Goal: Task Accomplishment & Management: Complete application form

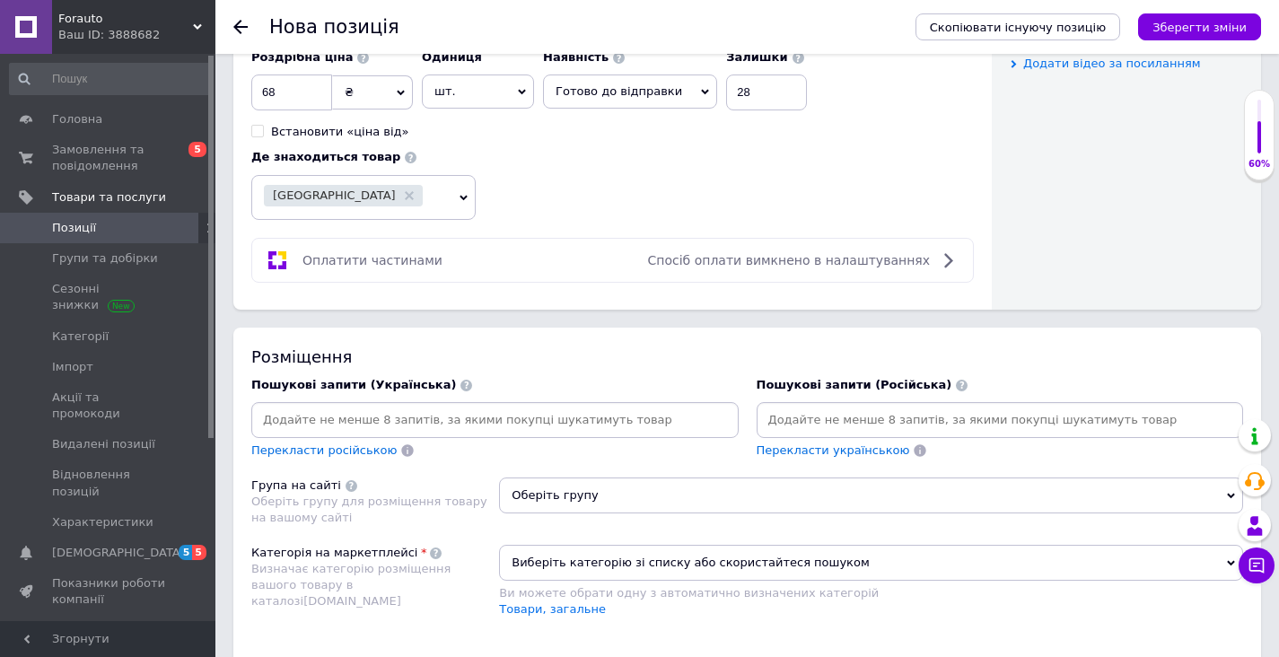
click at [537, 171] on div "Роздрібна ціна 68 ₴ $ EUR CHF GBP ¥ PLN ₸ MDL HUF KGS CNY TRY KRW lei Встановит…" at bounding box center [612, 130] width 723 height 180
drag, startPoint x: 274, startPoint y: 95, endPoint x: 262, endPoint y: 89, distance: 13.3
click at [262, 88] on input "68" at bounding box center [291, 93] width 81 height 36
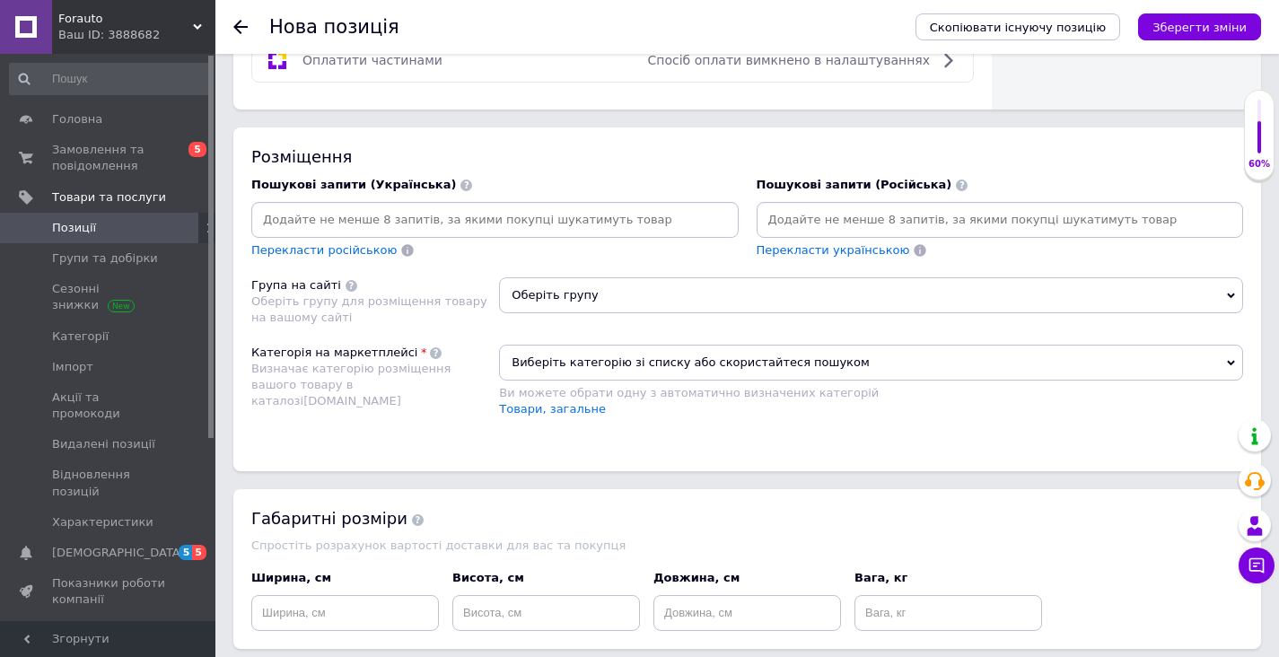
scroll to position [1156, 0]
type input "70"
click at [292, 225] on input at bounding box center [495, 221] width 480 height 27
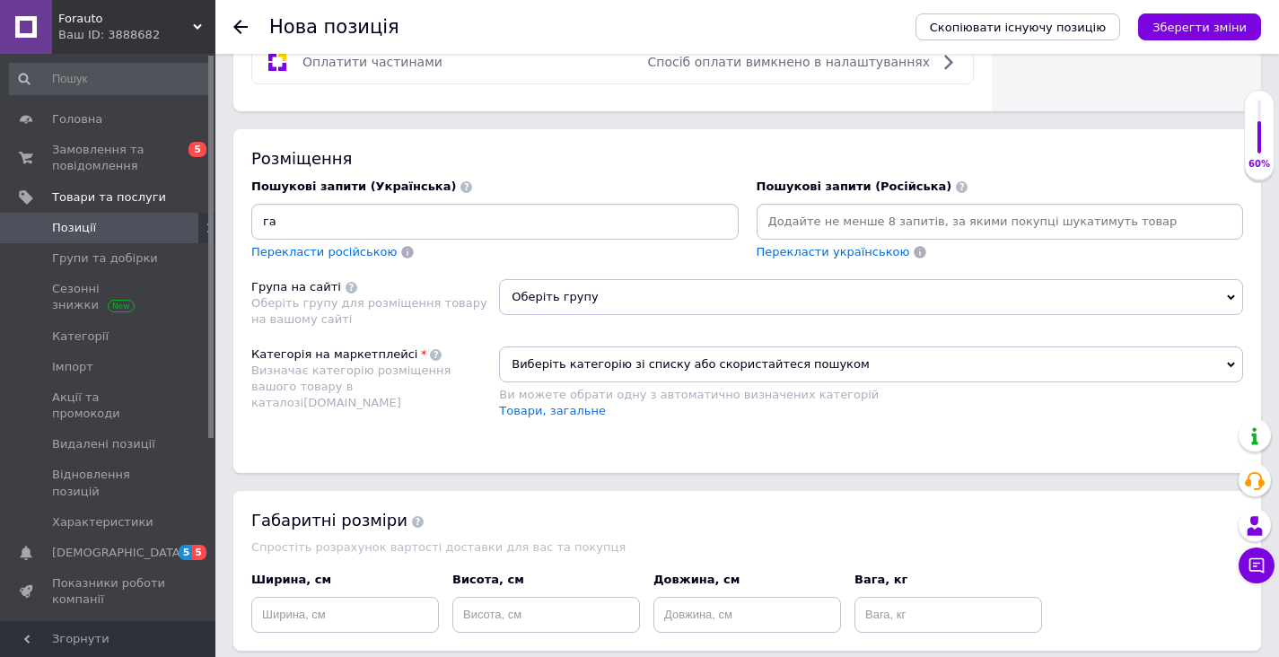
type input "г"
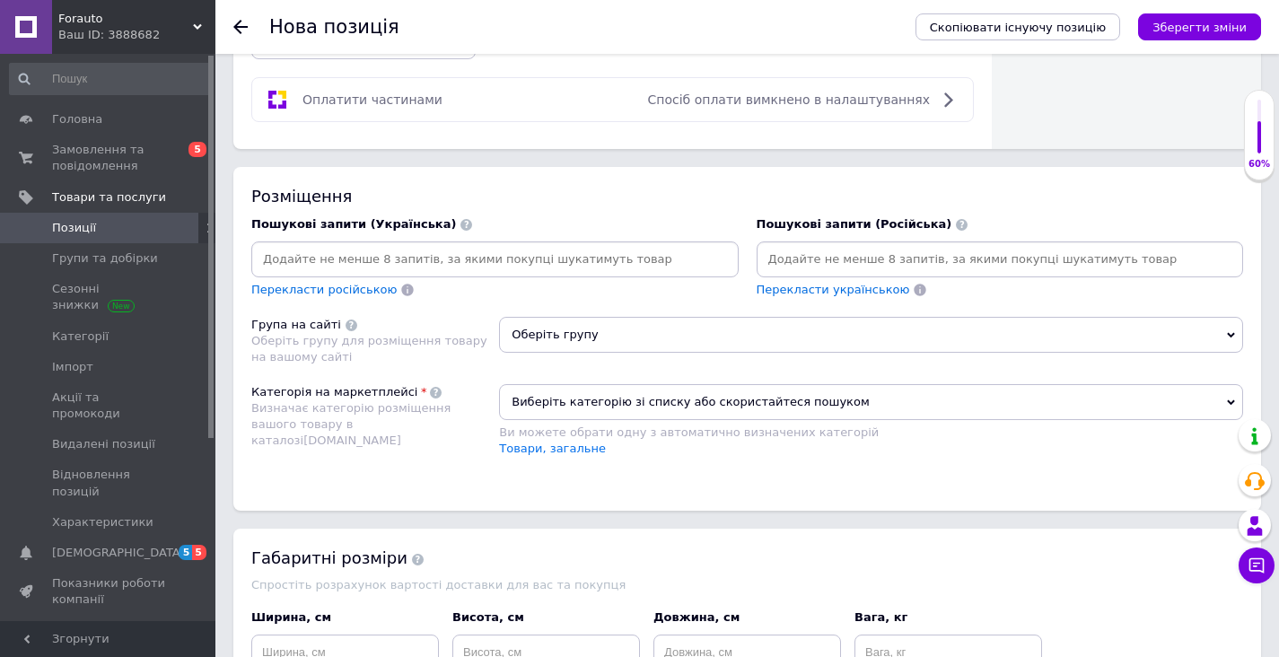
scroll to position [1117, 0]
click at [628, 261] on input at bounding box center [495, 260] width 480 height 27
paste input "газовый баллон"
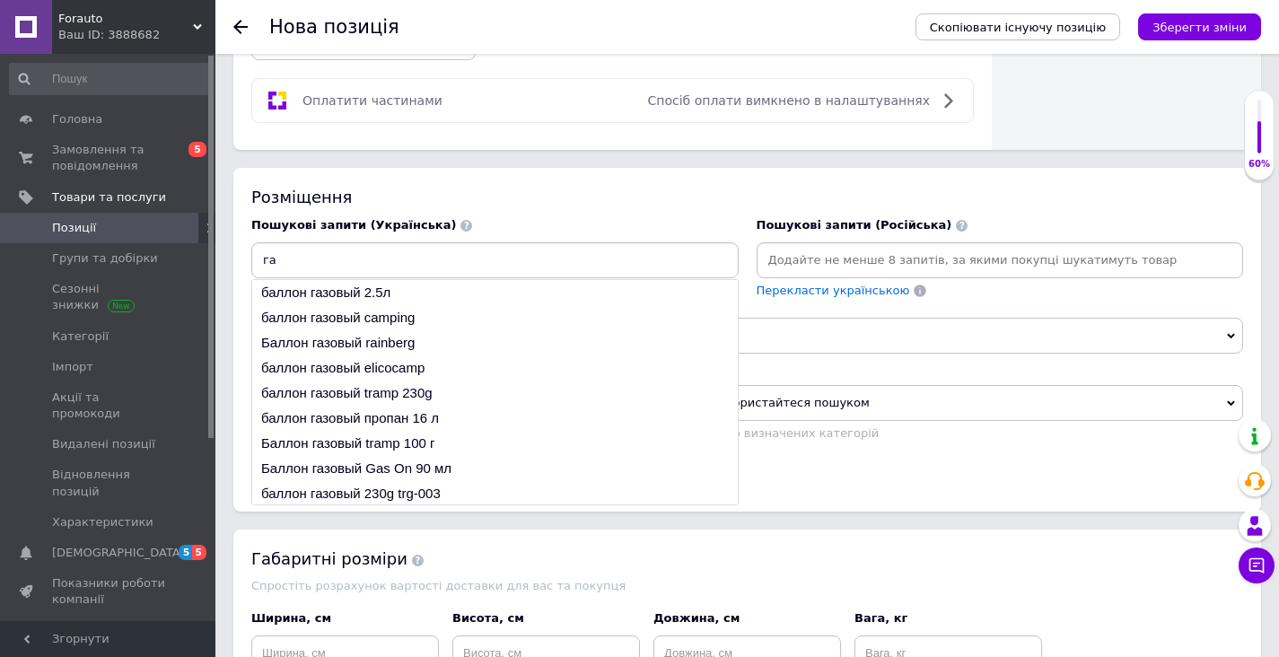
type input "г"
click at [642, 192] on div "Розміщення" at bounding box center [747, 197] width 992 height 22
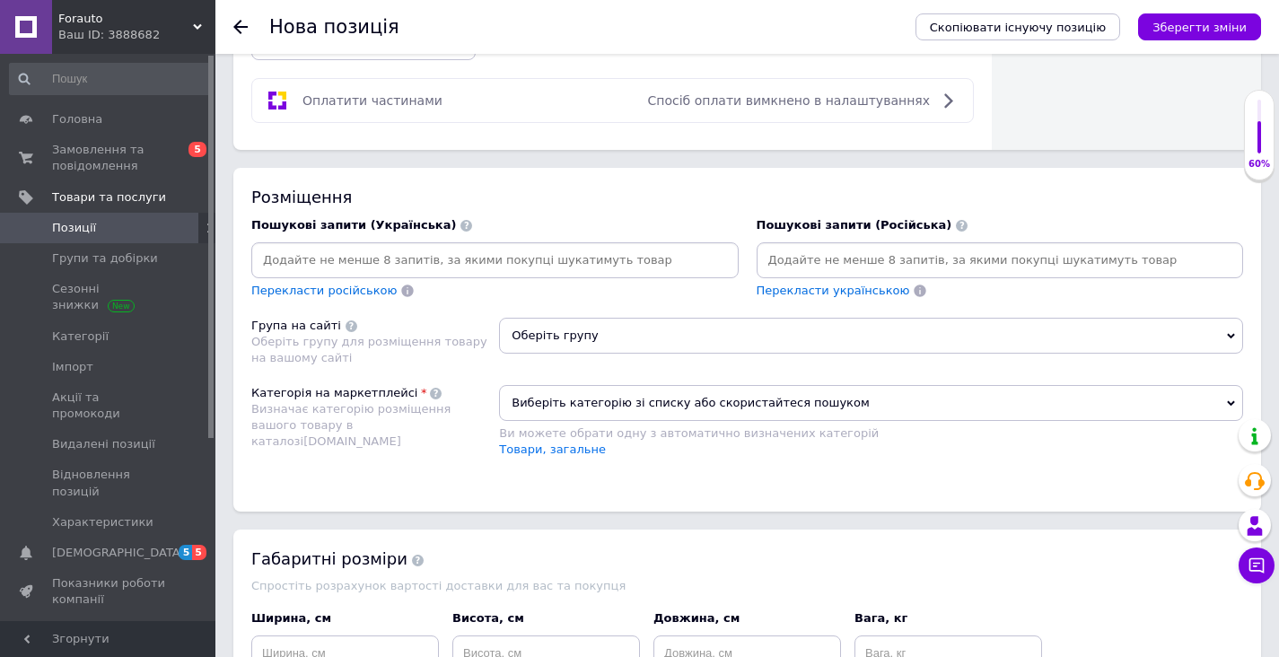
click at [472, 268] on input at bounding box center [495, 260] width 480 height 27
paste input "газовый баллон"
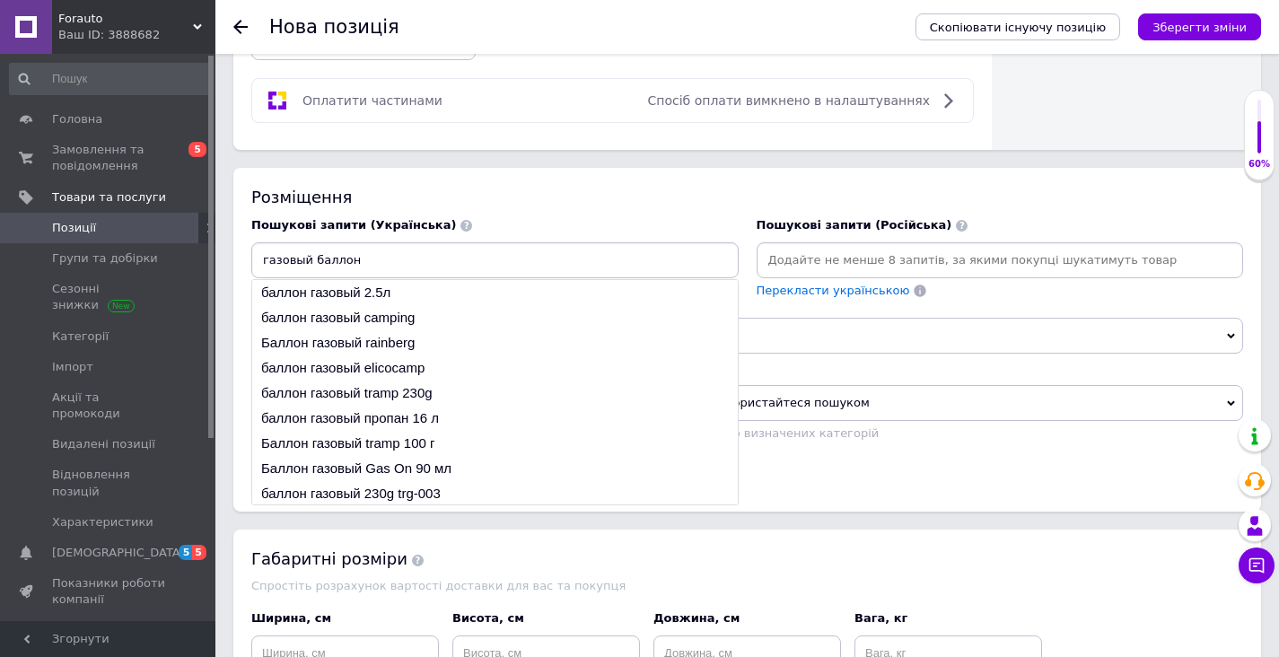
paste input "купить газовый баллон"
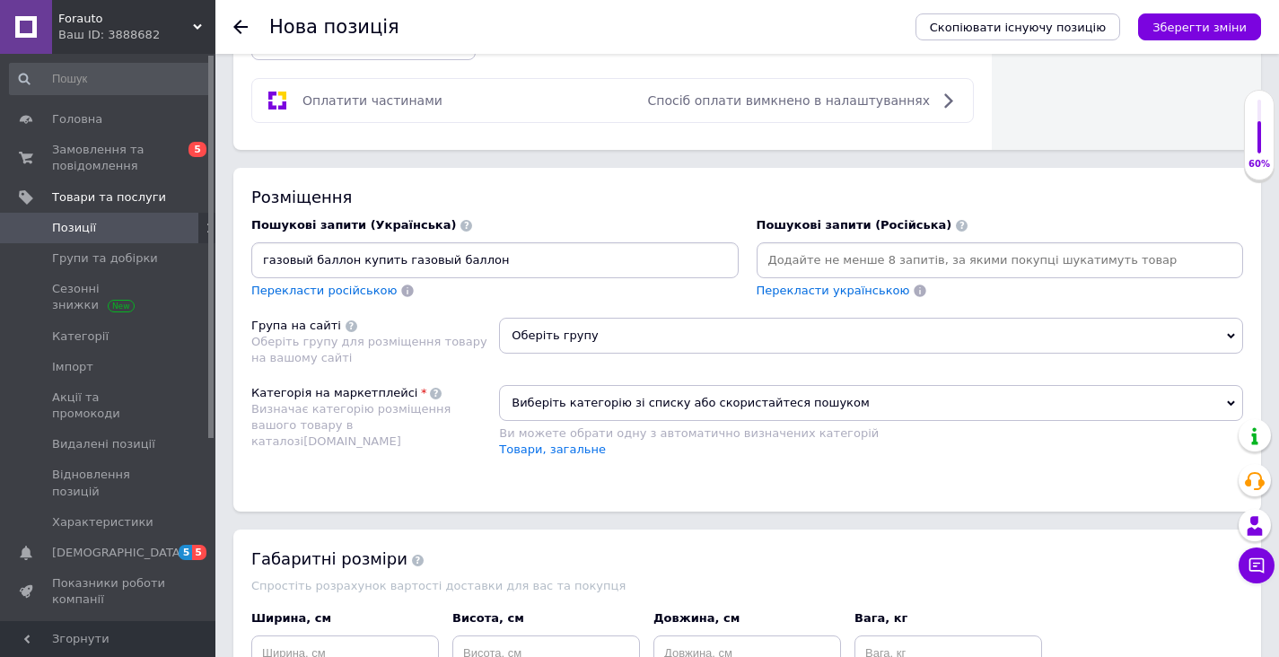
click at [527, 268] on input "газовый баллон купить газовый баллон" at bounding box center [495, 260] width 480 height 27
paste input "газ пропан"
paste input "баллон для газа"
type input "газовый баллон купить газовый баллон газ пропанбаллон для газа портативный газо…"
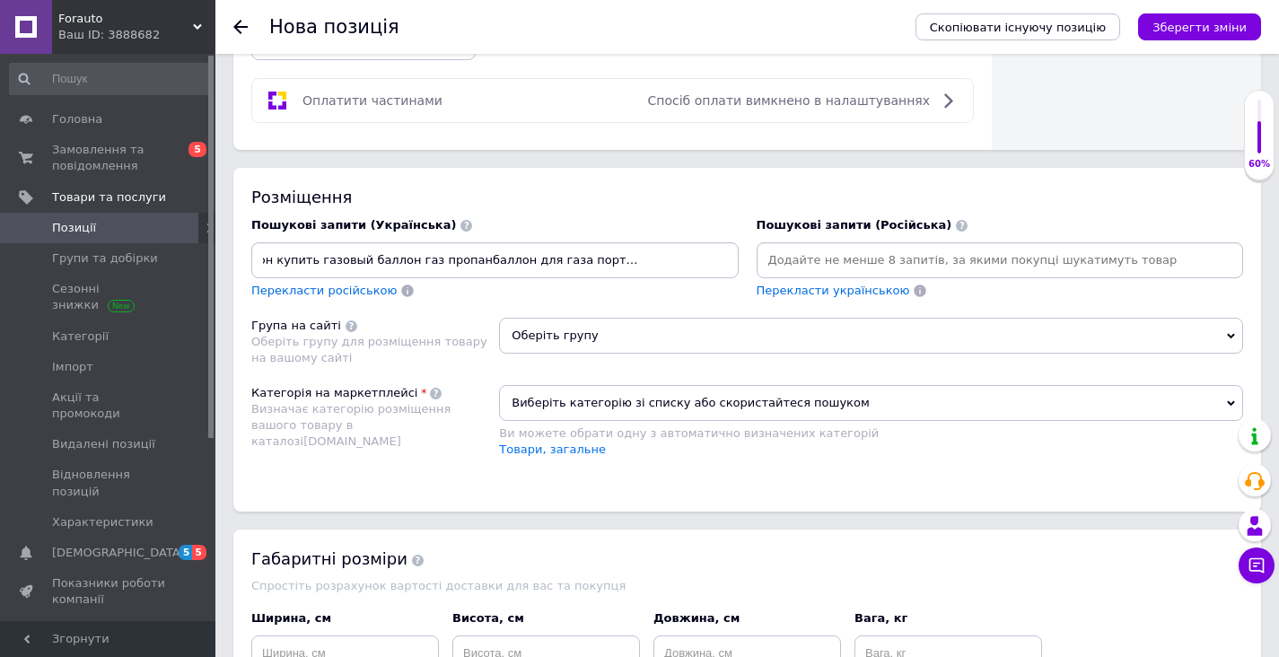
scroll to position [0, 0]
click at [555, 289] on div "Перекласти російською" at bounding box center [495, 291] width 488 height 17
drag, startPoint x: 264, startPoint y: 258, endPoint x: 695, endPoint y: 285, distance: 431.8
click at [689, 286] on div "газовый баллон купить газовый баллон газ пропанбаллон для газа портативный газо…" at bounding box center [495, 270] width 488 height 57
click at [816, 271] on input at bounding box center [1001, 260] width 480 height 27
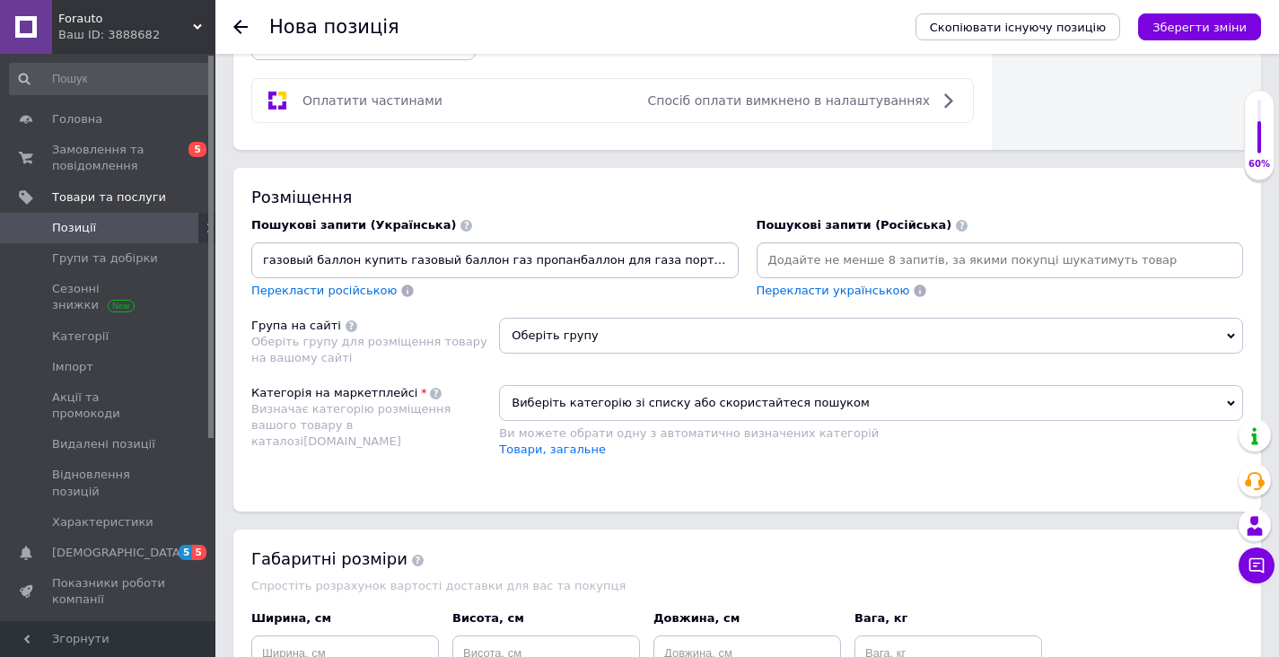
paste input "газовый баллон купить газовый баллон газ пропанбаллон для газа портативный газо…"
type input "газовый баллон купить газовый баллон газ пропанбаллон для газа портативный газо…"
click at [825, 289] on span "Перекласти українською" at bounding box center [834, 290] width 154 height 13
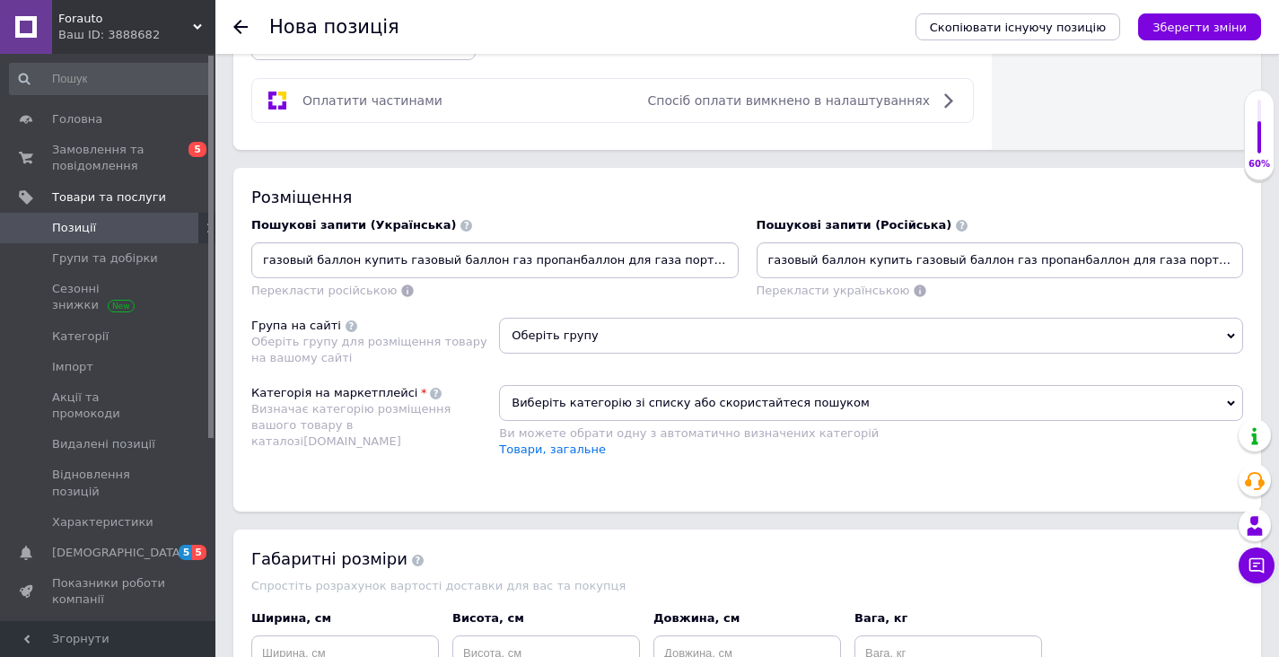
click at [824, 265] on input "газовый баллон купить газовый баллон газ пропанбаллон для газа портативный газо…" at bounding box center [1001, 260] width 480 height 27
click at [348, 250] on input "газовый баллон купить газовый баллон газ пропанбаллон для газа портативный газо…" at bounding box center [495, 260] width 480 height 27
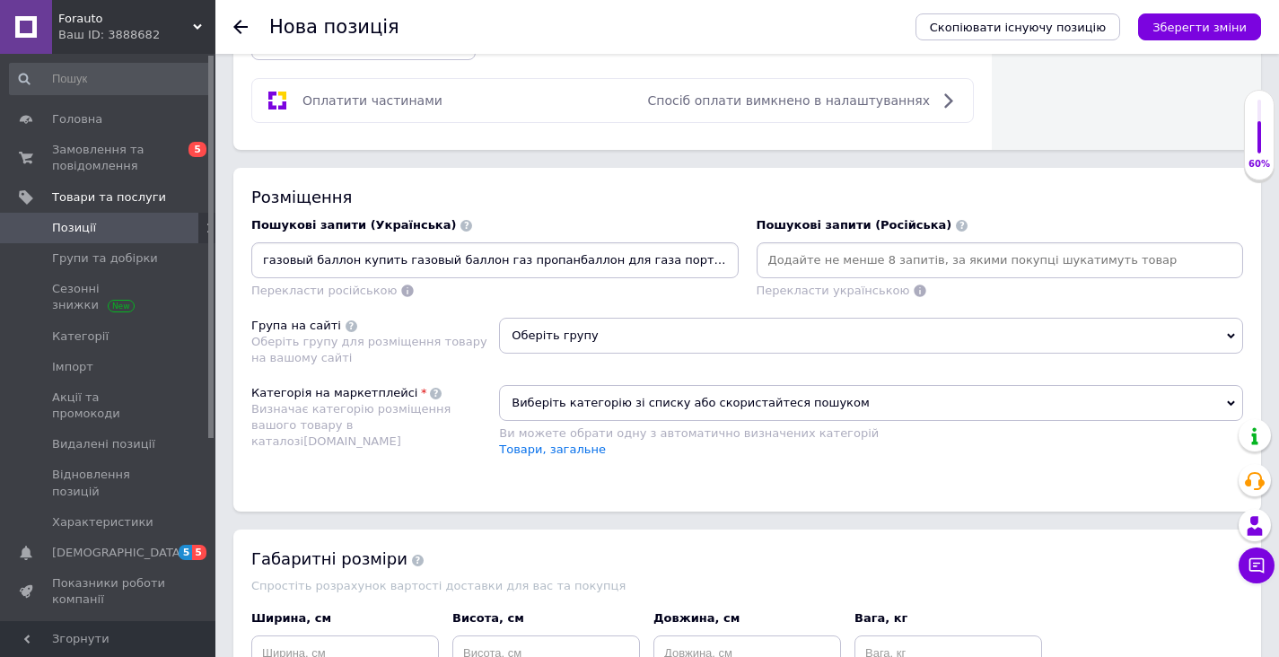
click at [731, 262] on input "газовый баллон купить газовый баллон газ пропанбаллон для газа портативный газо…" at bounding box center [495, 260] width 480 height 27
drag, startPoint x: 721, startPoint y: 262, endPoint x: 716, endPoint y: 271, distance: 10.5
click at [718, 261] on input "газовый баллон купить газовый баллон газ пропанбаллон для газа портативный газо…" at bounding box center [495, 260] width 480 height 27
drag, startPoint x: 353, startPoint y: 261, endPoint x: 416, endPoint y: 329, distance: 92.1
click at [353, 262] on input "газовый баллон купить газовый баллон газ пропанбаллон для газа портативный газо…" at bounding box center [495, 260] width 480 height 27
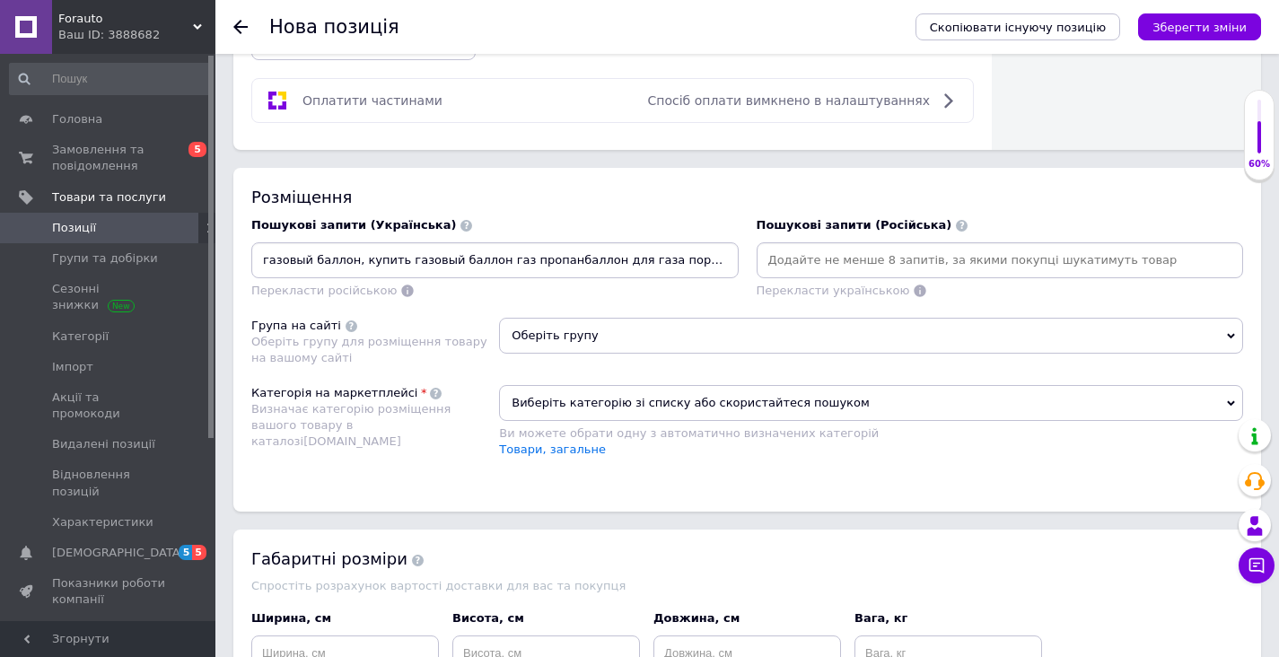
drag, startPoint x: 491, startPoint y: 259, endPoint x: 509, endPoint y: 294, distance: 38.6
click at [490, 259] on input "газовый баллон, купить газовый баллон газ пропанбаллон для газа портативный газ…" at bounding box center [495, 260] width 480 height 27
click at [558, 265] on input "газовый баллон, купить газовый баллон, газ пропанбаллон для газа портативный га…" at bounding box center [495, 260] width 480 height 27
drag, startPoint x: 661, startPoint y: 263, endPoint x: 725, endPoint y: 259, distance: 63.9
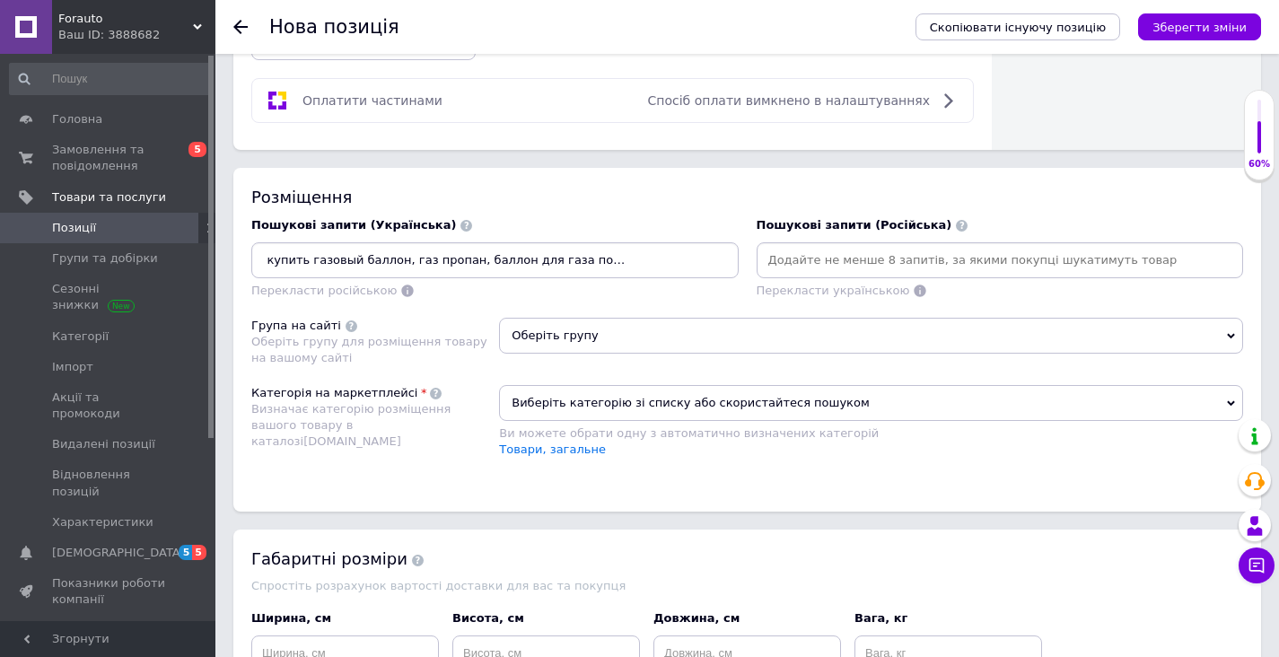
click at [727, 259] on input "газовый баллон, купить газовый баллон, газ пропан, баллон для газа портативный …" at bounding box center [495, 260] width 480 height 27
click at [555, 262] on input "газовый баллон, купить газовый баллон, газ пропан, баллон для газа портативный …" at bounding box center [495, 260] width 480 height 27
type input "газовый баллон, купить газовый баллон, газ пропан, баллон для газа, портативный…"
click at [659, 268] on input "газовый баллон, купить газовый баллон, газ пропан, баллон для газа, портативный…" at bounding box center [495, 260] width 480 height 27
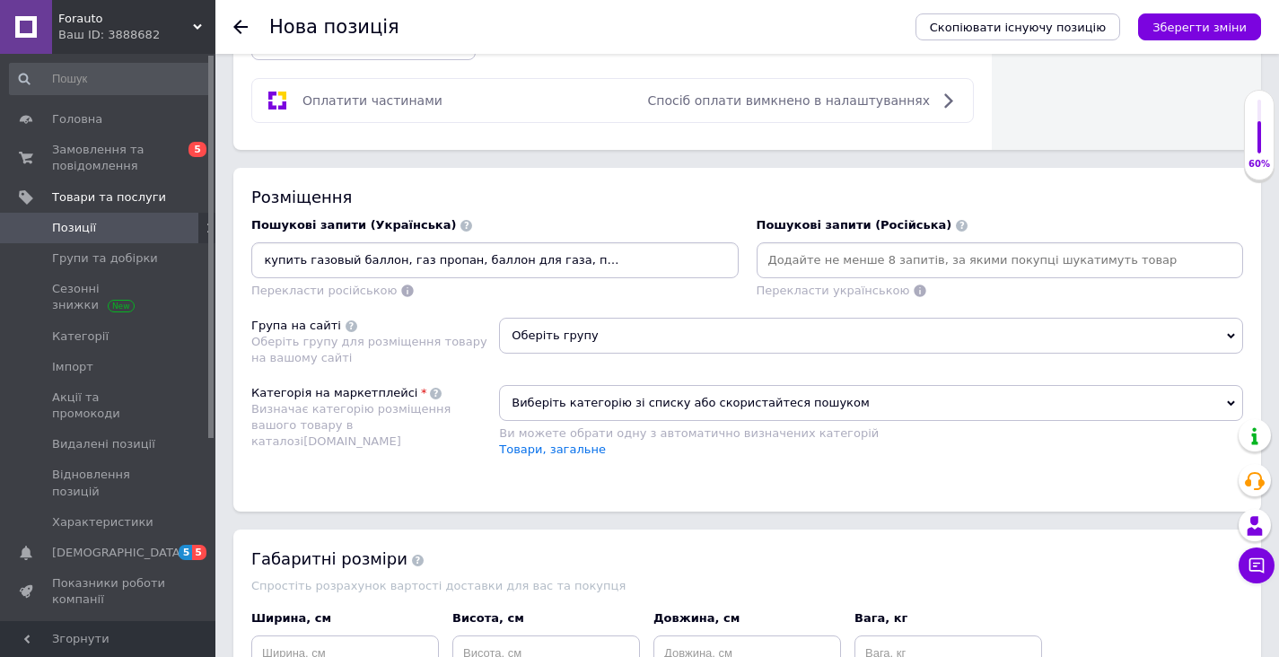
drag, startPoint x: 670, startPoint y: 259, endPoint x: 752, endPoint y: 277, distance: 84.5
click at [752, 277] on div "Пошукові запити (Українська) газовый баллон, купить газовый баллон, газ пропан,…" at bounding box center [747, 258] width 1010 height 101
click at [731, 260] on input "газовый баллон, купить газовый баллон, газ пропан, баллон для газа, портативный…" at bounding box center [495, 260] width 480 height 27
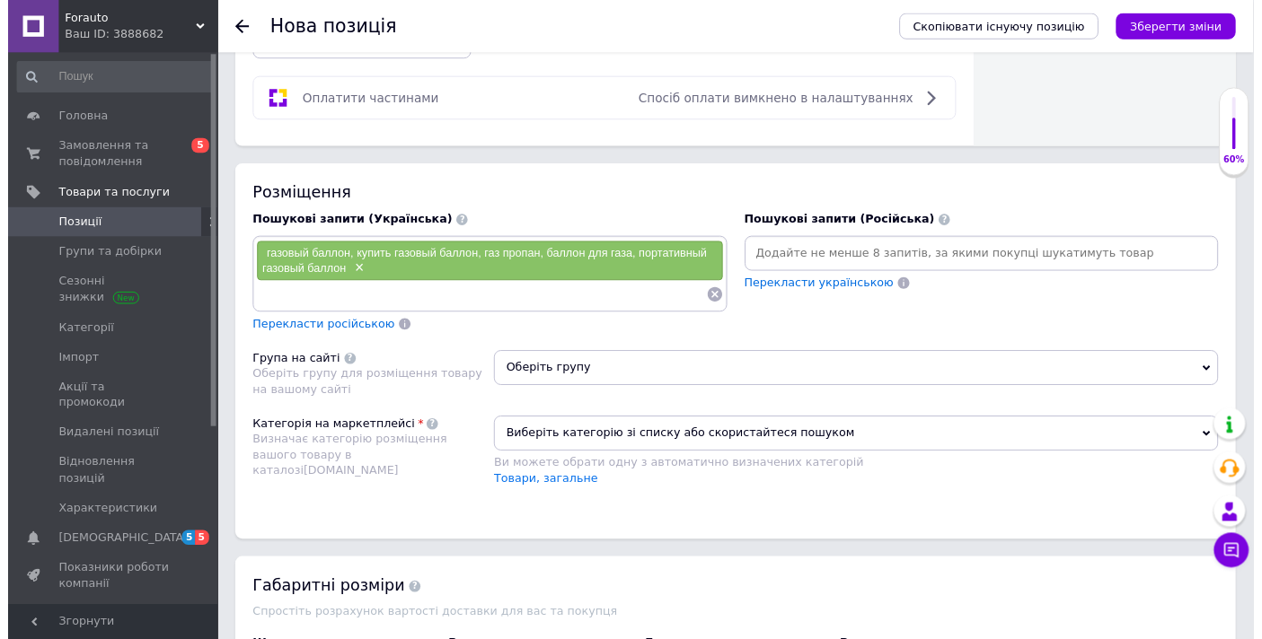
scroll to position [0, 0]
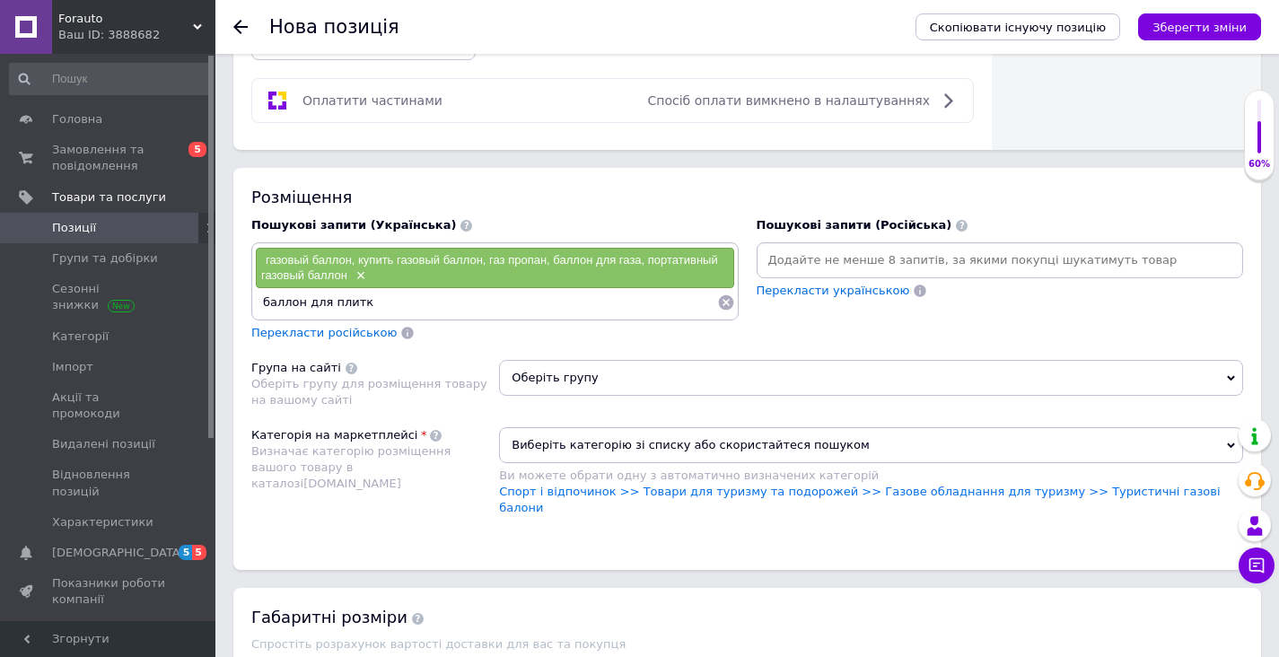
type input "баллон для плитки"
click at [365, 269] on span "×" at bounding box center [359, 275] width 14 height 15
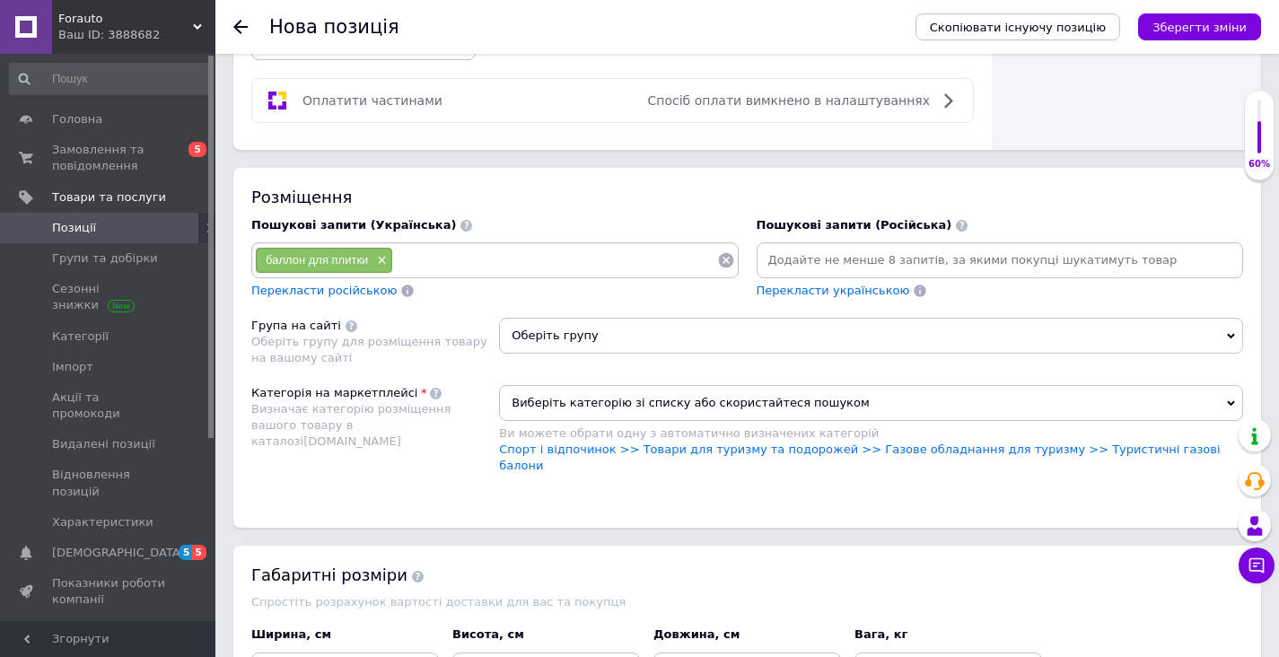
click at [432, 258] on input at bounding box center [555, 260] width 324 height 27
paste input "газовый баллон"
type input "газовый баллон"
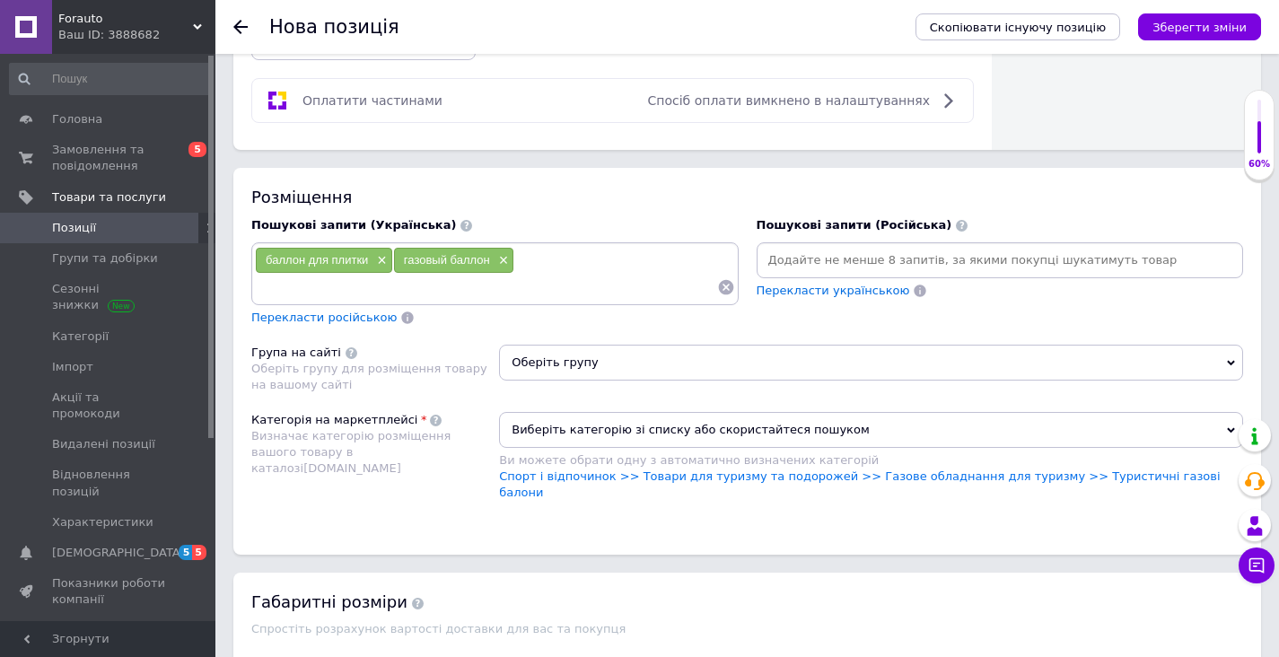
click at [801, 261] on input at bounding box center [1001, 260] width 480 height 27
paste input "купить газовый балло"
type input "купить газовый баллон"
paste input "газовый баллон"
type input "газовый баллон"
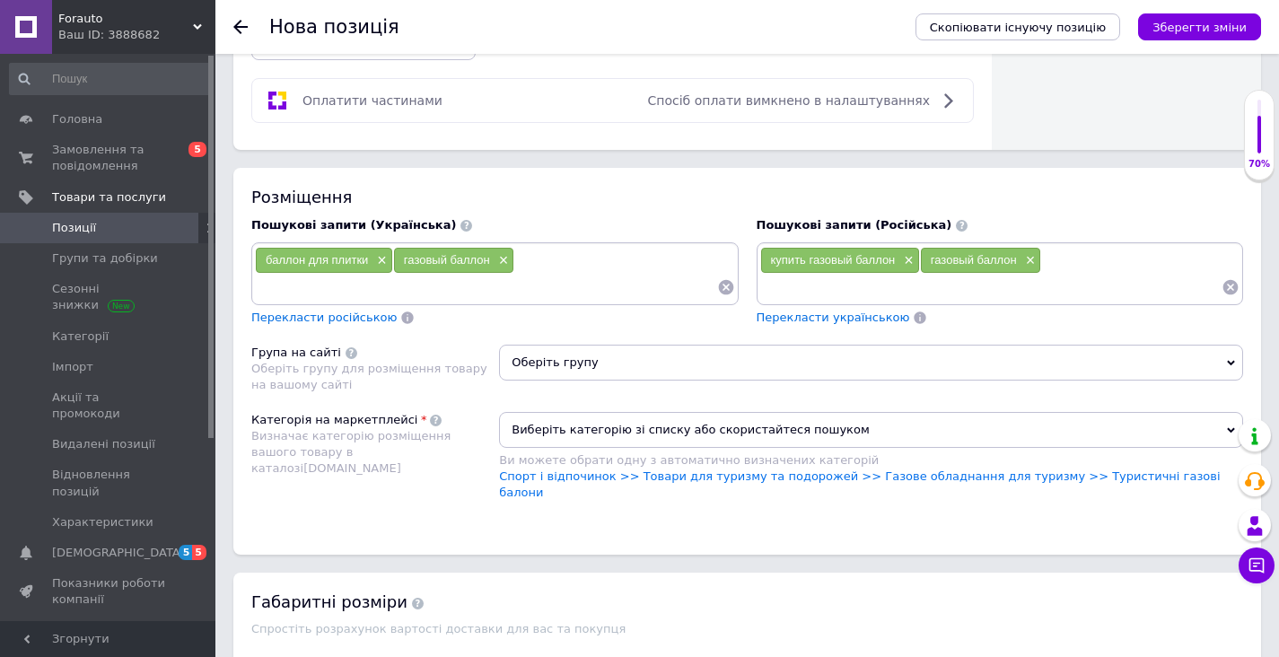
paste input "газ пропан"
type input "газ пропан"
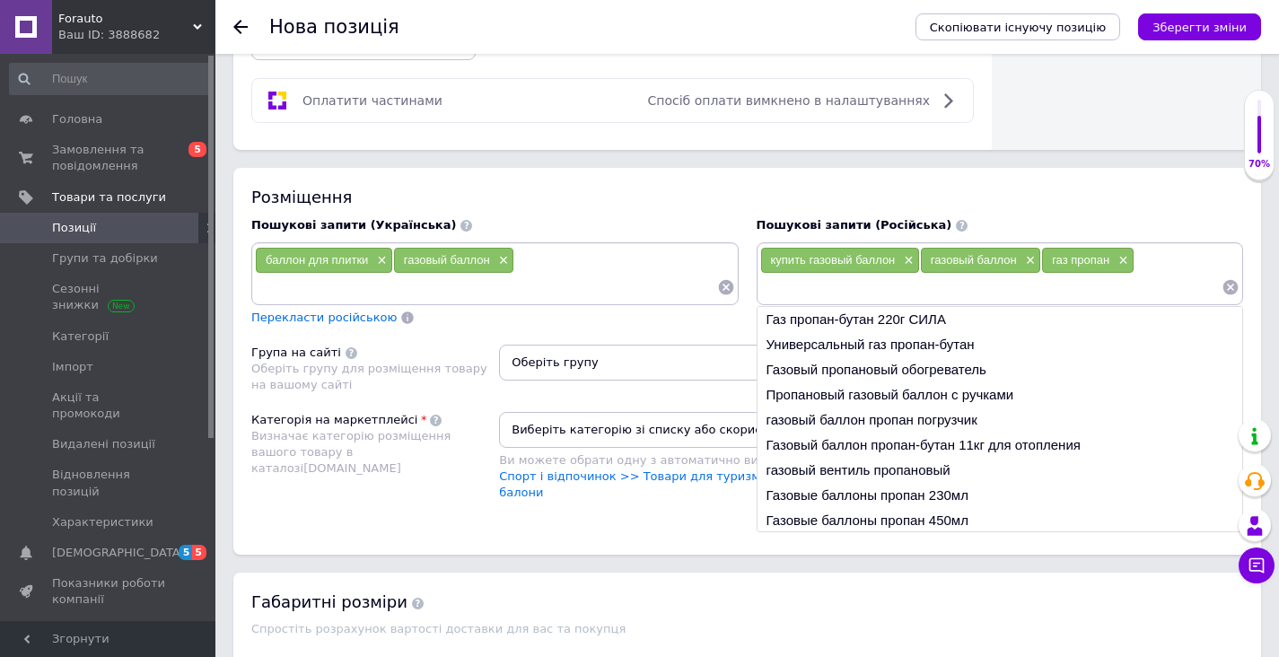
click at [951, 336] on li "Универсальный газ пропан-бутан" at bounding box center [1001, 344] width 486 height 25
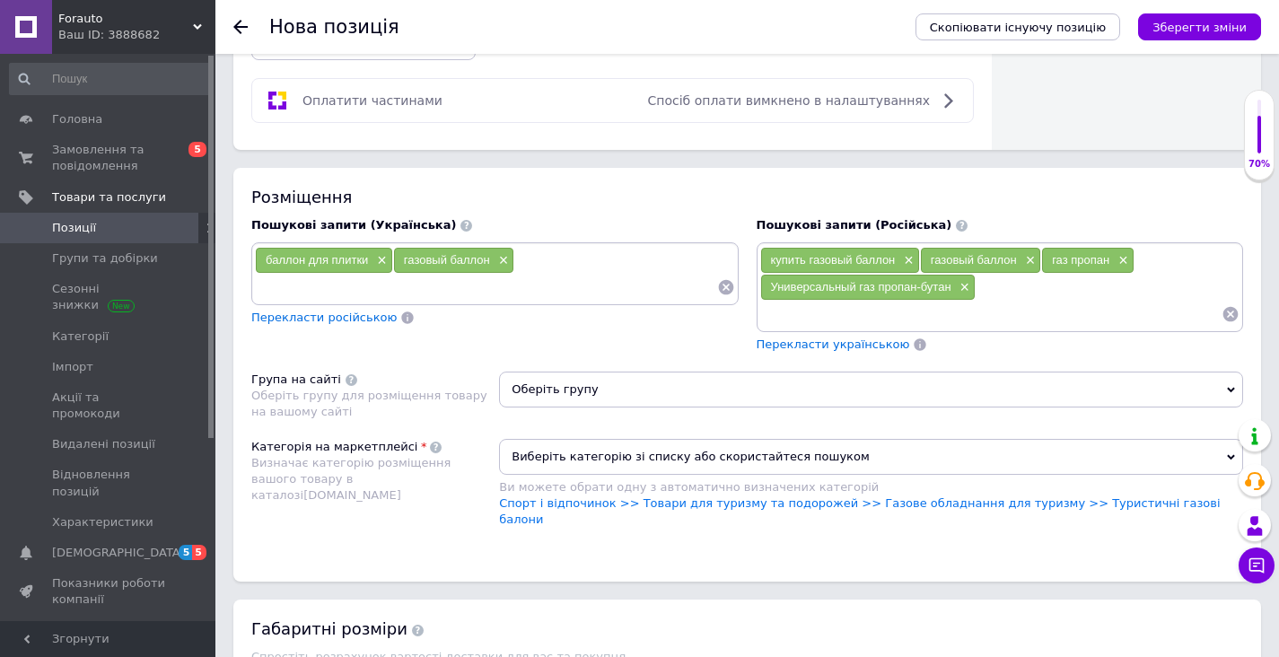
click at [1006, 312] on input at bounding box center [992, 314] width 462 height 27
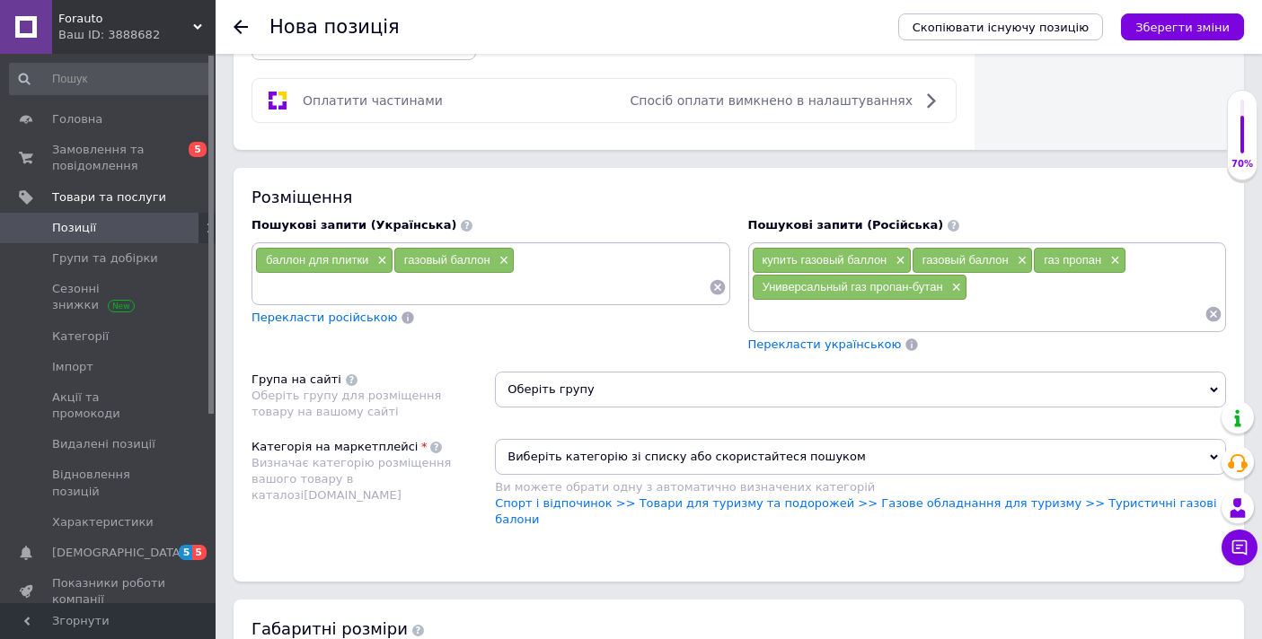
click at [1010, 295] on div "купить газовый баллон × газовый баллон × газ пропан × Универсальный газ пропан-…" at bounding box center [987, 287] width 471 height 81
click at [1013, 295] on div "купить газовый баллон × газовый баллон × газ пропан × Универсальный газ пропан-…" at bounding box center [987, 287] width 471 height 81
click at [990, 289] on div "купить газовый баллон × газовый баллон × газ пропан × Универсальный газ пропан-…" at bounding box center [987, 287] width 471 height 81
drag, startPoint x: 985, startPoint y: 295, endPoint x: 978, endPoint y: 301, distance: 9.5
click at [985, 295] on div "купить газовый баллон × газовый баллон × газ пропан × Универсальный газ пропан-…" at bounding box center [987, 287] width 471 height 81
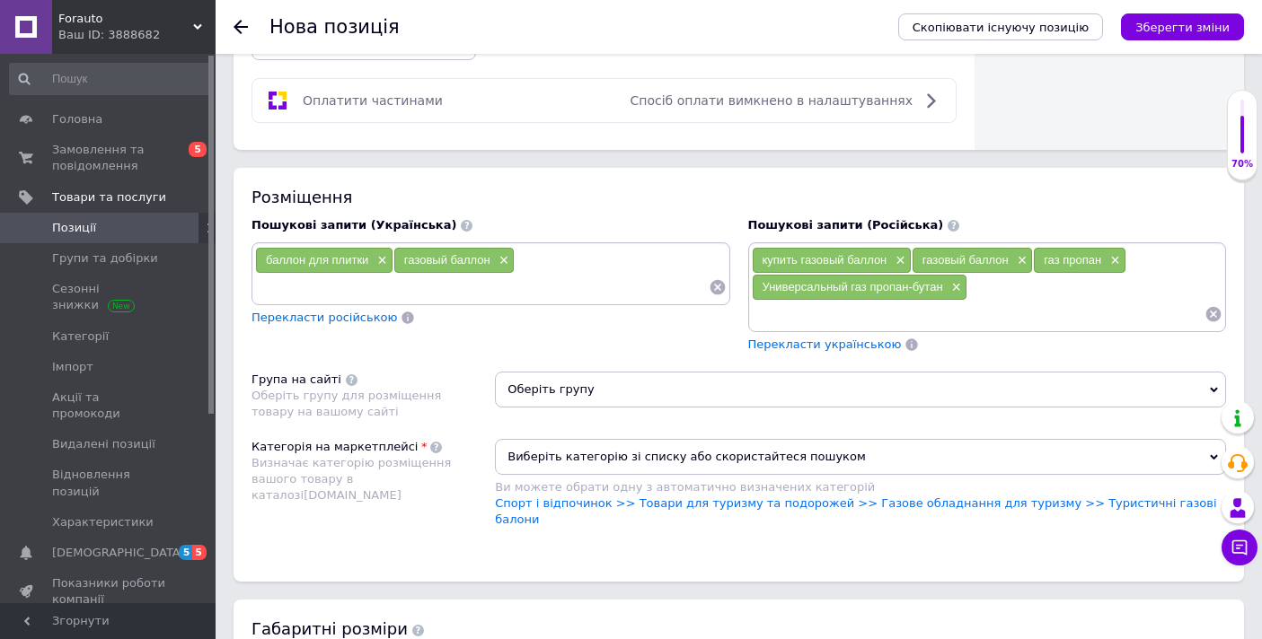
click at [977, 302] on input at bounding box center [978, 314] width 453 height 27
paste input "баллон для газа"
type input "баллон для газа"
click at [790, 19] on div "Нова позиція" at bounding box center [574, 27] width 611 height 54
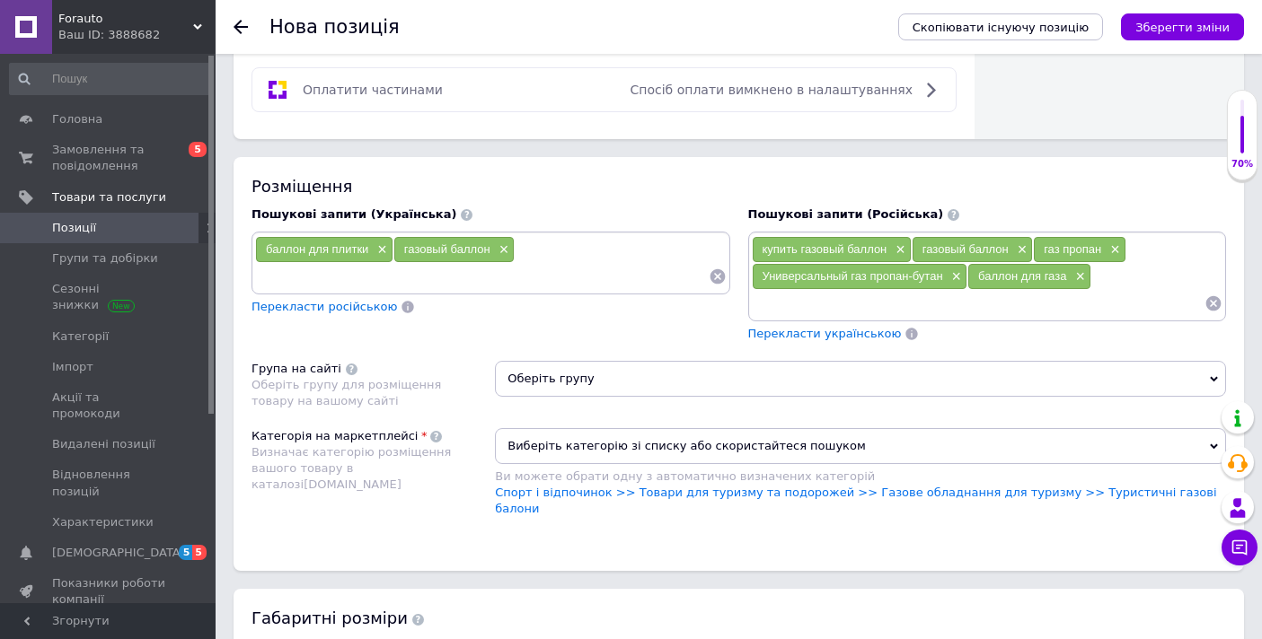
scroll to position [1137, 0]
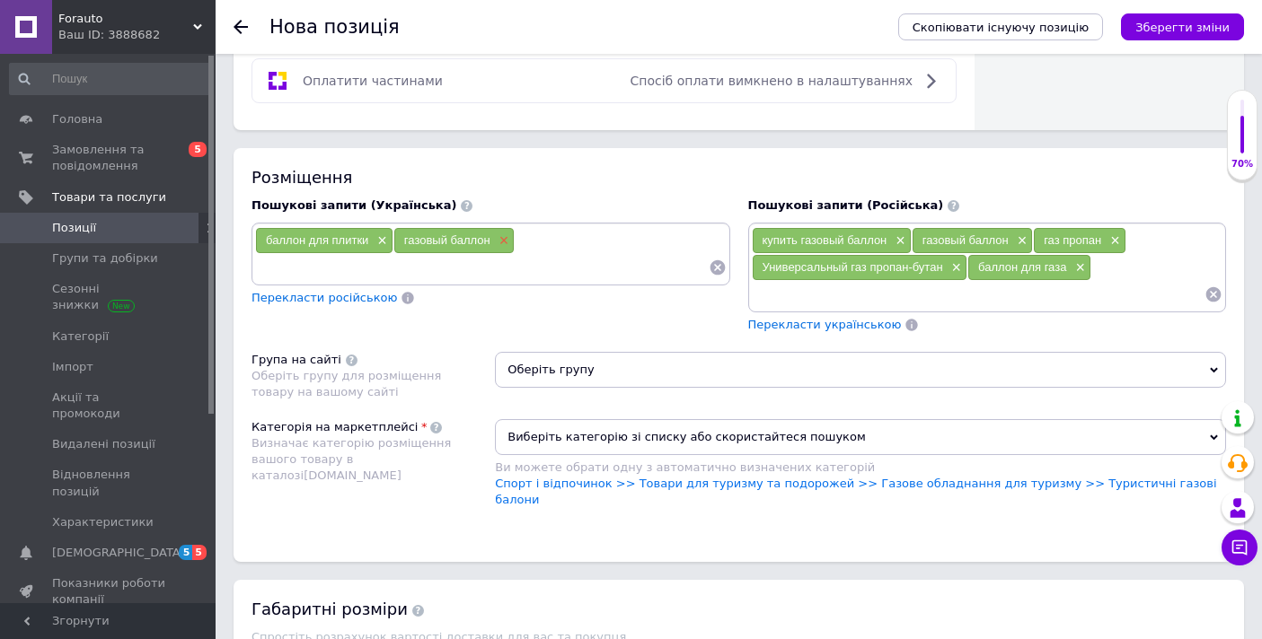
click at [506, 243] on span "×" at bounding box center [502, 240] width 14 height 15
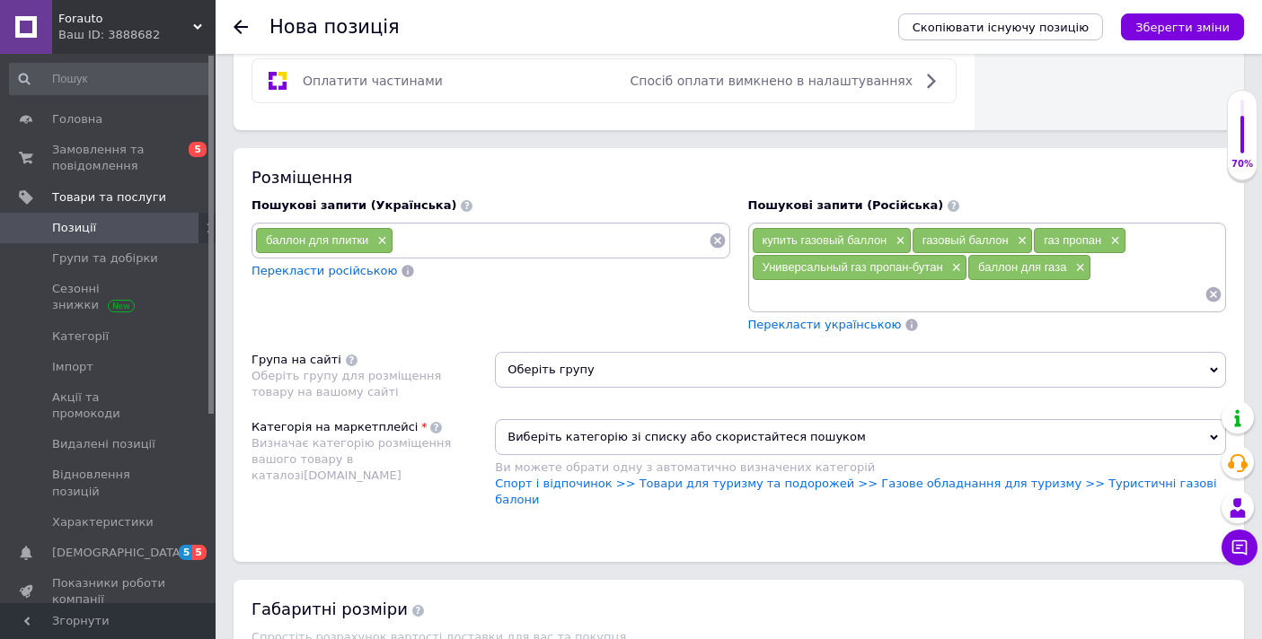
drag, startPoint x: 383, startPoint y: 244, endPoint x: 370, endPoint y: 259, distance: 19.7
click at [383, 244] on span "×" at bounding box center [380, 240] width 14 height 15
click at [1179, 285] on input at bounding box center [978, 294] width 453 height 27
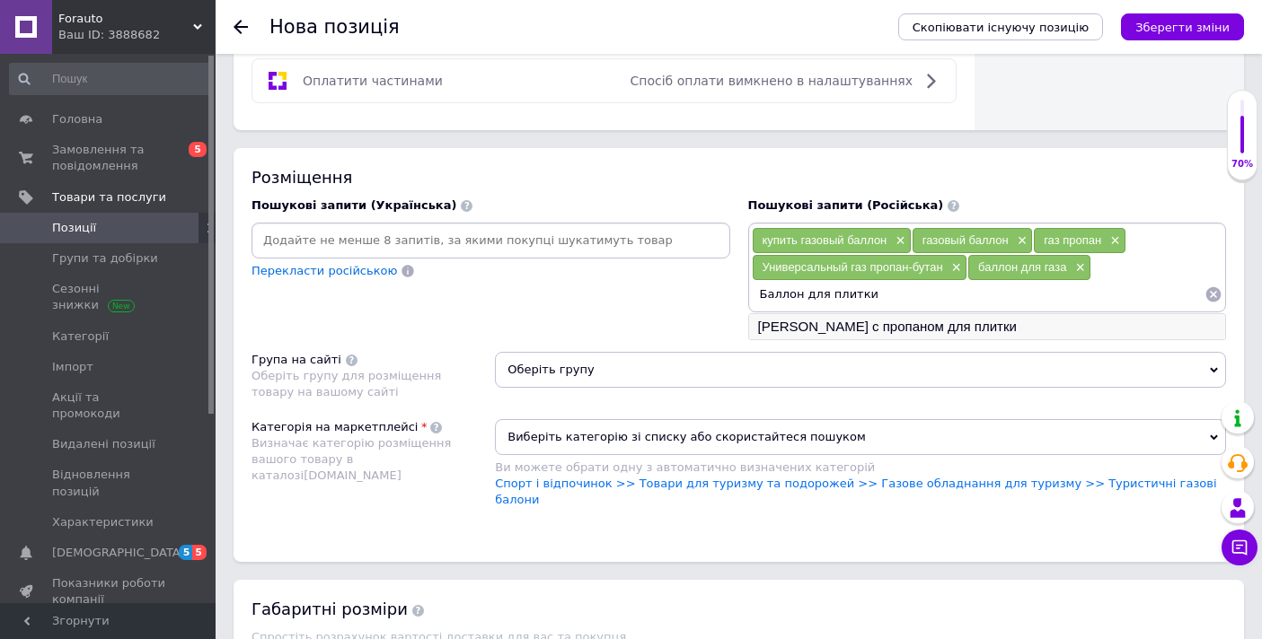
type input "Баллон для плитки"
click at [1076, 321] on li "[PERSON_NAME] с пропаном для плитки" at bounding box center [987, 326] width 477 height 25
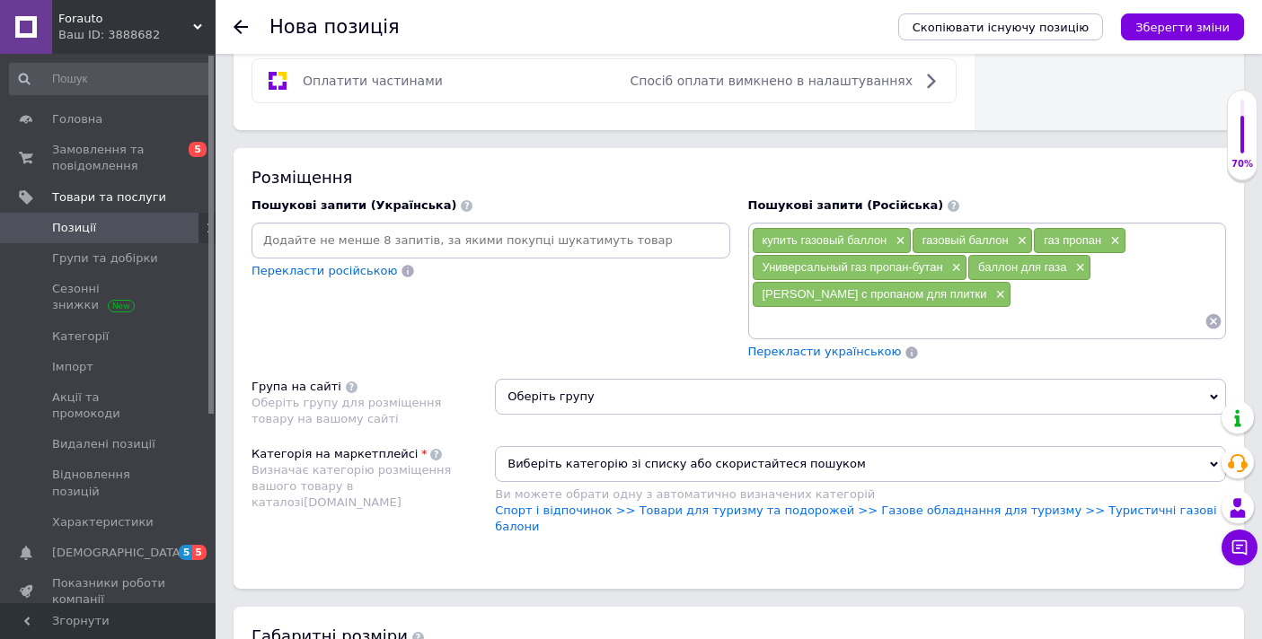
click at [1053, 311] on input at bounding box center [978, 321] width 453 height 27
drag, startPoint x: 778, startPoint y: 320, endPoint x: 776, endPoint y: 330, distance: 11.1
click at [778, 321] on input "Балон для плитки" at bounding box center [978, 321] width 453 height 27
type input "Баллон для плитки"
click at [877, 326] on input "Баллон для плитки" at bounding box center [978, 321] width 453 height 27
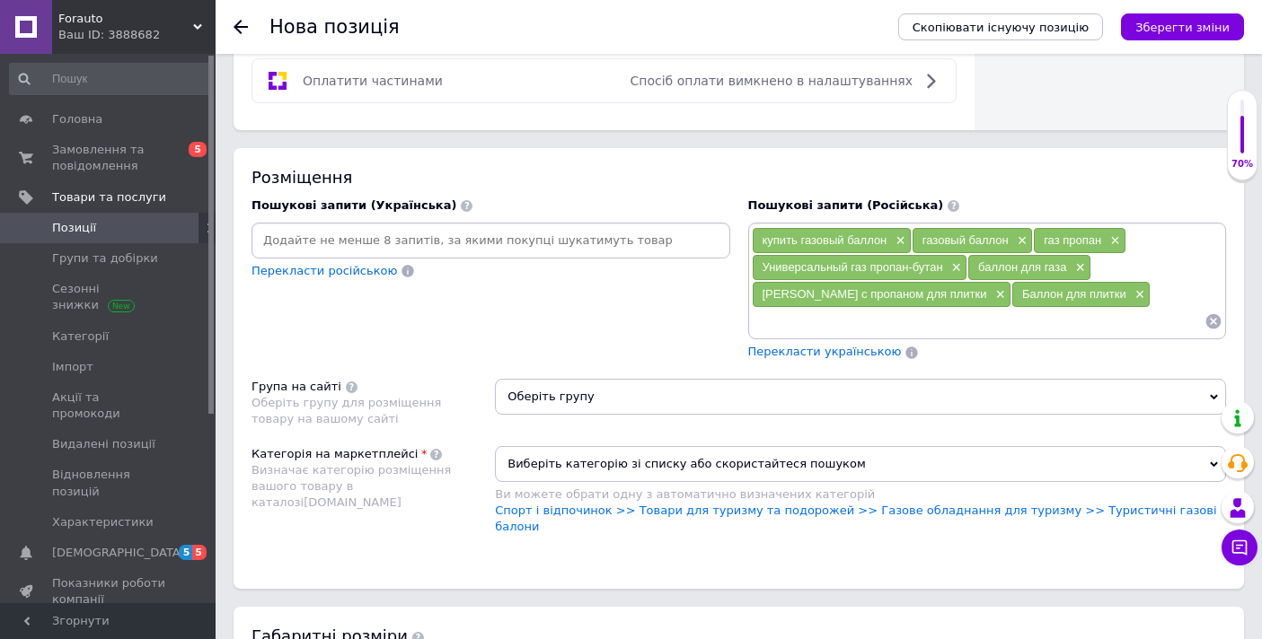
click at [1174, 298] on div "купить газовый баллон × газовый баллон × газ пропан × Универсальный газ пропан-…" at bounding box center [987, 281] width 471 height 108
click at [1156, 294] on div "купить газовый баллон × газовый баллон × газ пропан × Универсальный газ пропан-…" at bounding box center [987, 281] width 471 height 108
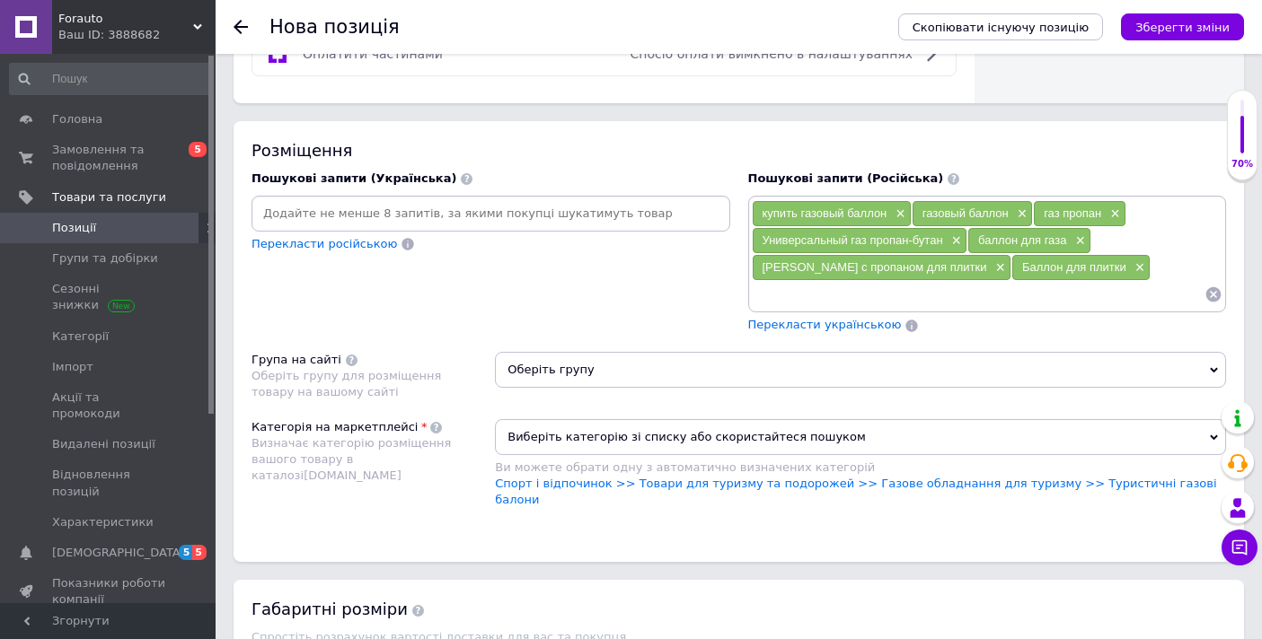
scroll to position [933, 0]
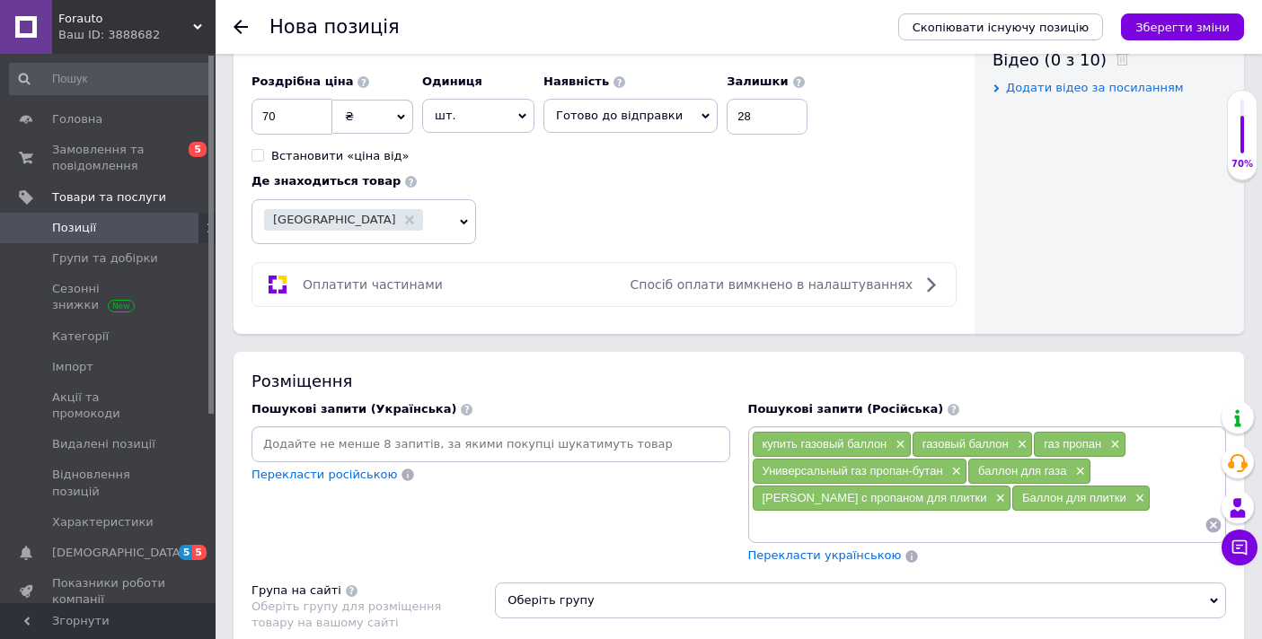
drag, startPoint x: 1127, startPoint y: 492, endPoint x: 1141, endPoint y: 505, distance: 19.1
click at [1127, 492] on div "купить газовый баллон × газовый баллон × газ пропан × Универсальный газ пропан-…" at bounding box center [987, 485] width 471 height 108
drag, startPoint x: 1139, startPoint y: 501, endPoint x: 1128, endPoint y: 503, distance: 10.9
click at [1137, 501] on div "купить газовый баллон × газовый баллон × газ пропан × Универсальный газ пропан-…" at bounding box center [987, 485] width 471 height 108
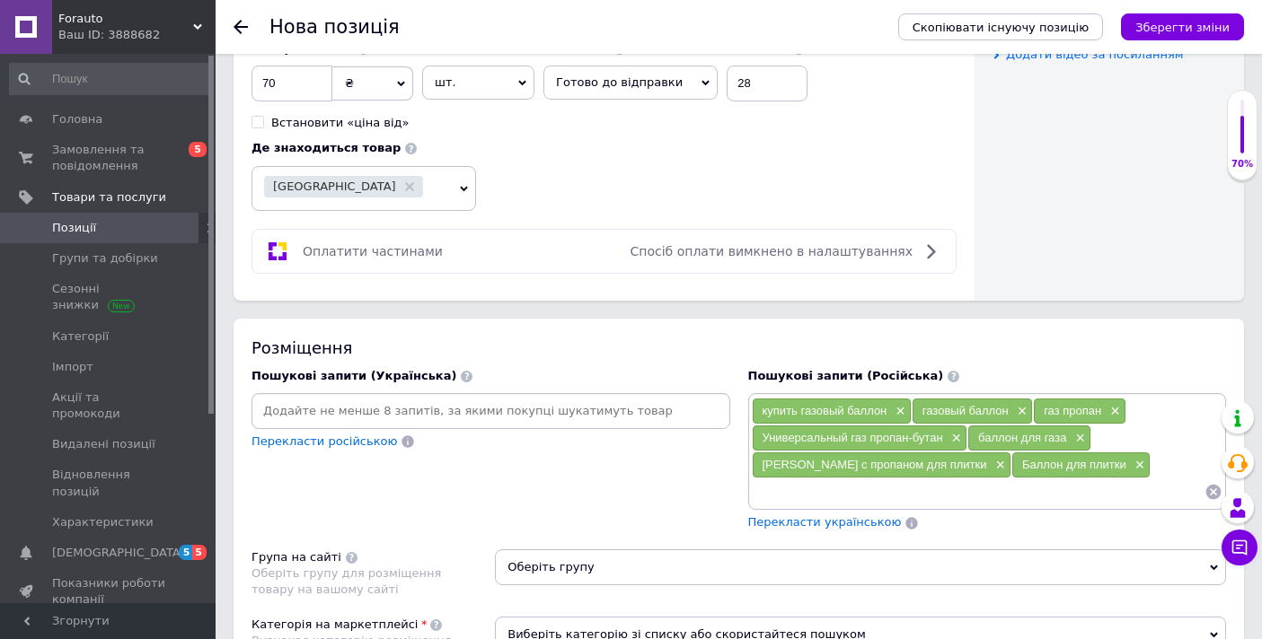
scroll to position [969, 0]
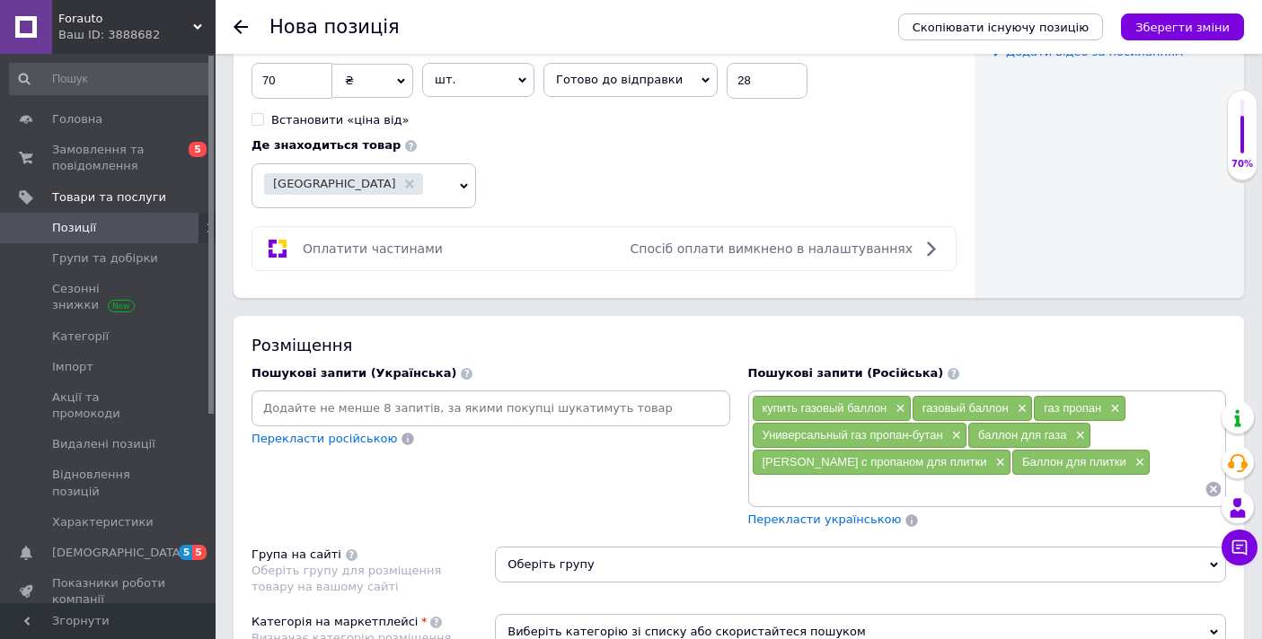
click at [1120, 473] on div "купить газовый баллон × газовый баллон × газ пропан × Универсальный газ пропан-…" at bounding box center [987, 449] width 471 height 108
click at [837, 501] on input at bounding box center [978, 489] width 453 height 27
click at [815, 492] on input at bounding box center [978, 489] width 453 height 27
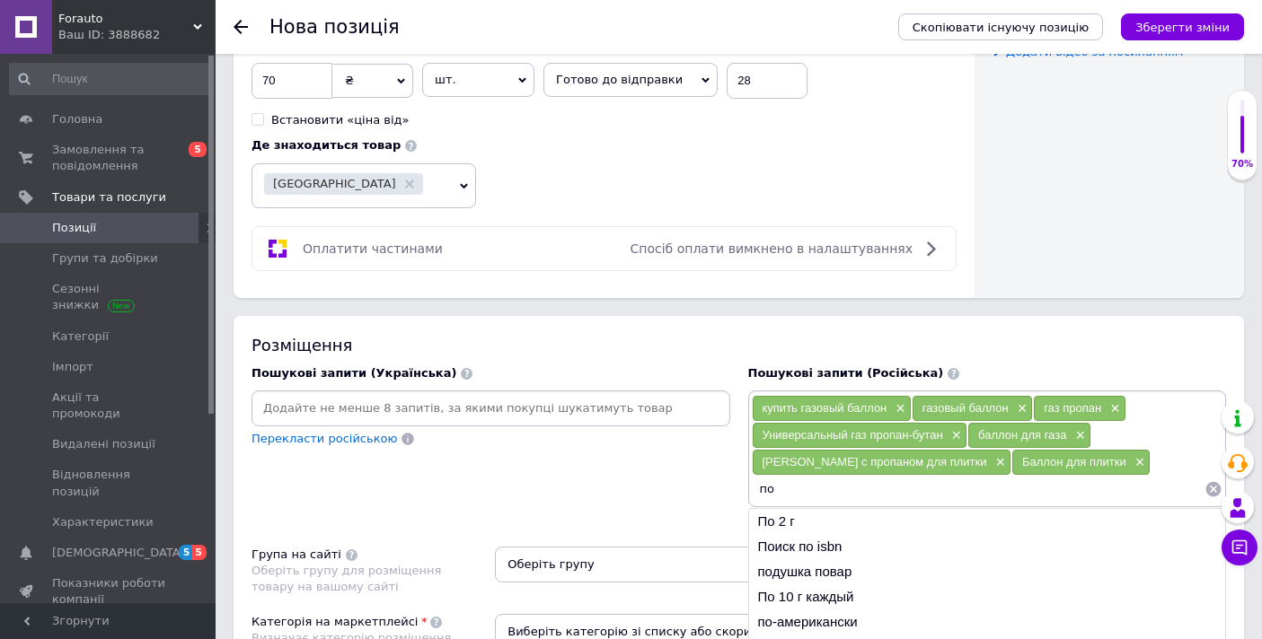
type input "п"
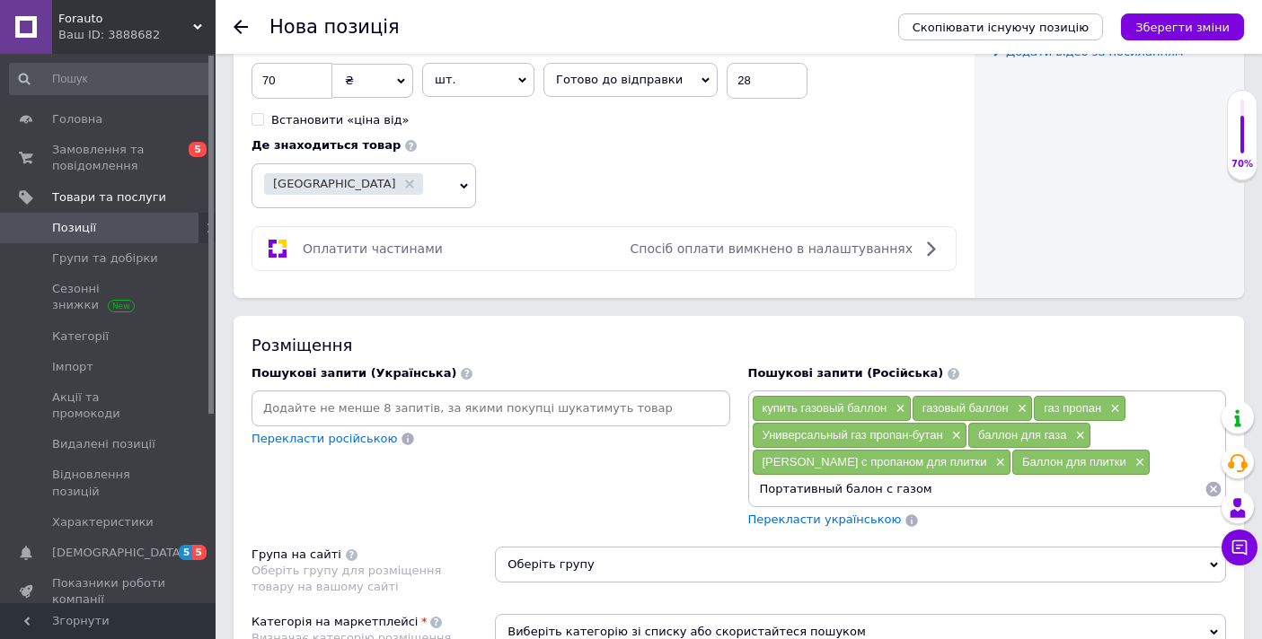
drag, startPoint x: 857, startPoint y: 497, endPoint x: 889, endPoint y: 536, distance: 49.8
click at [857, 497] on input "Портативный балон с газом" at bounding box center [978, 489] width 453 height 27
drag, startPoint x: 860, startPoint y: 489, endPoint x: 867, endPoint y: 527, distance: 38.4
click at [859, 490] on input "Портативный балон с газом" at bounding box center [978, 489] width 453 height 27
type input "Портативный баллон с газом"
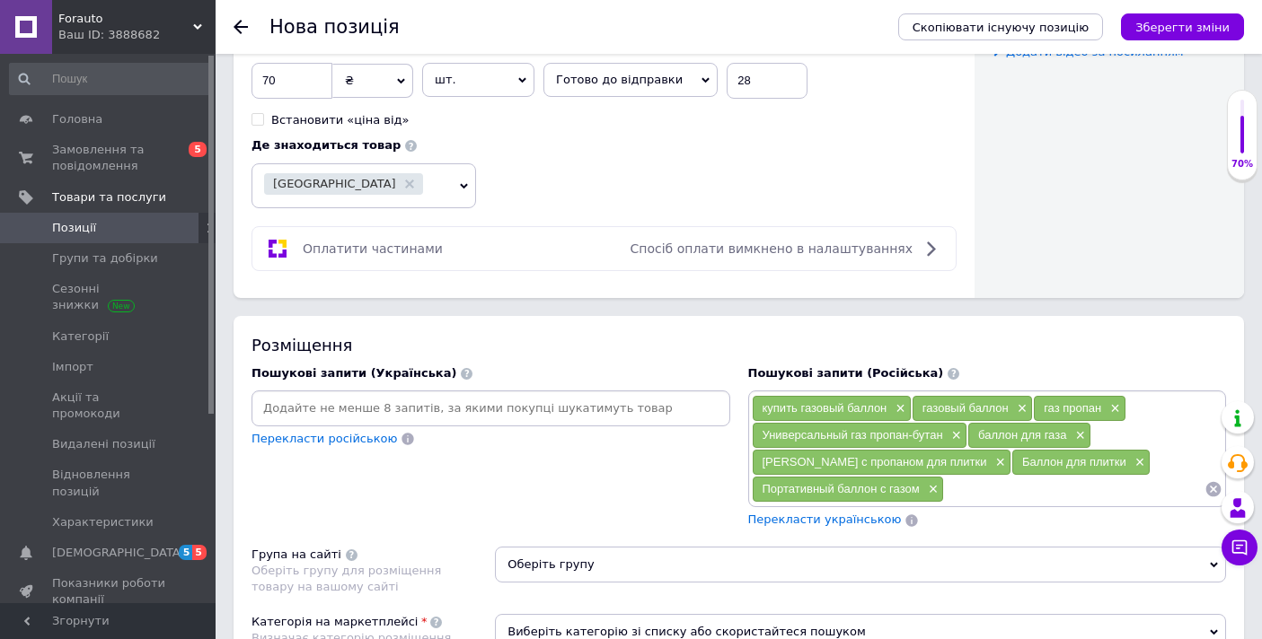
click at [423, 401] on input at bounding box center [490, 408] width 471 height 27
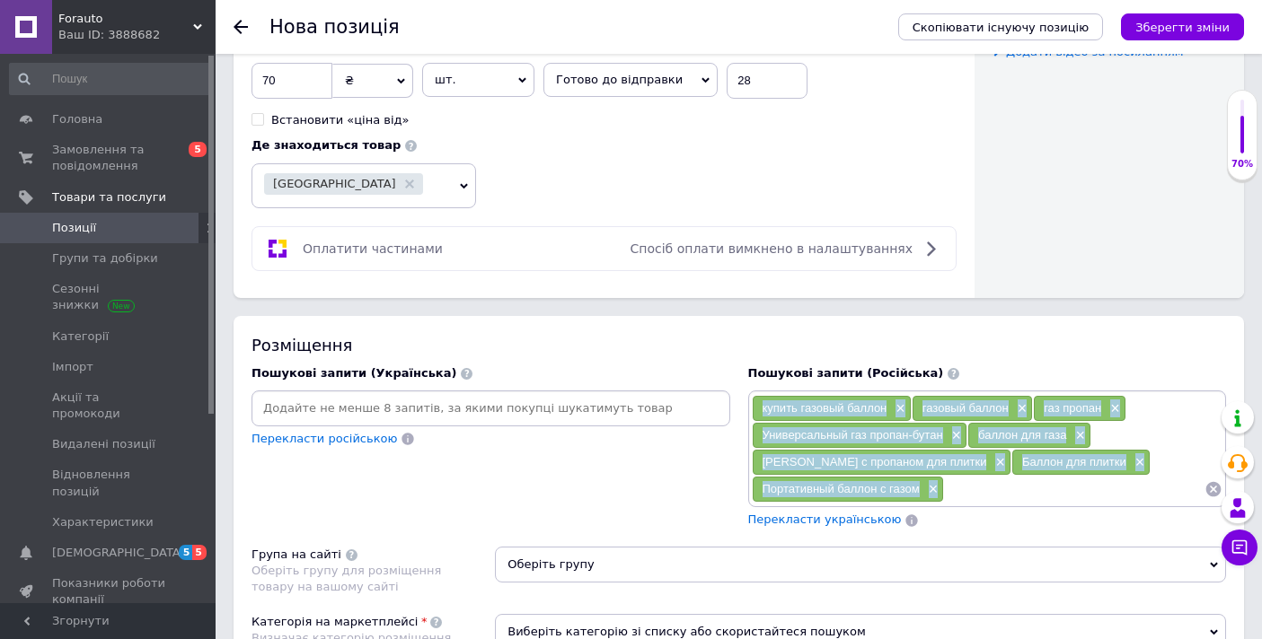
drag, startPoint x: 752, startPoint y: 396, endPoint x: 918, endPoint y: 497, distance: 194.6
click at [920, 498] on div "купить газовый баллон × газовый баллон × газ пропан × Универсальный газ пропан-…" at bounding box center [987, 449] width 471 height 108
copy div "купить газовый баллон × газовый баллон × газ пропан × Универсальный газ пропан-…"
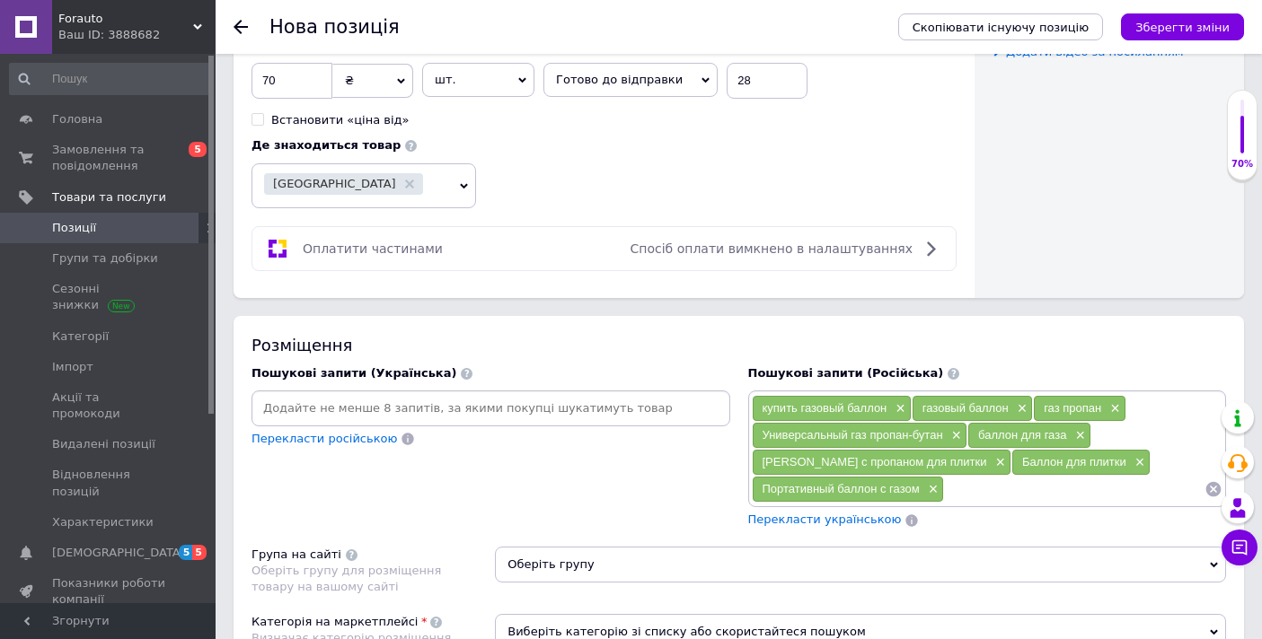
click at [602, 416] on input at bounding box center [490, 408] width 471 height 27
paste input "купить газовый баллон× газовый баллон× газ пропан× Универсальный газ пропан-бут…"
type input "купить газовый баллон× газовый баллон× газ пропан× Универсальный газ пропан-бут…"
drag, startPoint x: 721, startPoint y: 412, endPoint x: 241, endPoint y: 397, distance: 480.6
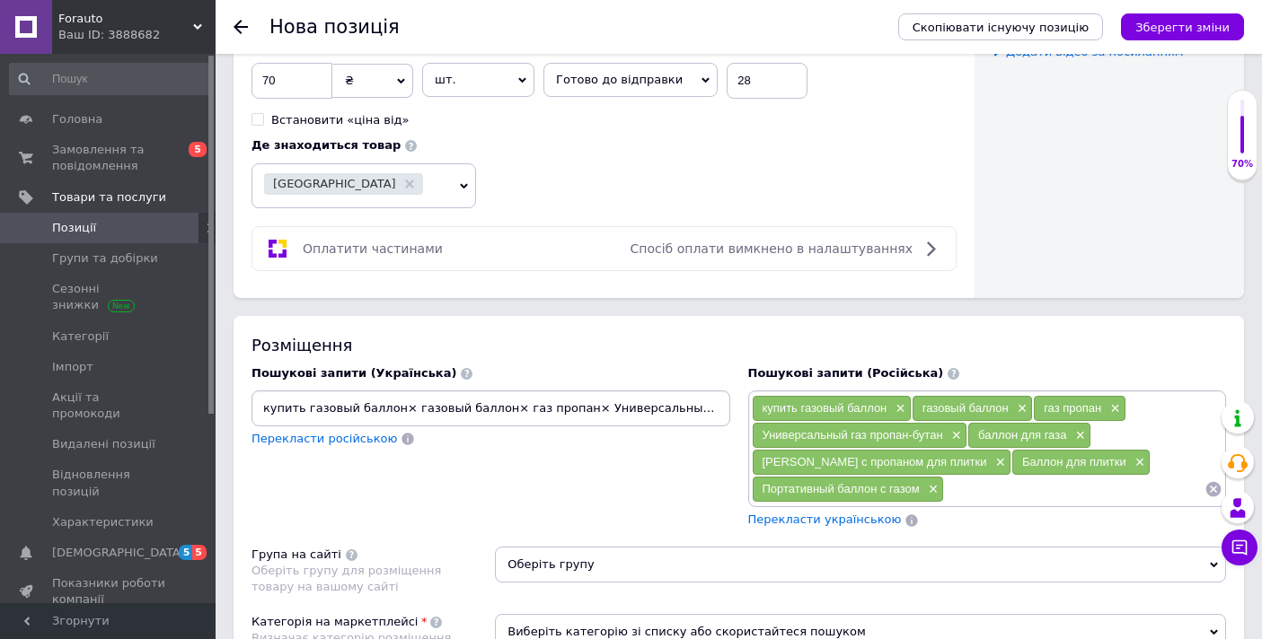
click at [242, 397] on div "Пошукові запити (Українська) купить газовый баллон× газовый баллон× газ пропан×…" at bounding box center [490, 446] width 497 height 181
drag, startPoint x: 761, startPoint y: 403, endPoint x: 884, endPoint y: 415, distance: 123.6
click at [884, 415] on div "купить газовый баллон ×" at bounding box center [831, 408] width 158 height 25
copy span "купить газовый баллон"
click at [381, 411] on input at bounding box center [490, 408] width 471 height 27
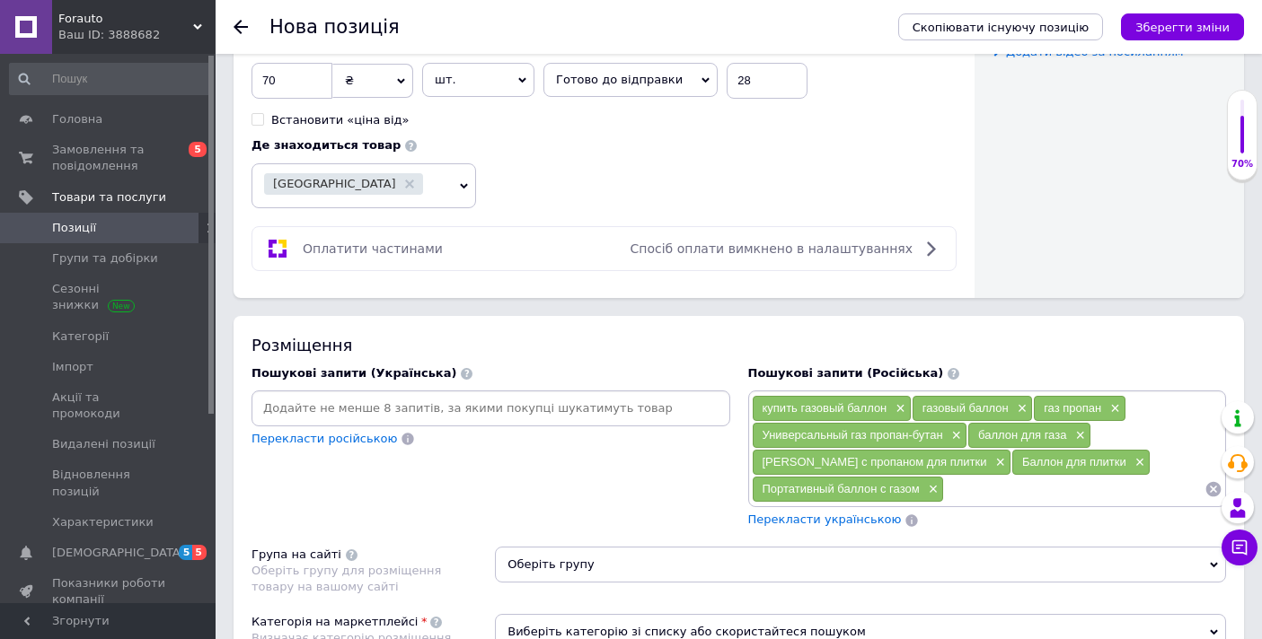
paste input "купити газовий балон"
drag, startPoint x: 268, startPoint y: 413, endPoint x: 284, endPoint y: 462, distance: 52.0
click at [268, 413] on input "купити газовий балон" at bounding box center [490, 408] width 471 height 27
click at [324, 411] on input "Купити газовий балон" at bounding box center [490, 408] width 471 height 27
click at [336, 413] on input "Купити газовий балон" at bounding box center [490, 408] width 471 height 27
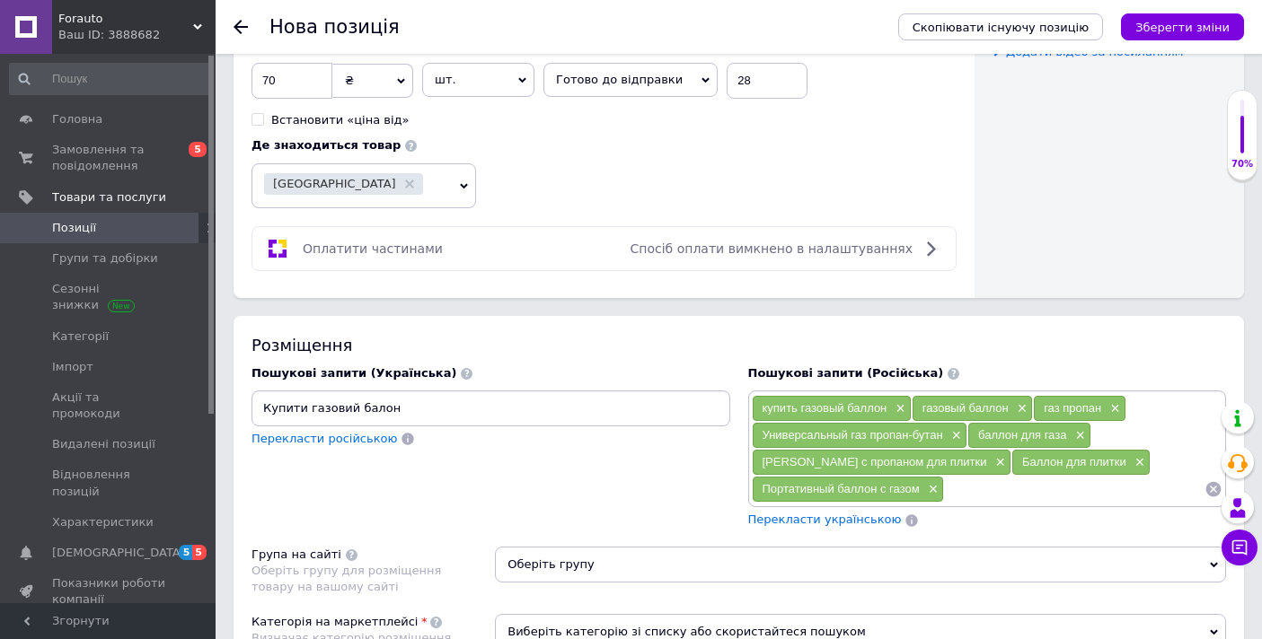
click at [347, 416] on input "Купити газовий балон" at bounding box center [490, 408] width 471 height 27
click at [368, 411] on input "Купити газовий балон" at bounding box center [490, 408] width 471 height 27
click at [375, 412] on input "Купити газовий балон" at bounding box center [490, 408] width 471 height 27
click at [409, 419] on input "Купити газовий баллон" at bounding box center [490, 408] width 471 height 27
click at [357, 407] on input "Купити газовий баллон" at bounding box center [490, 408] width 471 height 27
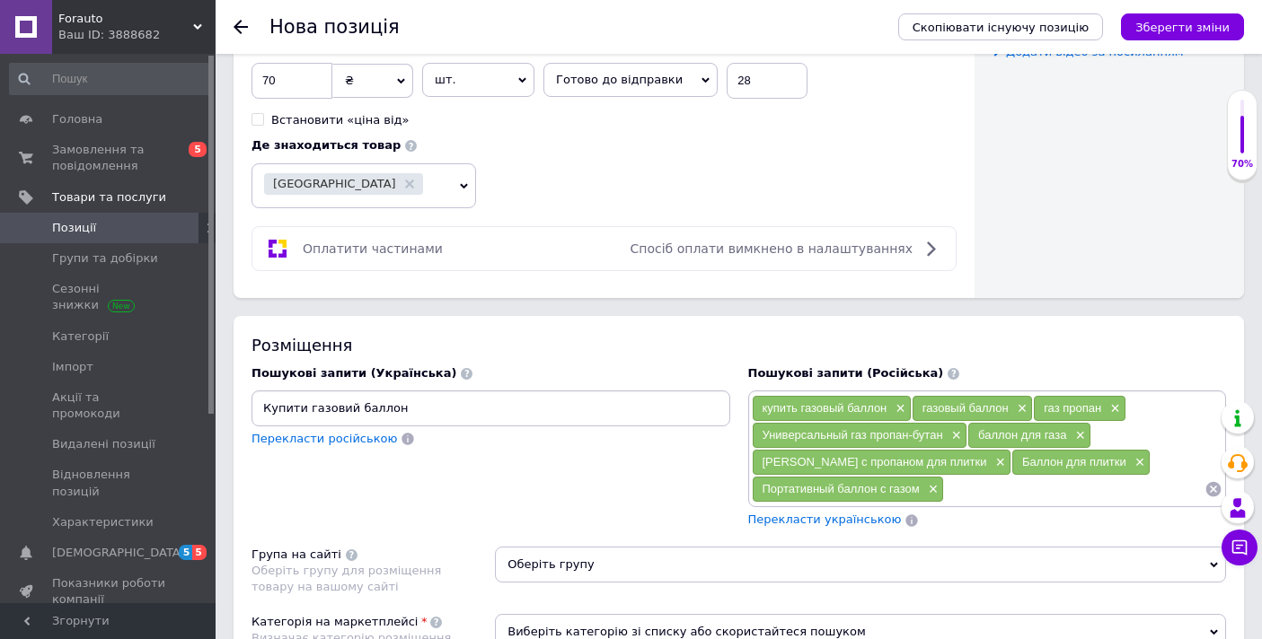
click at [350, 407] on input "Купити газовий баллон" at bounding box center [490, 408] width 471 height 27
drag, startPoint x: 379, startPoint y: 410, endPoint x: 379, endPoint y: 430, distance: 19.8
click at [378, 410] on input "Купити газовий баллон" at bounding box center [490, 408] width 471 height 27
type input "Купити газовий балон"
drag, startPoint x: 919, startPoint y: 405, endPoint x: 1008, endPoint y: 413, distance: 89.3
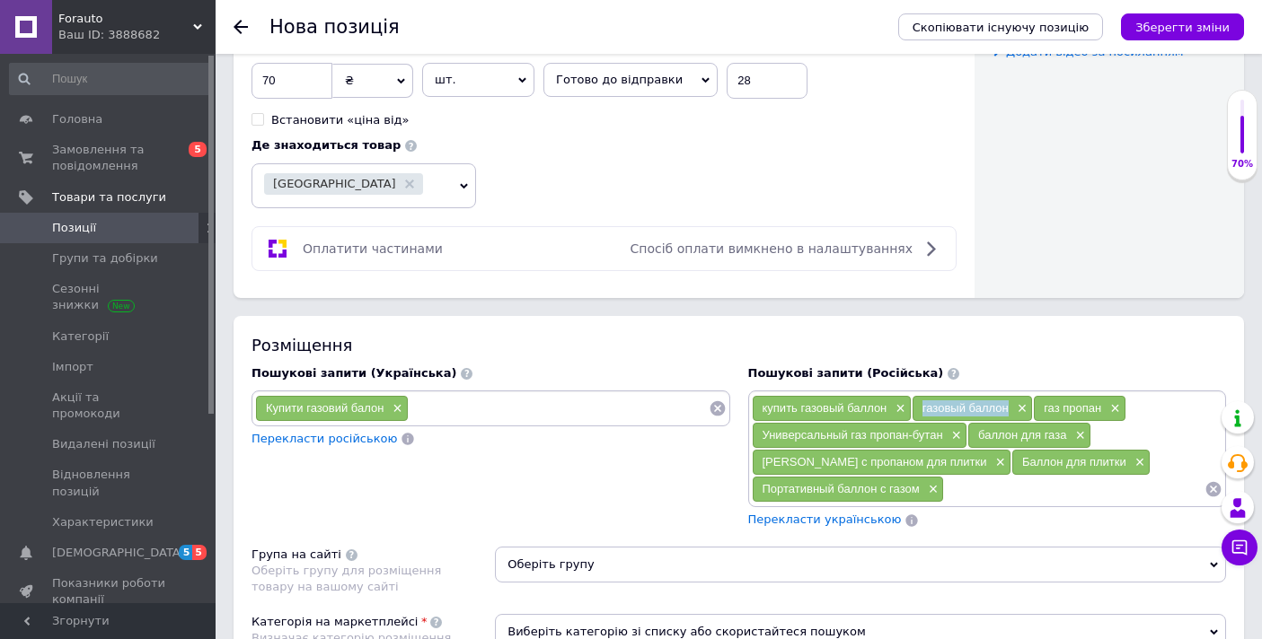
click at [1008, 413] on div "газовый баллон ×" at bounding box center [971, 408] width 119 height 25
copy span "газовый баллон"
click at [439, 406] on input at bounding box center [559, 408] width 300 height 27
paste input "газовий балон"
type input "газовий балон"
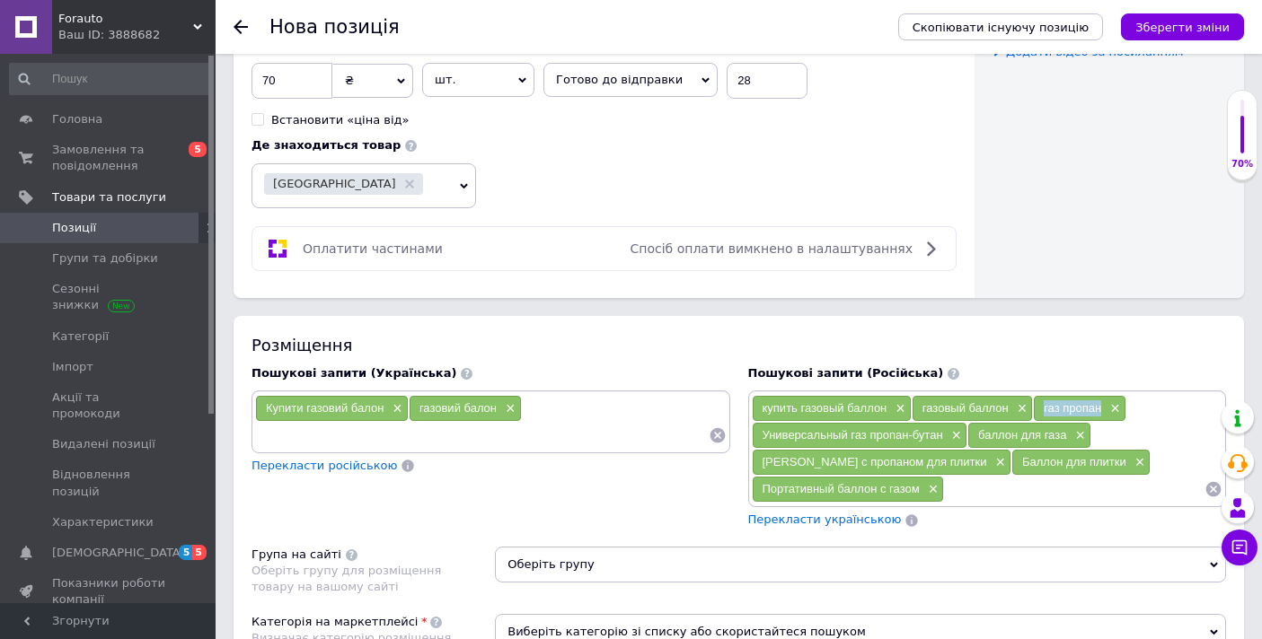
drag, startPoint x: 1041, startPoint y: 402, endPoint x: 1100, endPoint y: 411, distance: 59.9
click at [1100, 411] on div "газ пропан ×" at bounding box center [1079, 408] width 92 height 25
copy span "газ пропан"
click at [556, 423] on input at bounding box center [481, 435] width 453 height 27
paste input "газ пропан"
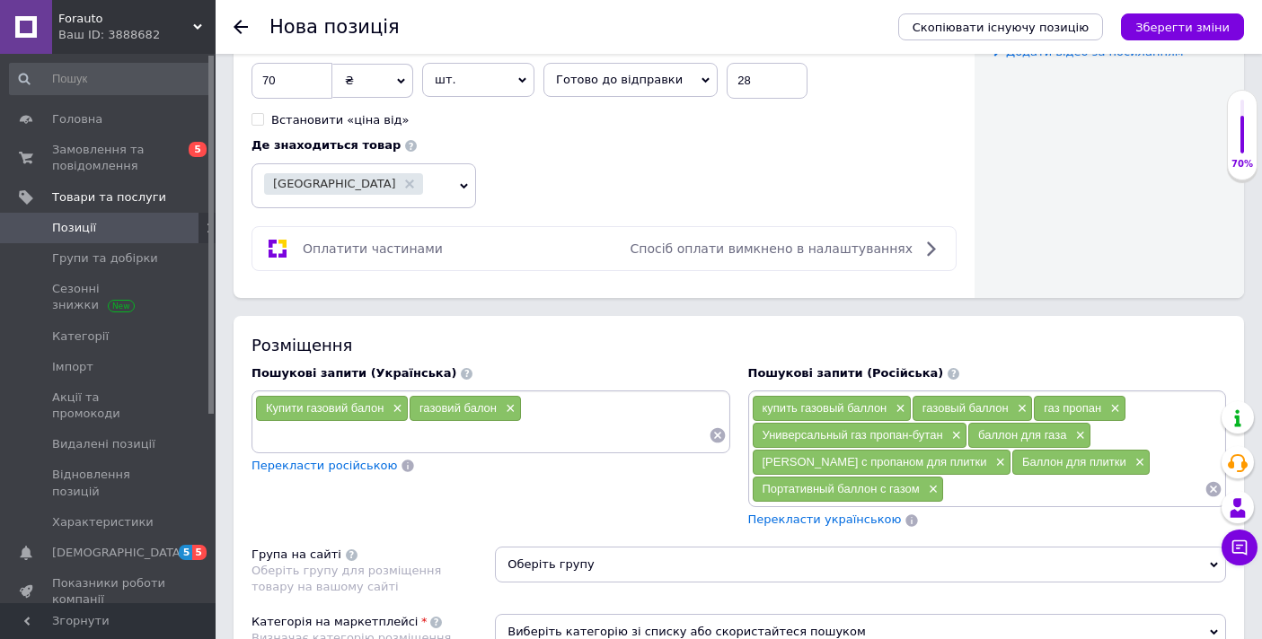
type input "газ пропан"
drag, startPoint x: 761, startPoint y: 434, endPoint x: 941, endPoint y: 435, distance: 180.5
click at [942, 436] on div "Универсальный газ пропан-бутан ×" at bounding box center [859, 435] width 215 height 25
copy span "Универсальный газ пропан-бутан"
drag, startPoint x: 644, startPoint y: 435, endPoint x: 625, endPoint y: 409, distance: 32.1
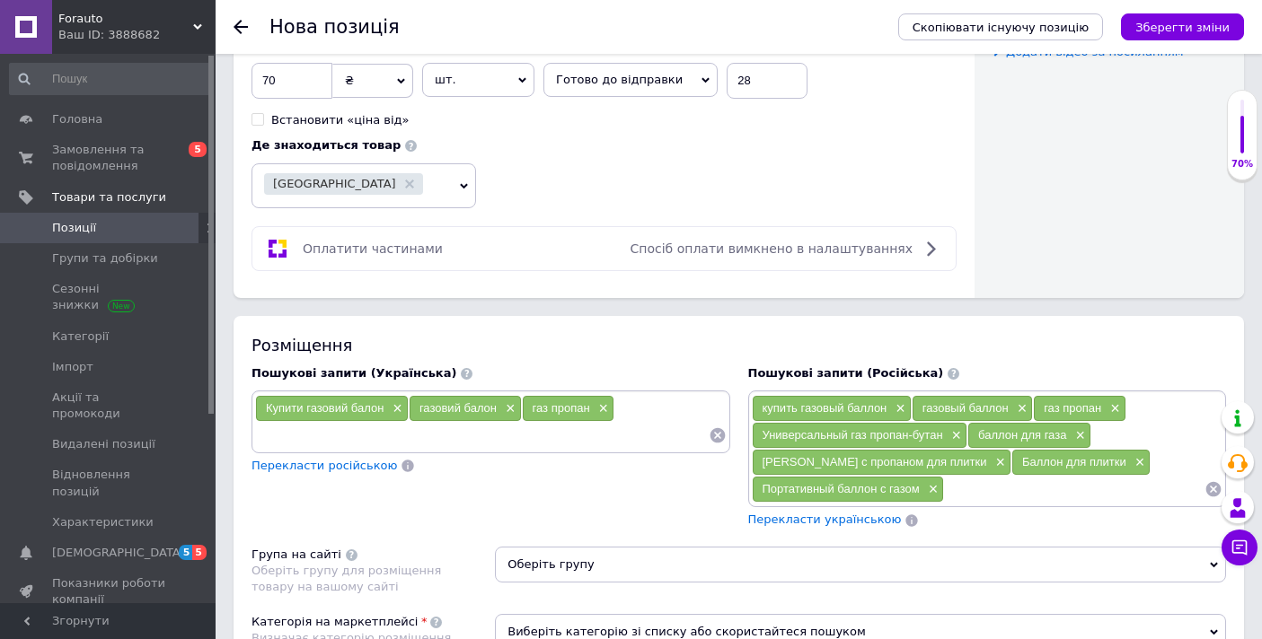
click at [625, 409] on div "Купити газовий балон × газовий балон × газ пропан ×" at bounding box center [490, 422] width 471 height 54
paste input "Універсальний газ пропан-бутан"
type input "Універсальний газ пропан-бутан"
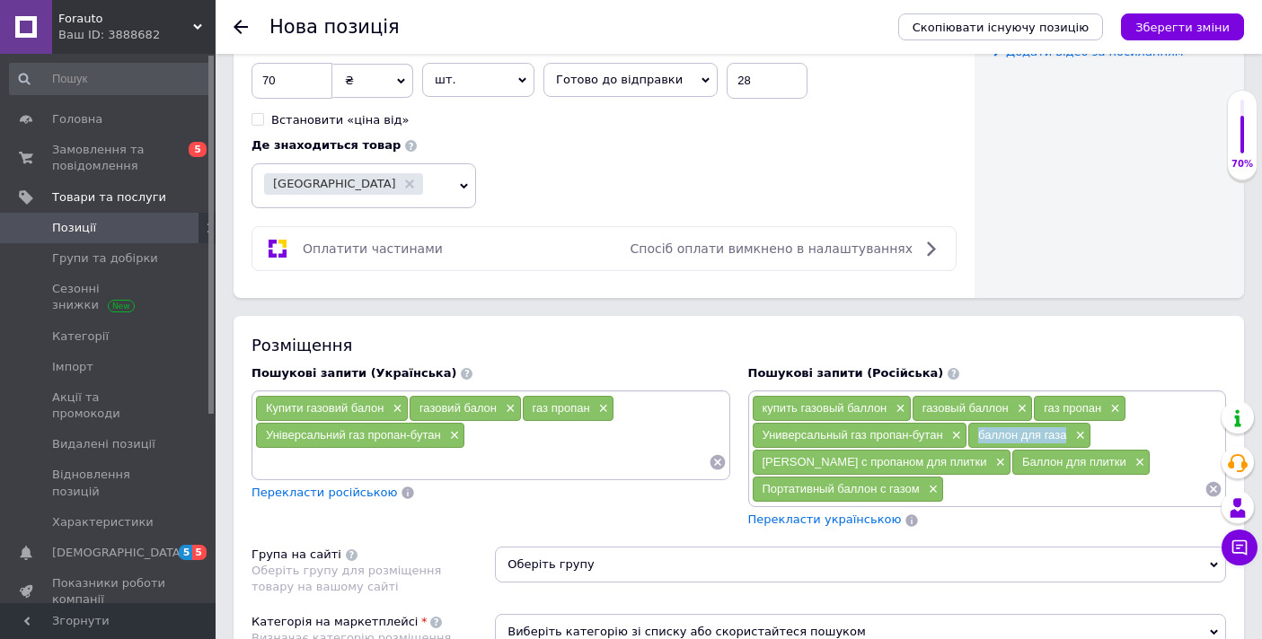
drag, startPoint x: 977, startPoint y: 433, endPoint x: 1066, endPoint y: 438, distance: 89.1
click at [1066, 438] on div "баллон для газа ×" at bounding box center [1029, 435] width 122 height 25
copy span "баллон для газа"
click at [488, 449] on input at bounding box center [481, 462] width 453 height 27
paste input "балон для газу"
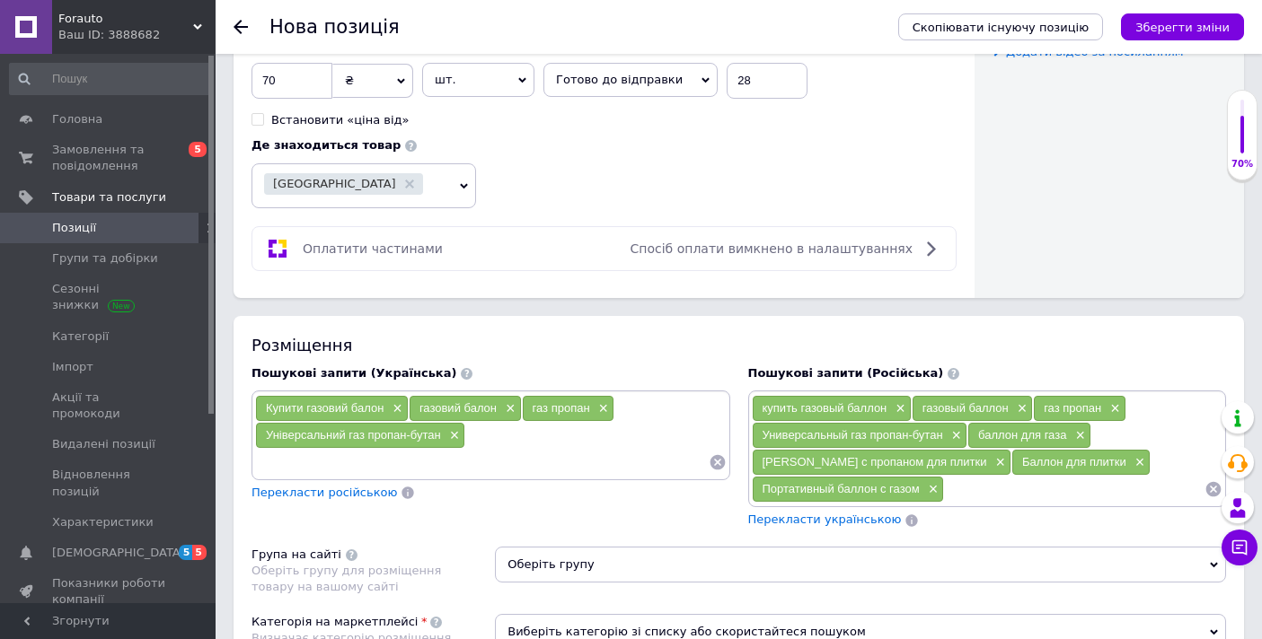
type input "балон для газу"
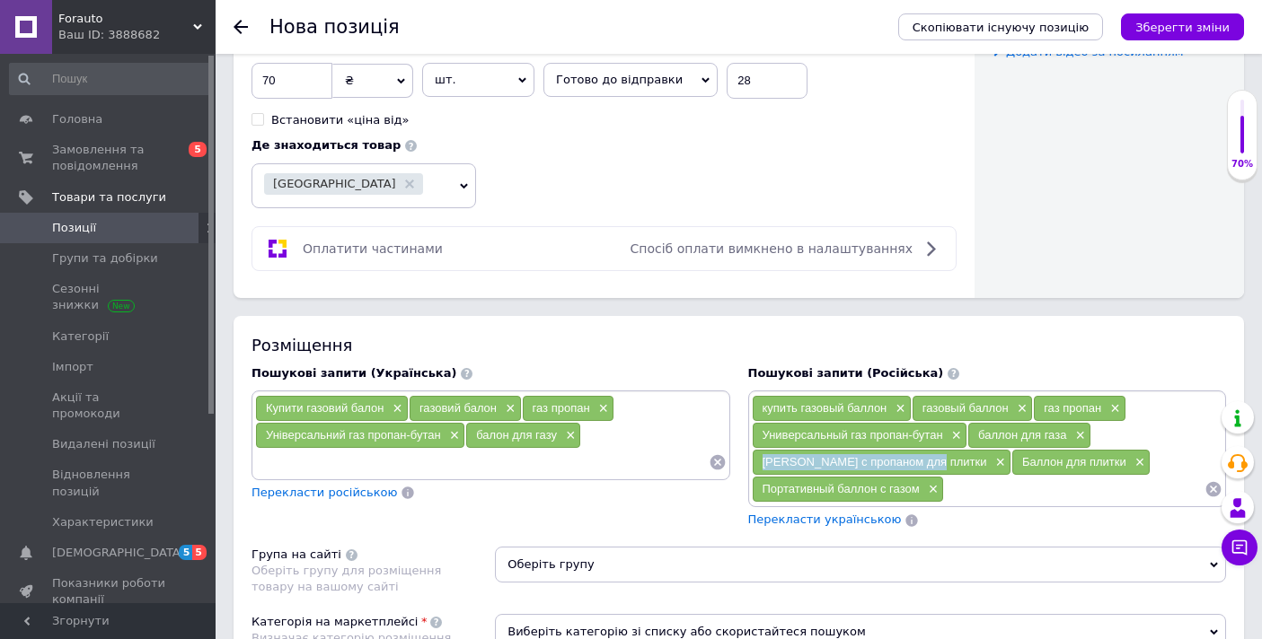
drag, startPoint x: 763, startPoint y: 462, endPoint x: 929, endPoint y: 466, distance: 166.2
click at [929, 466] on div "[PERSON_NAME] с пропаном для плитки ×" at bounding box center [881, 462] width 259 height 25
copy span "[PERSON_NAME] с пропаном для плитки"
click at [630, 456] on input at bounding box center [481, 462] width 453 height 27
paste input "Балон із пропаном для плитки"
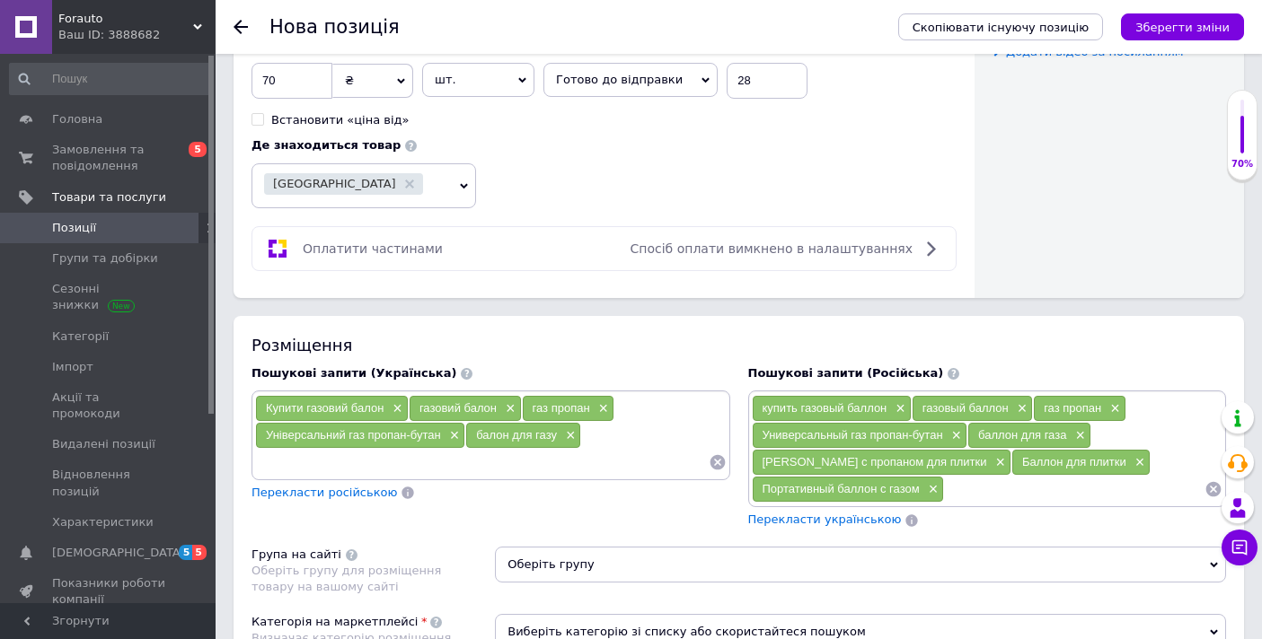
type input "Балон із пропаном для плитки"
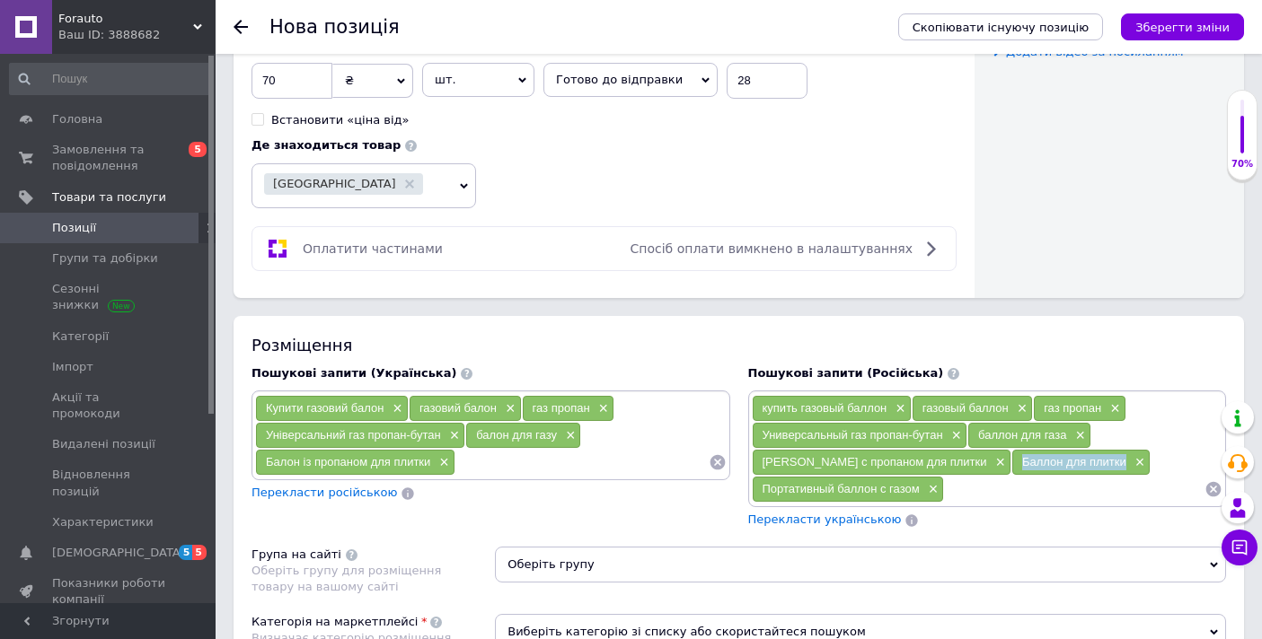
drag, startPoint x: 963, startPoint y: 457, endPoint x: 1068, endPoint y: 464, distance: 105.3
click at [1069, 464] on div "Баллон для плитки ×" at bounding box center [1080, 462] width 137 height 25
copy span "Баллон для плитки"
click at [497, 465] on input at bounding box center [581, 462] width 253 height 27
paste input "Балон для плитки"
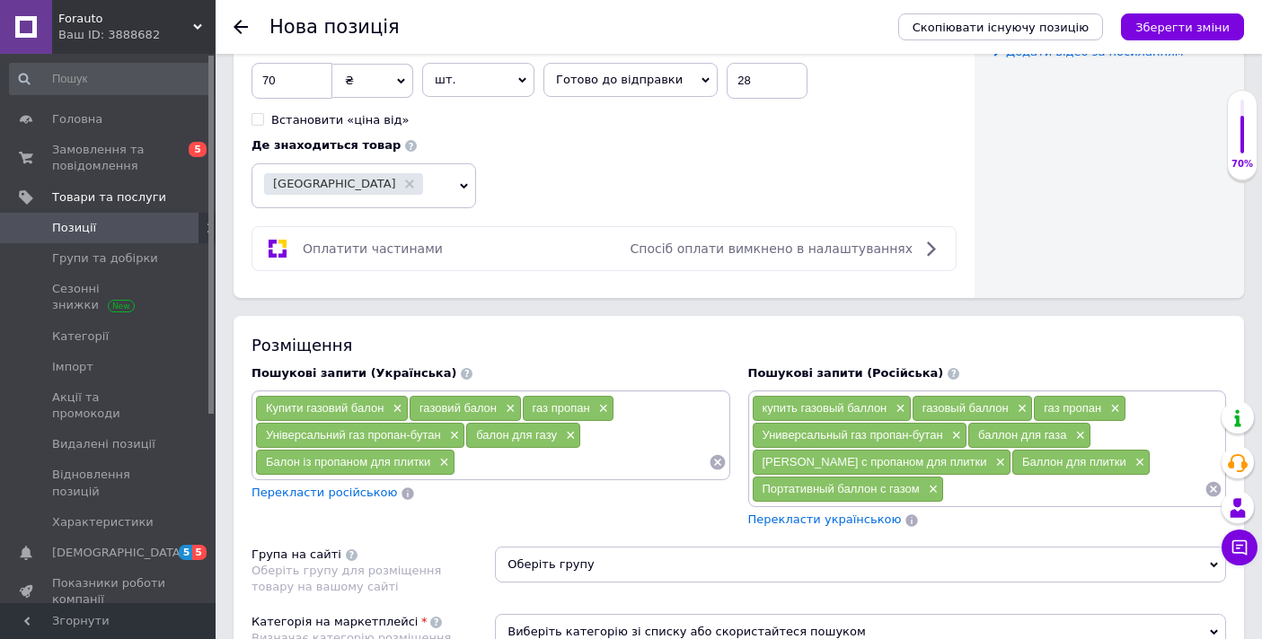
type input "Балон для плитки"
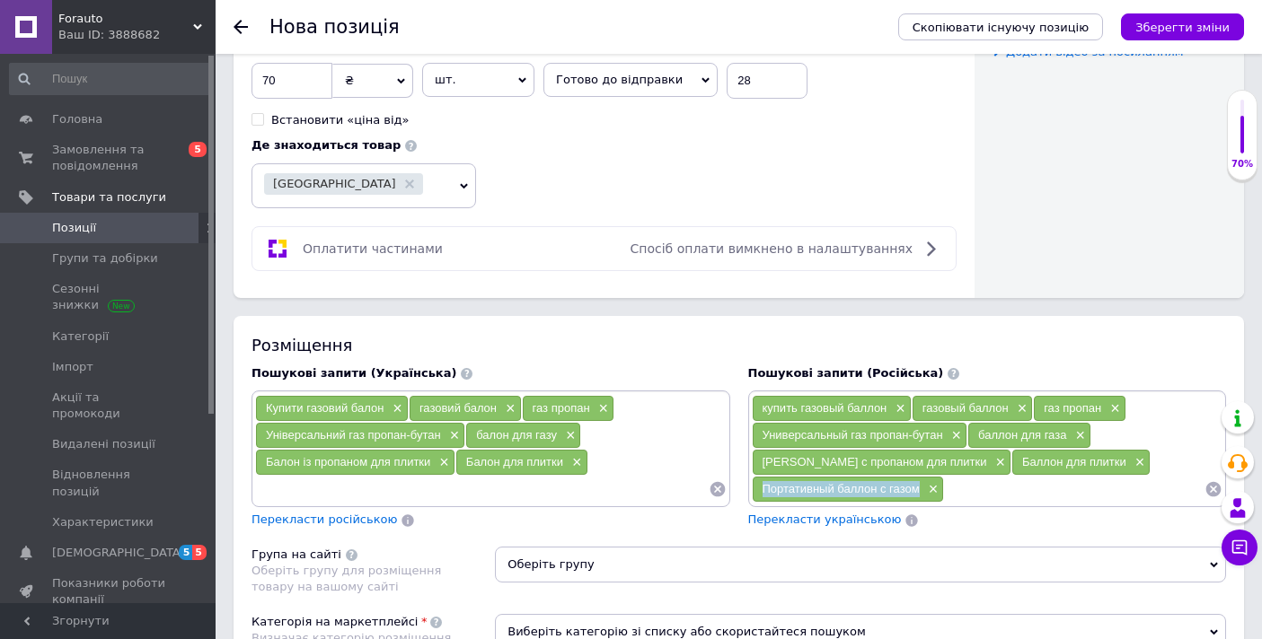
drag, startPoint x: 761, startPoint y: 485, endPoint x: 917, endPoint y: 494, distance: 155.6
click at [917, 494] on span "Портативный баллон с газом" at bounding box center [840, 488] width 157 height 13
copy span "Портативный баллон с газом"
click at [604, 481] on input at bounding box center [481, 489] width 453 height 27
paste input "Портативний балон із газом"
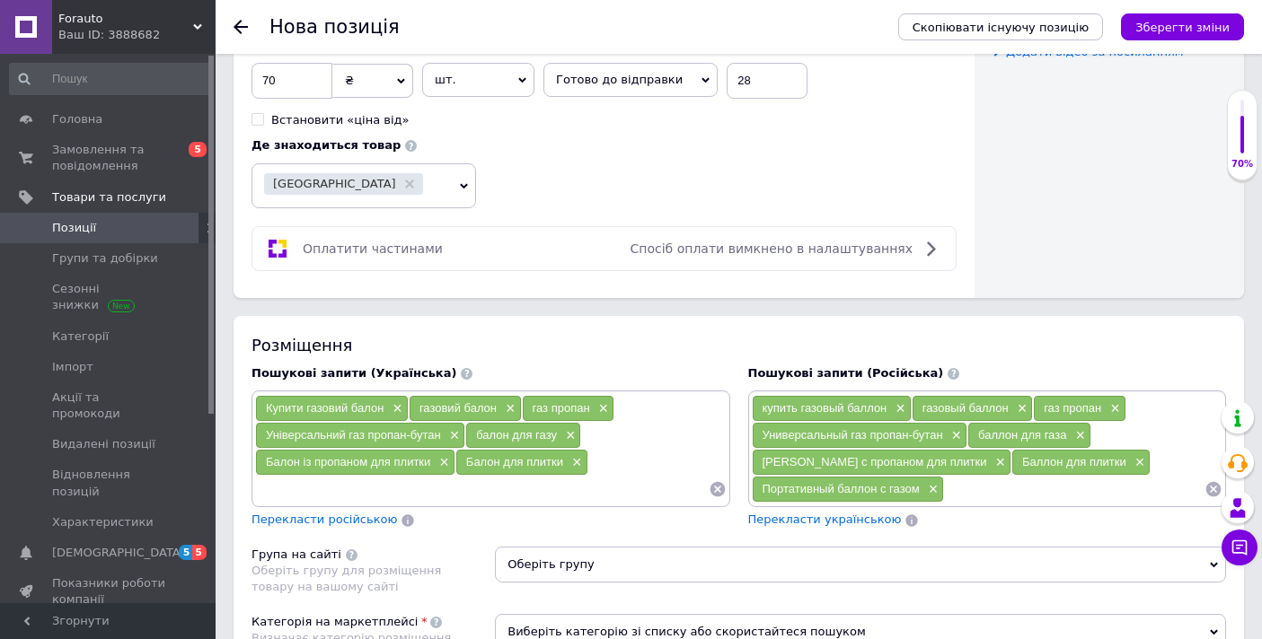
type input "Портативний балон із газом"
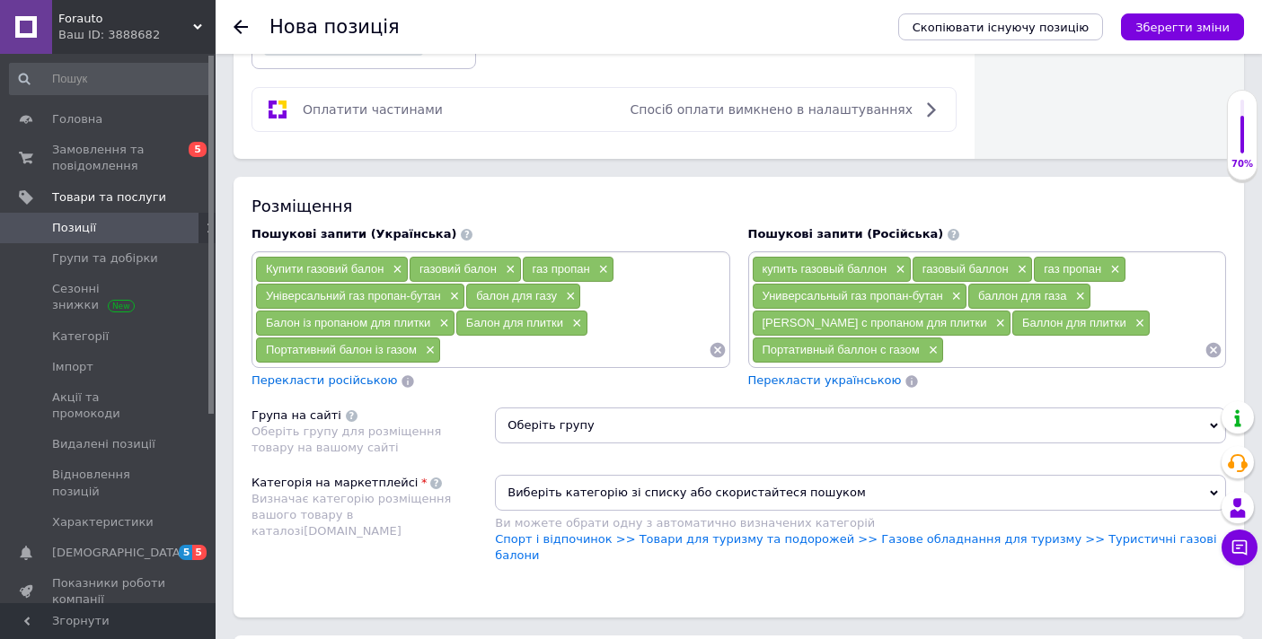
scroll to position [1121, 0]
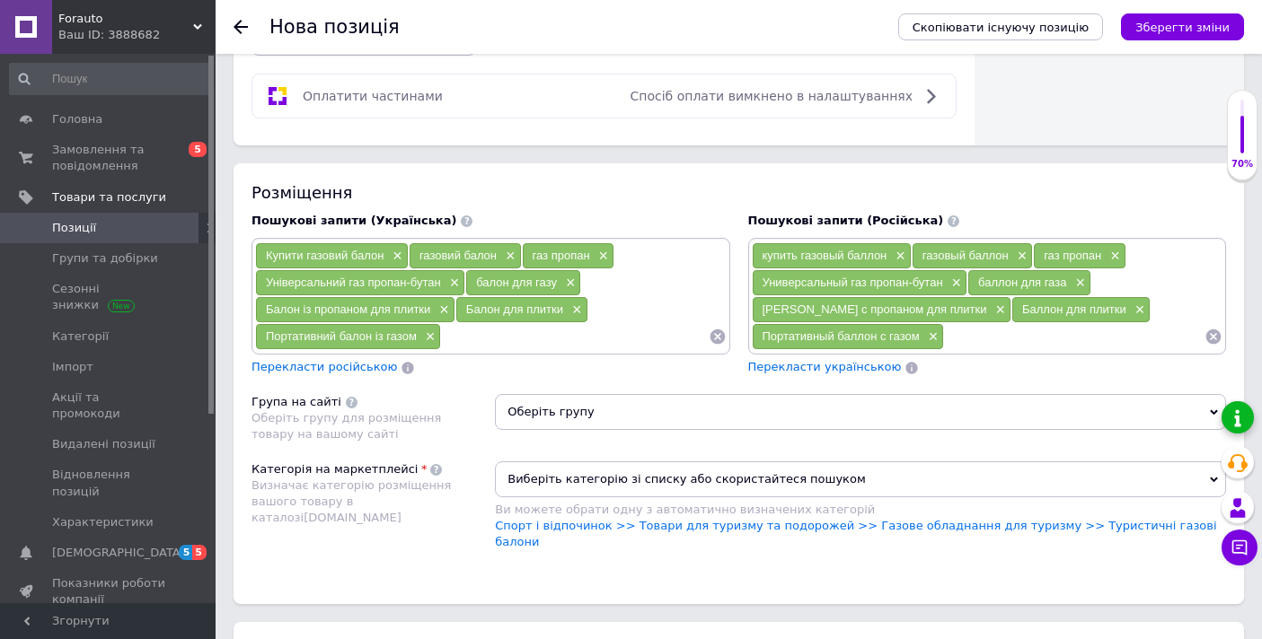
click at [1212, 410] on icon at bounding box center [1213, 413] width 8 height 8
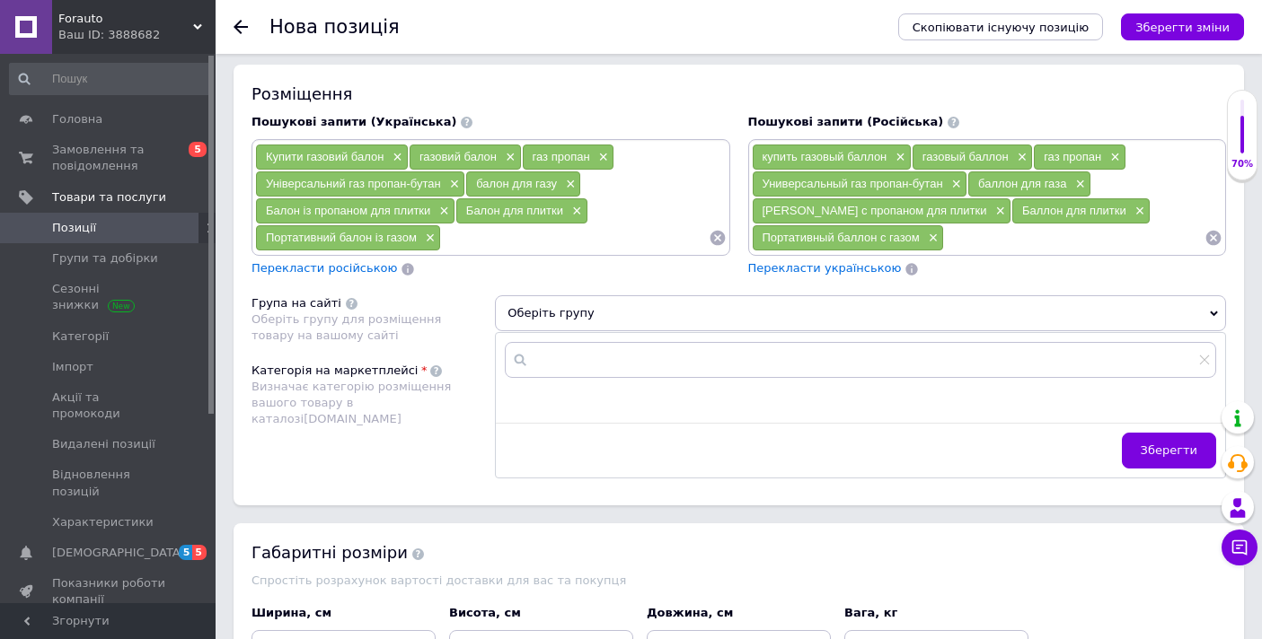
scroll to position [1221, 0]
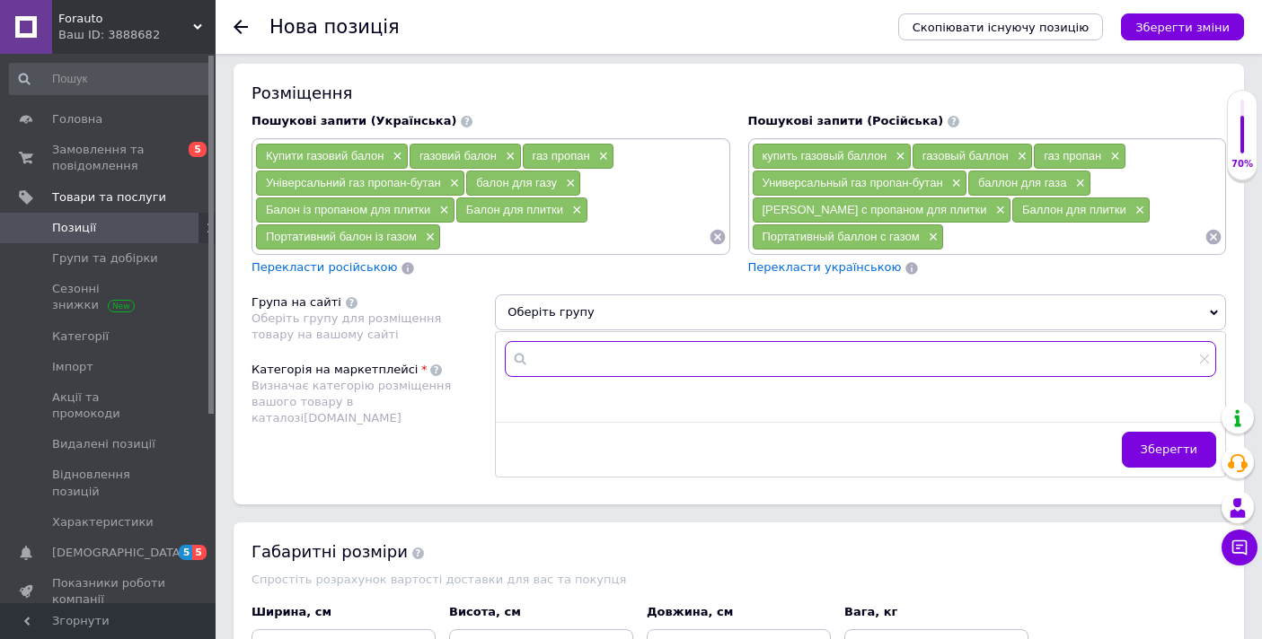
click at [609, 353] on input "text" at bounding box center [860, 359] width 711 height 36
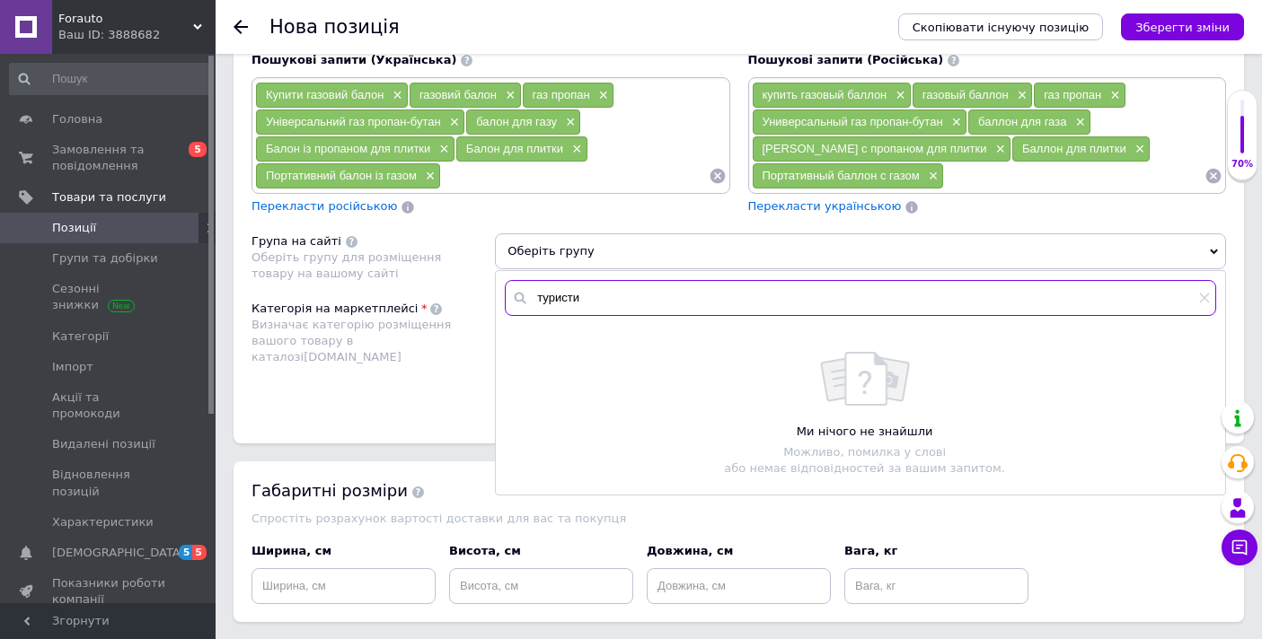
scroll to position [1307, 0]
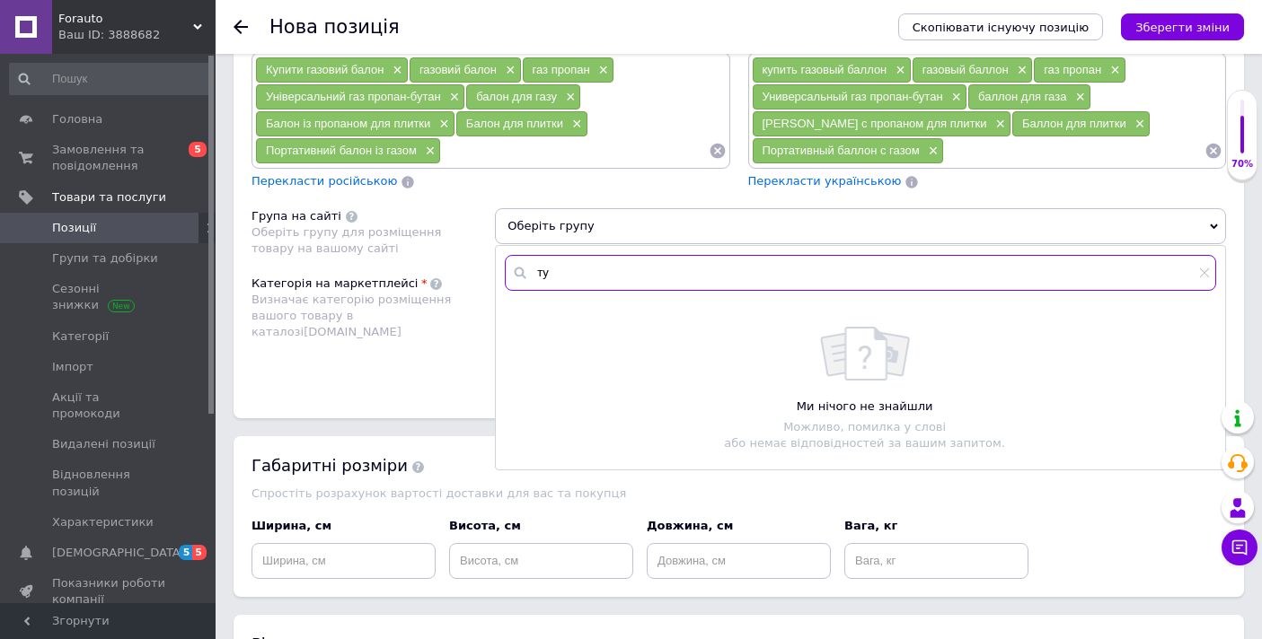
type input "т"
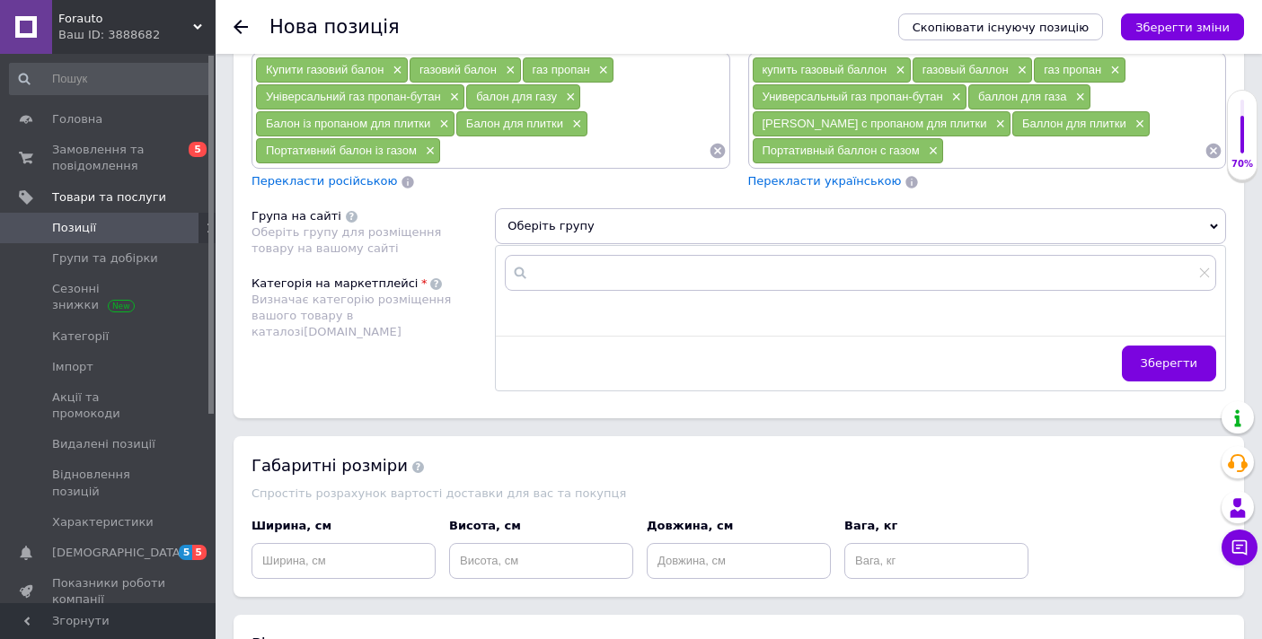
click at [445, 267] on div "Розміщення Пошукові запити (Українська) Купити газовий балон × газовий балон × …" at bounding box center [738, 199] width 1010 height 442
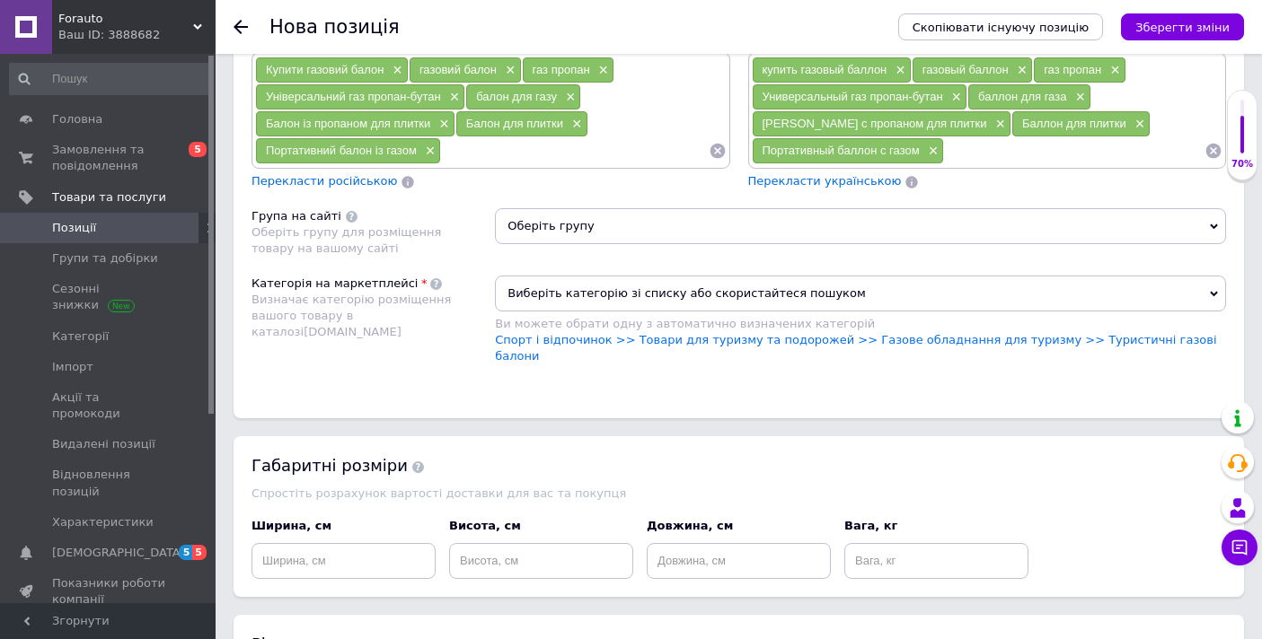
click at [445, 267] on div "Розміщення Пошукові запити (Українська) Купити газовий балон × газовий балон × …" at bounding box center [738, 199] width 1010 height 442
click at [574, 227] on span "Оберіть групу" at bounding box center [860, 226] width 731 height 36
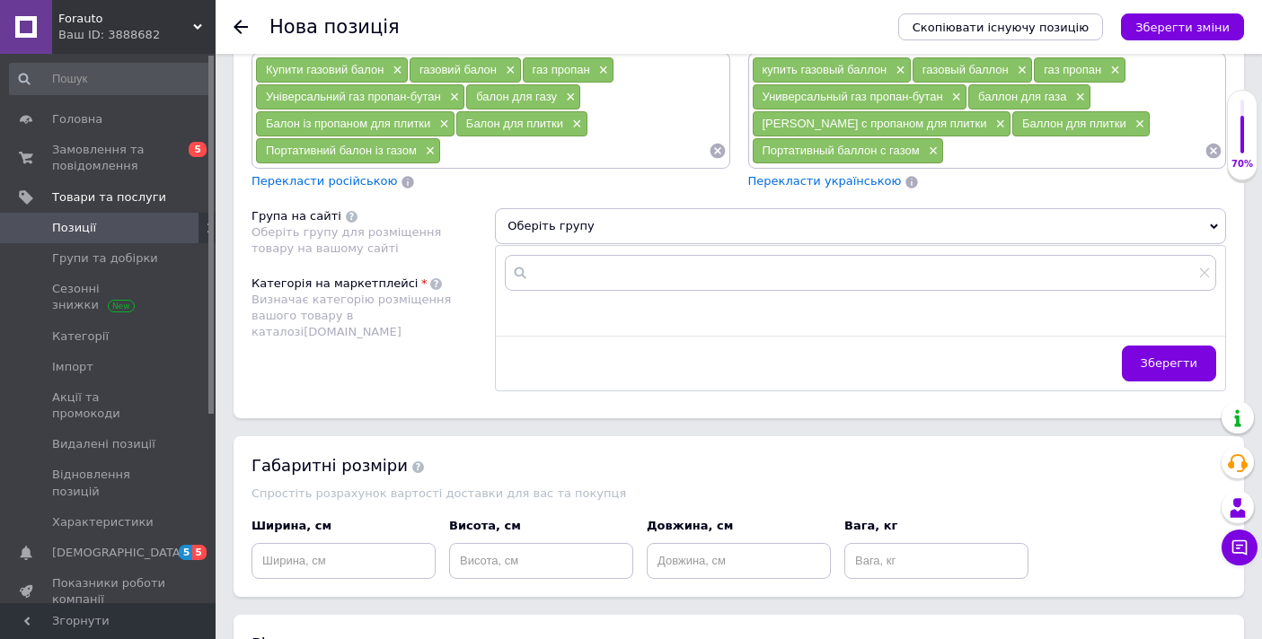
click at [470, 253] on div "Оберіть групу для розміщення товару на вашому сайті" at bounding box center [368, 240] width 234 height 32
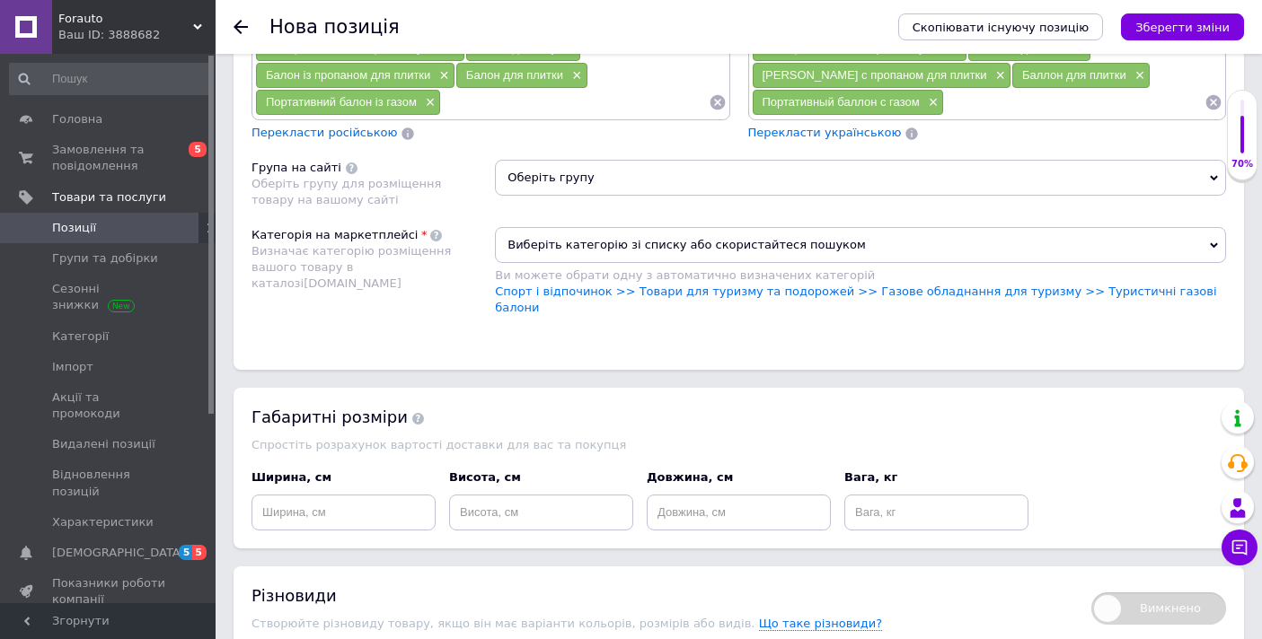
scroll to position [1357, 0]
click at [560, 242] on span "Виберіть категорію зі списку або скористайтеся пошуком" at bounding box center [860, 244] width 731 height 36
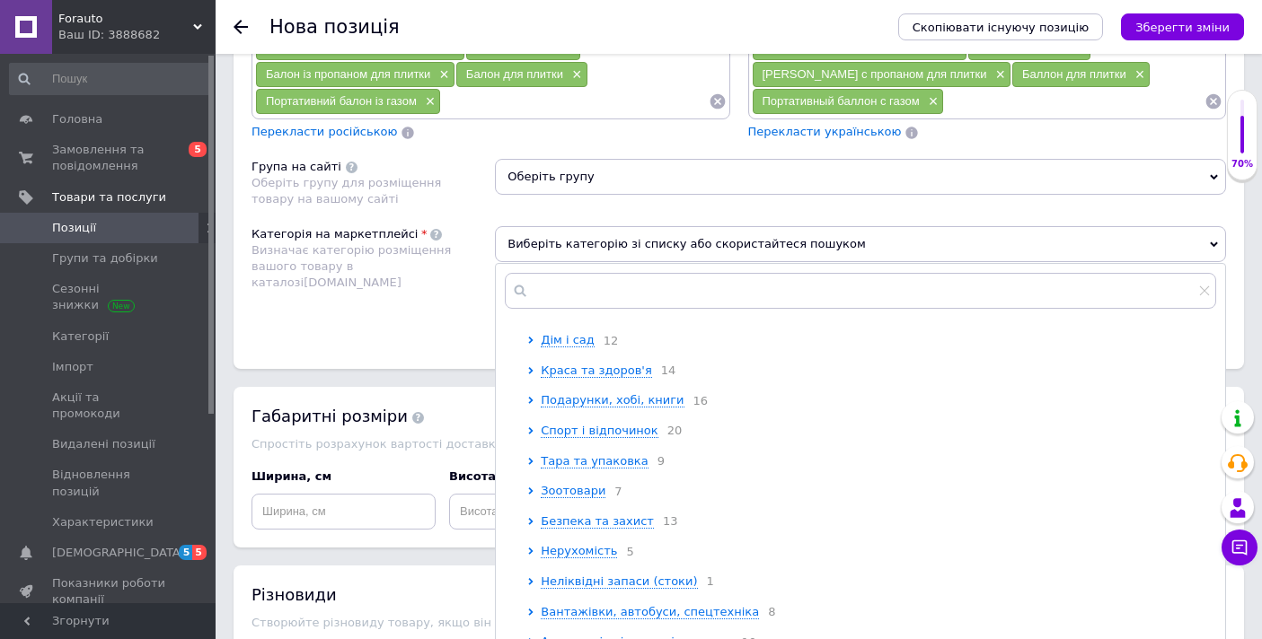
scroll to position [277, 0]
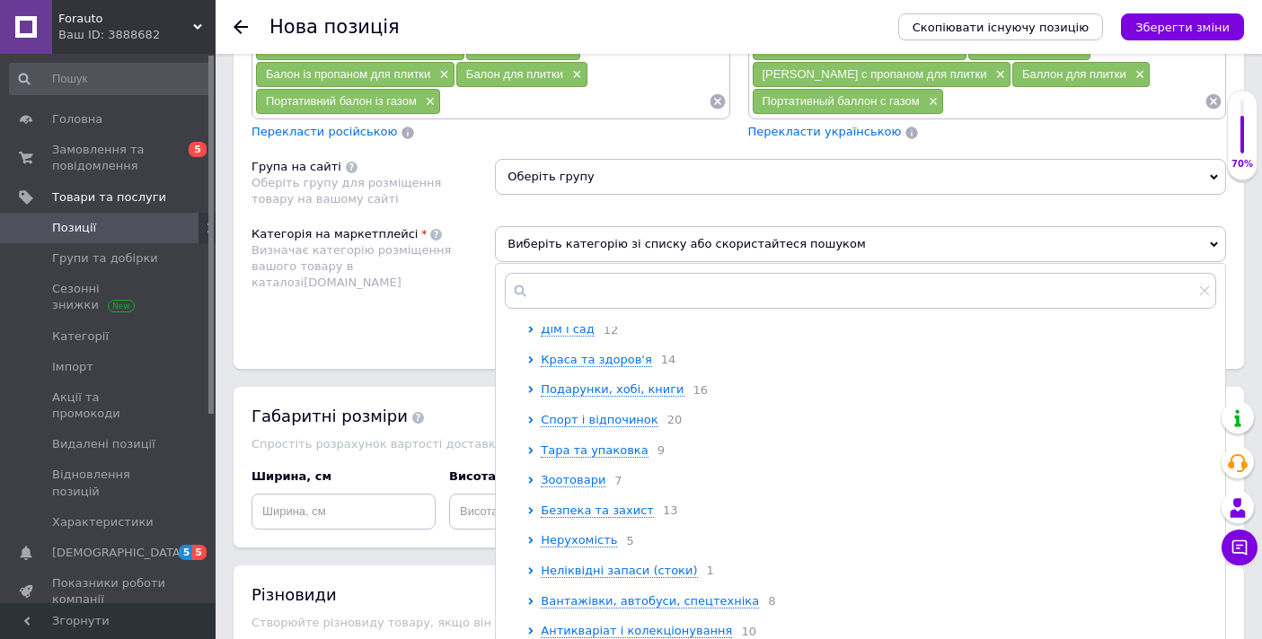
drag, startPoint x: 529, startPoint y: 428, endPoint x: 541, endPoint y: 509, distance: 81.6
click at [529, 424] on icon at bounding box center [531, 420] width 4 height 7
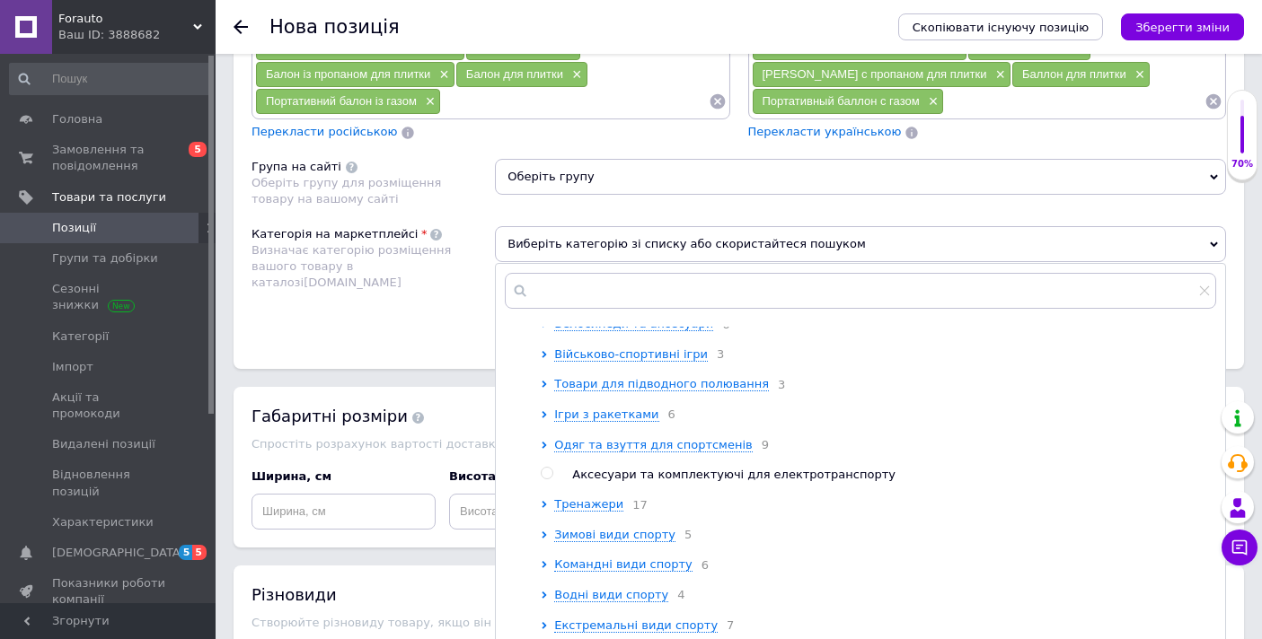
scroll to position [0, 0]
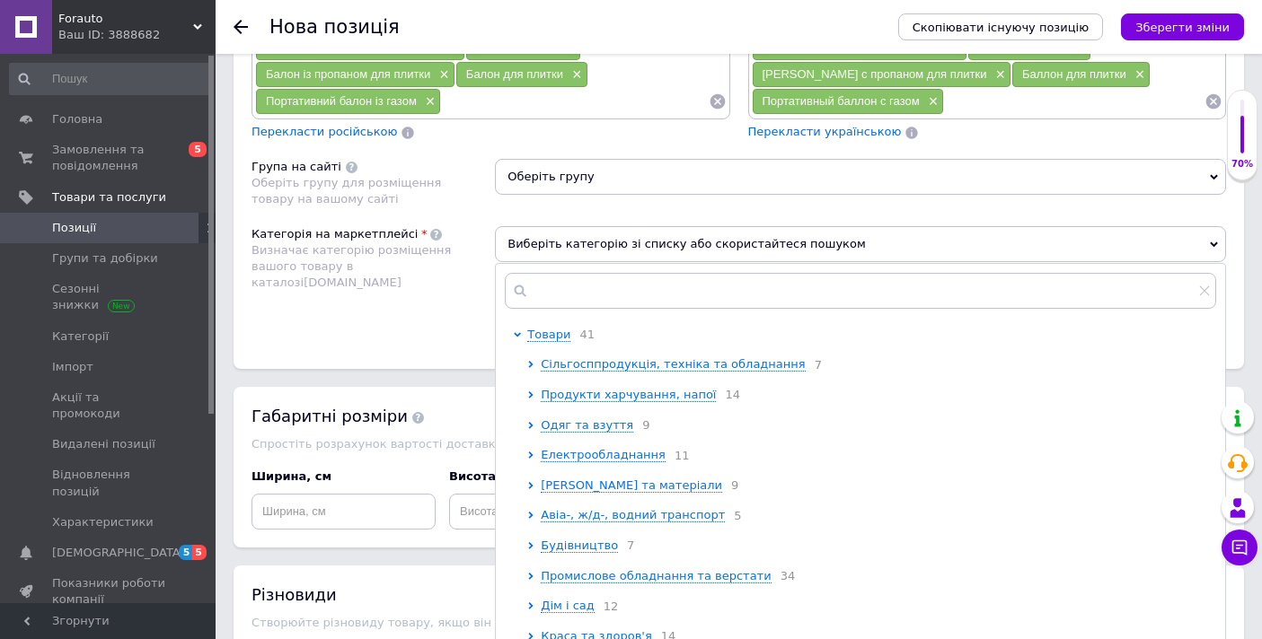
drag, startPoint x: 516, startPoint y: 332, endPoint x: 519, endPoint y: 365, distance: 32.4
click at [516, 332] on icon at bounding box center [517, 334] width 7 height 7
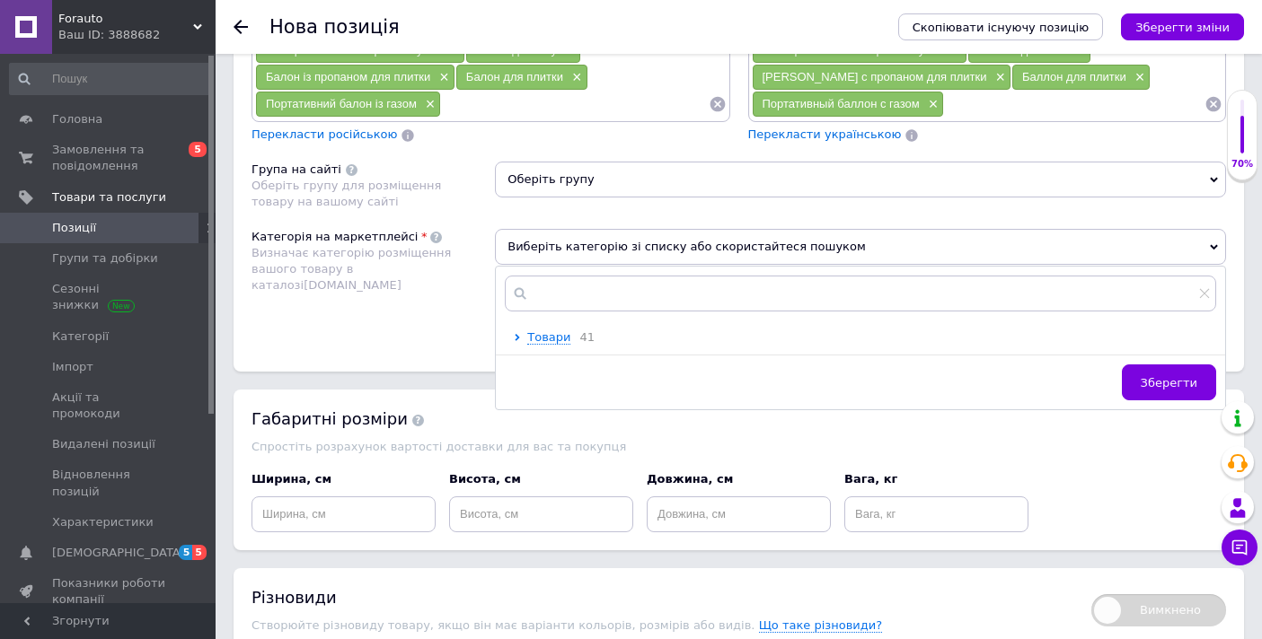
scroll to position [1353, 0]
click at [519, 339] on icon at bounding box center [517, 338] width 7 height 7
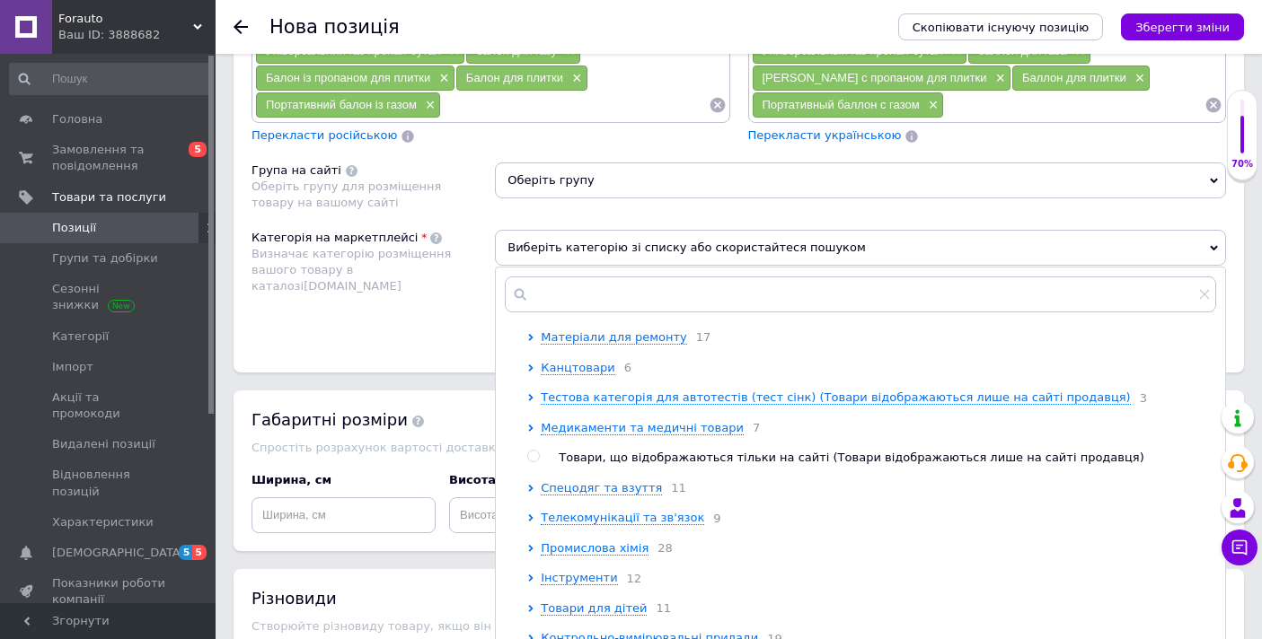
scroll to position [1303, 0]
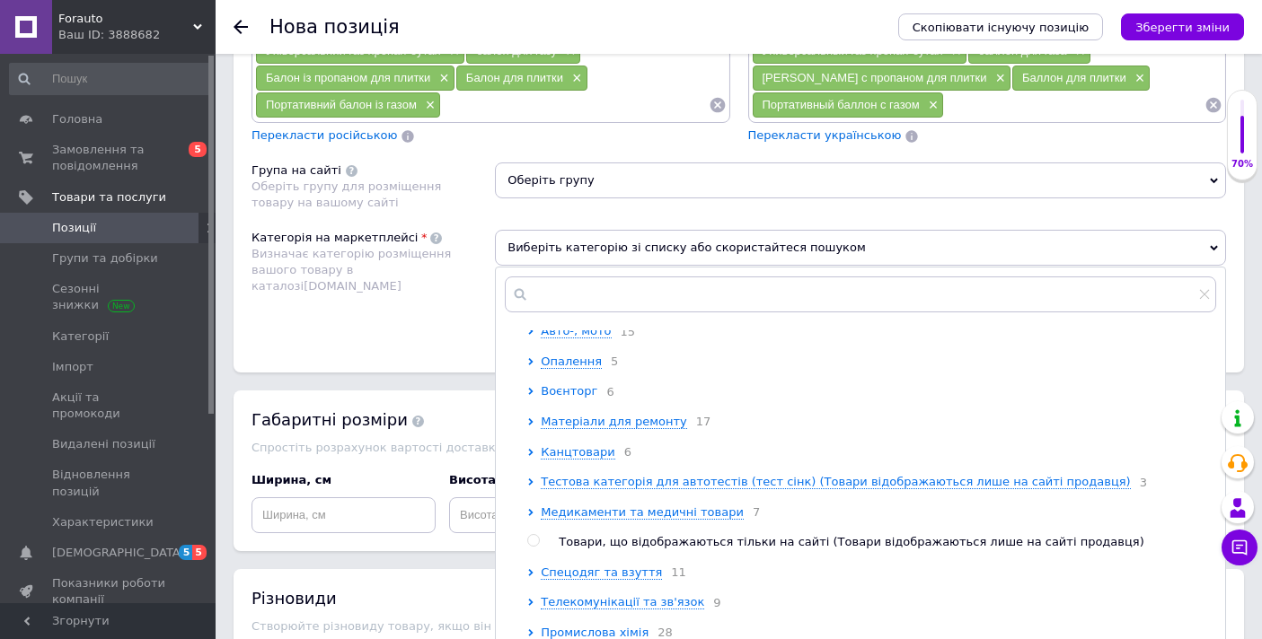
click at [530, 395] on icon at bounding box center [530, 391] width 7 height 7
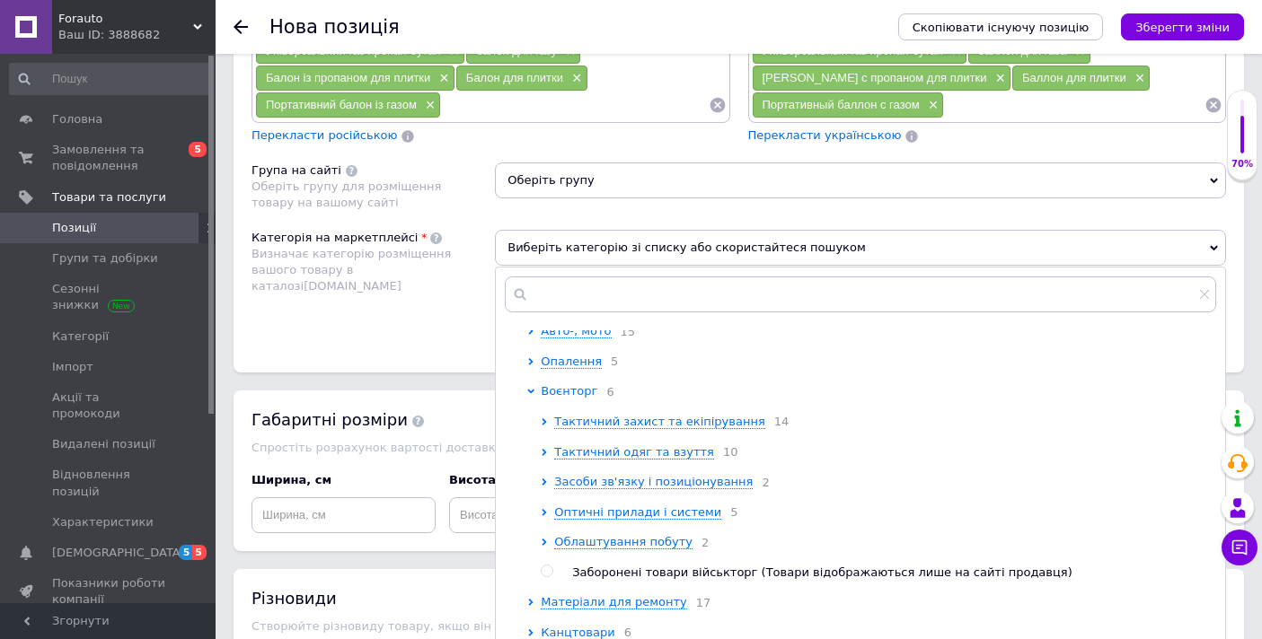
click at [530, 395] on icon at bounding box center [530, 391] width 7 height 7
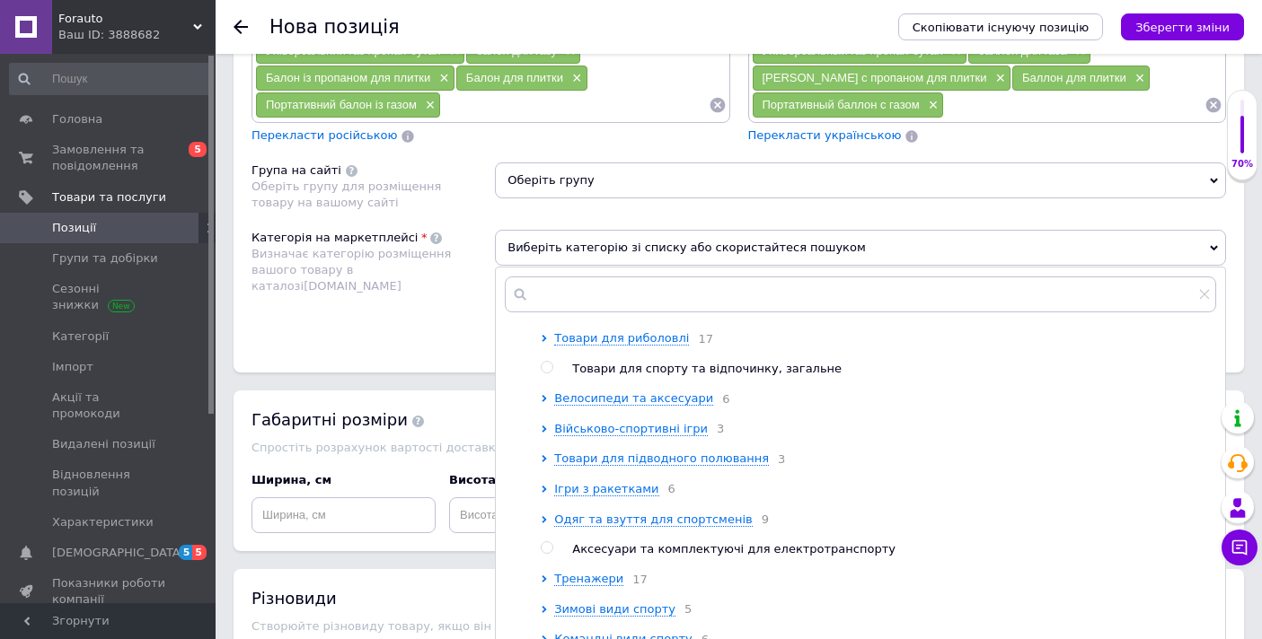
scroll to position [479, 0]
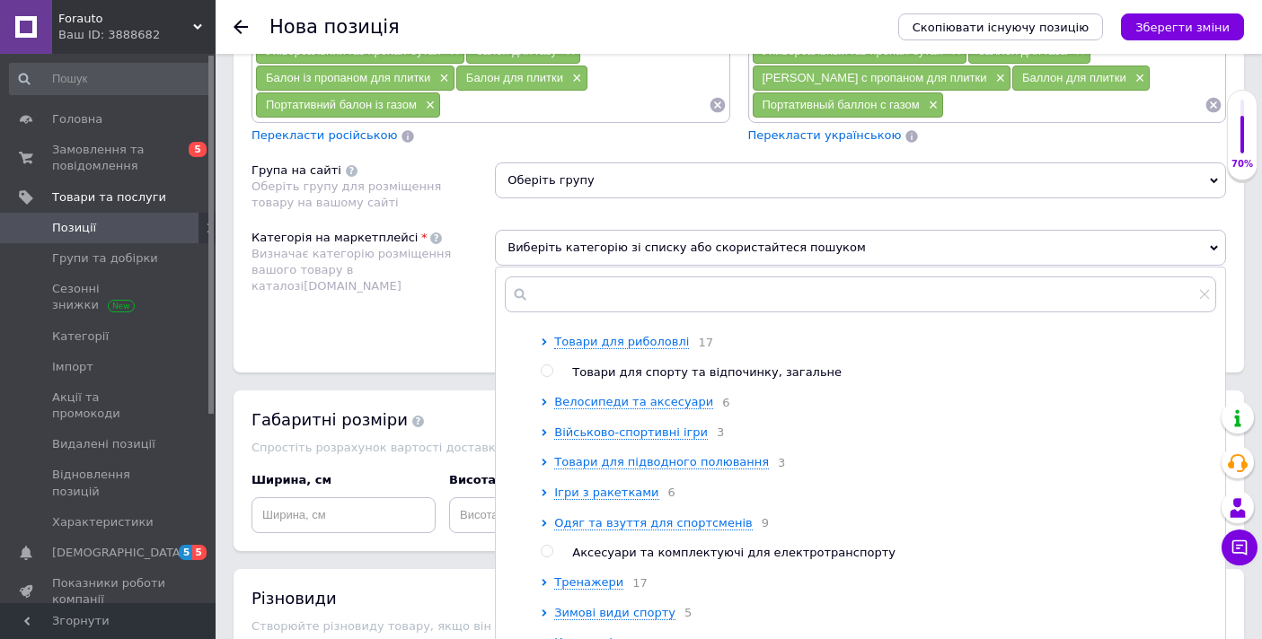
drag, startPoint x: 551, startPoint y: 388, endPoint x: 545, endPoint y: 412, distance: 25.0
click at [550, 377] on input "radio" at bounding box center [547, 371] width 12 height 12
radio input "true"
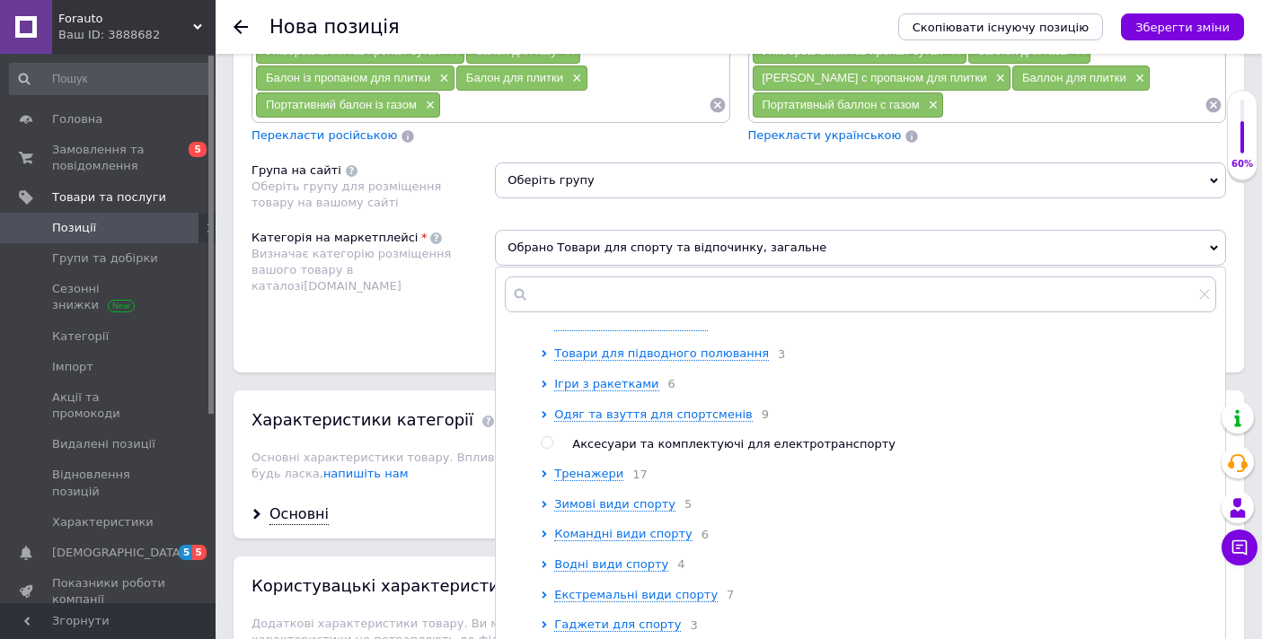
scroll to position [664, 0]
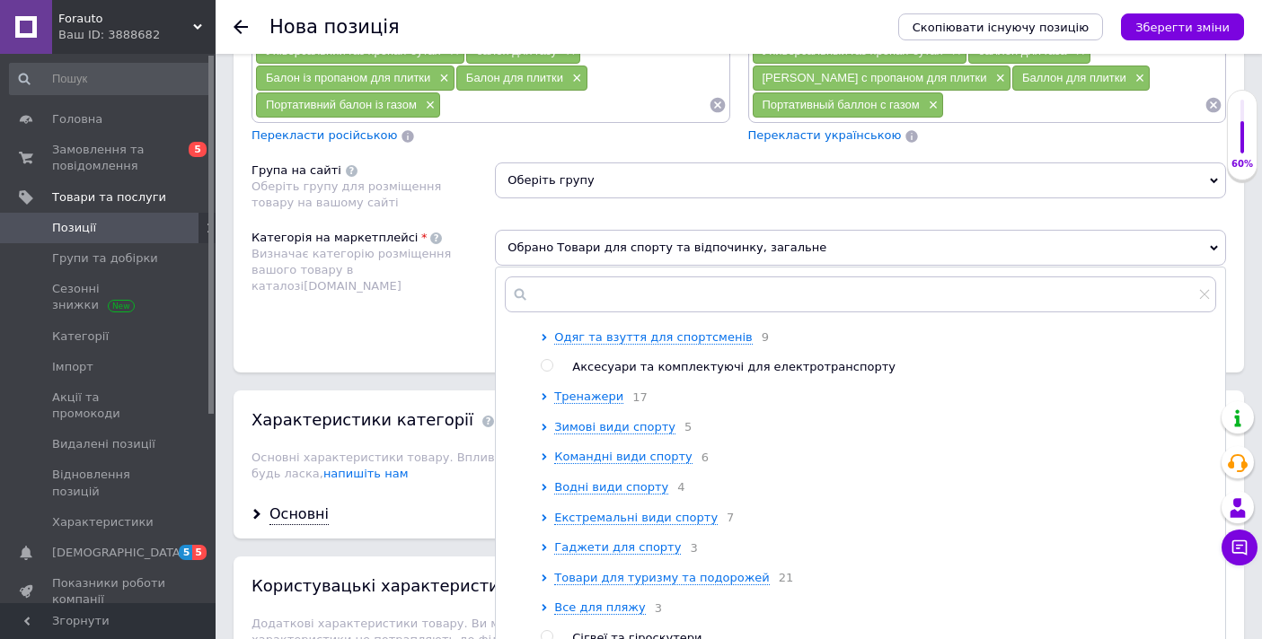
click at [472, 320] on div "Категорія на маркетплейсі Визначає категорію розміщення вашого товару в каталоз…" at bounding box center [372, 284] width 243 height 108
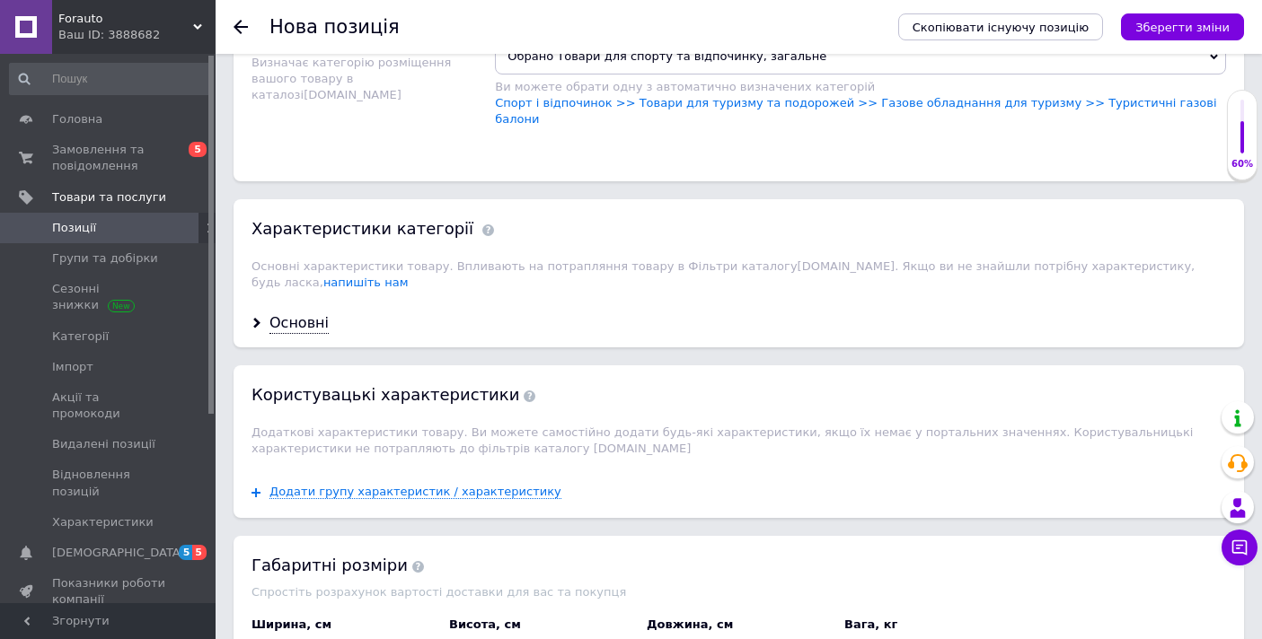
scroll to position [1545, 0]
click at [307, 312] on div "Основні" at bounding box center [298, 322] width 59 height 21
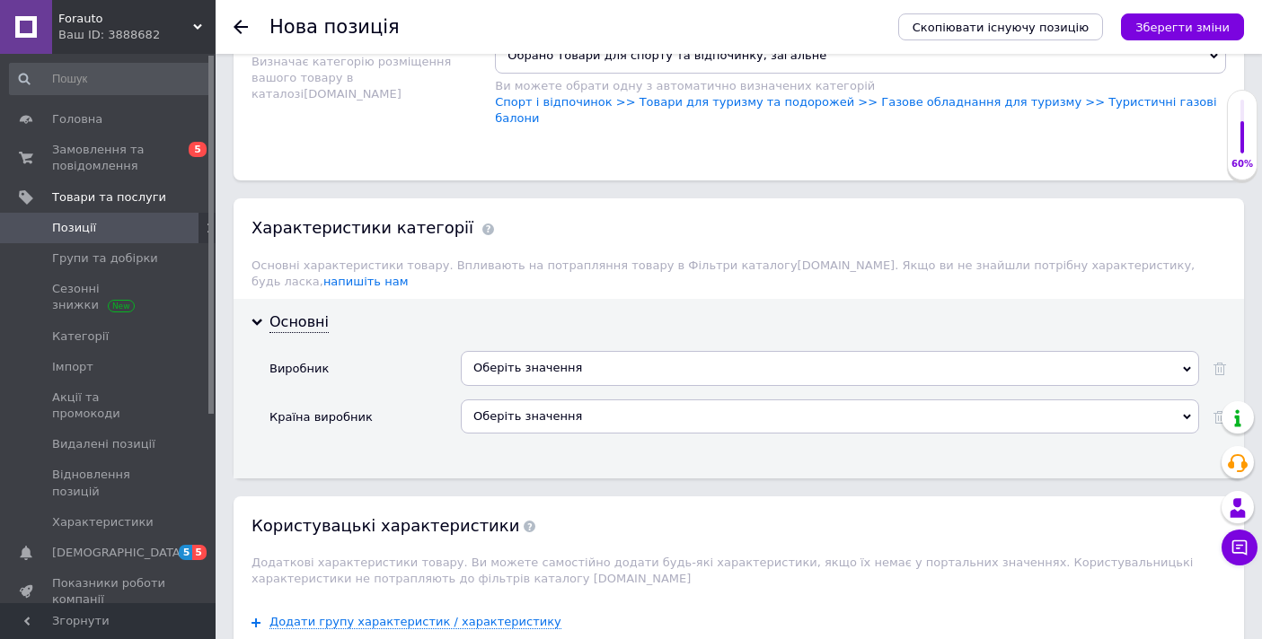
click at [417, 303] on div "Основні Виробник Оберіть значення Країна виробник Оберіть значення" at bounding box center [738, 389] width 1010 height 180
click at [592, 351] on div "Оберіть значення" at bounding box center [830, 368] width 738 height 34
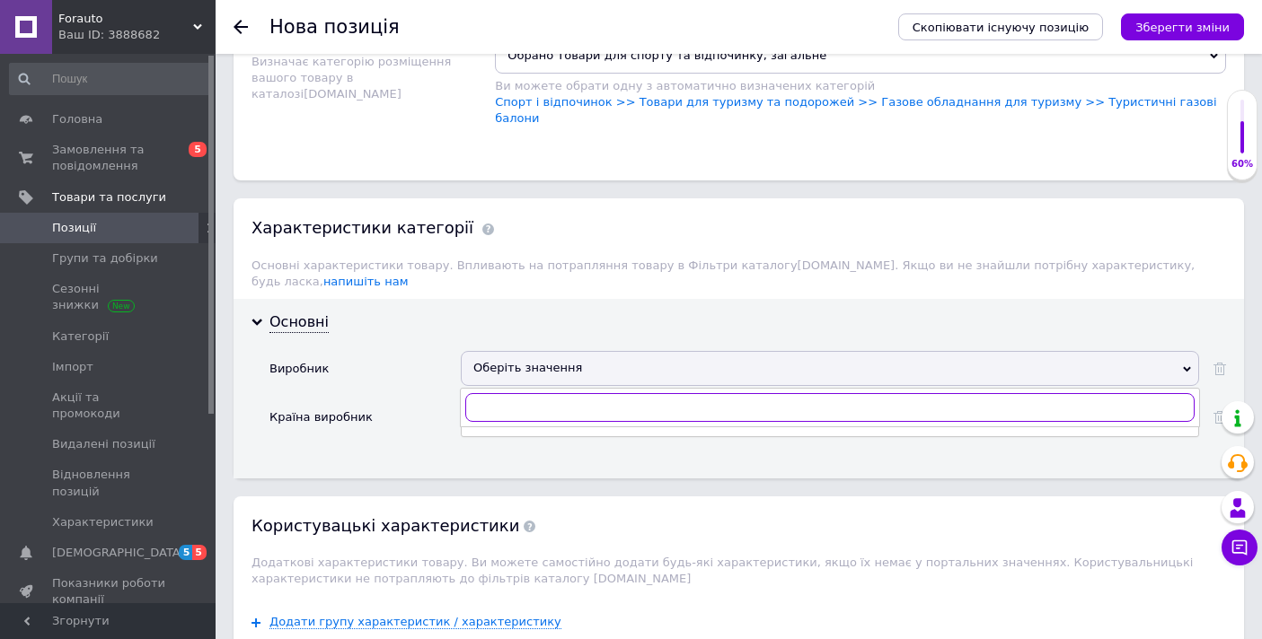
scroll to position [1214, 0]
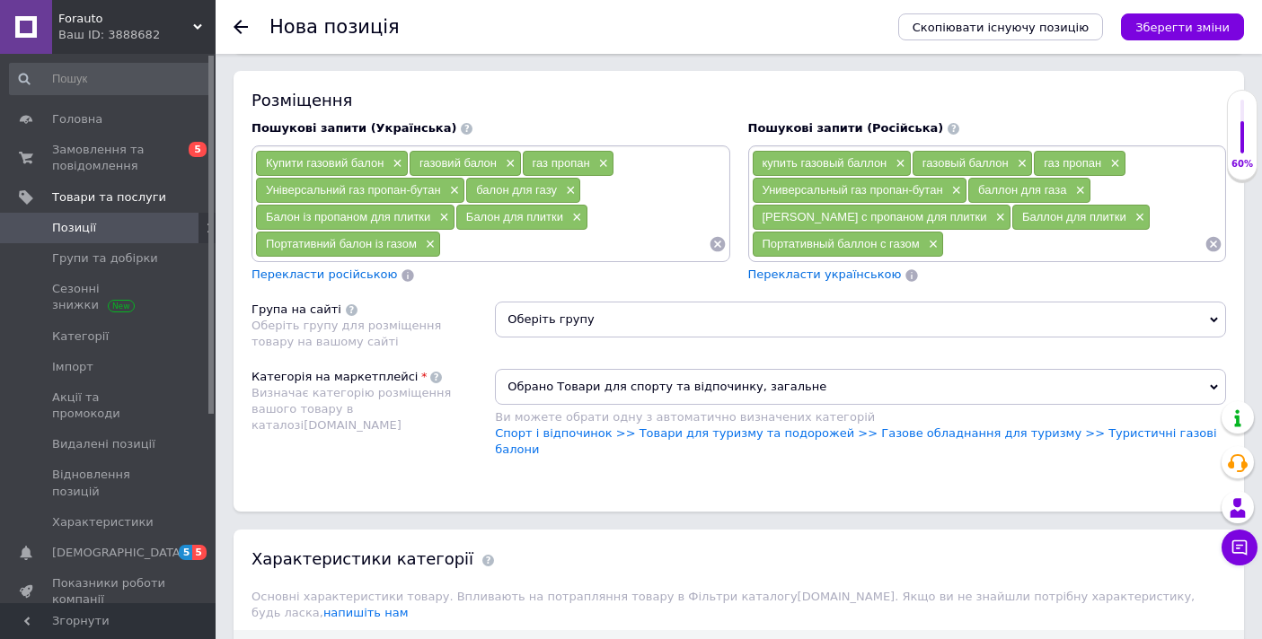
click at [470, 244] on input at bounding box center [574, 244] width 267 height 27
type input "газовий картридж"
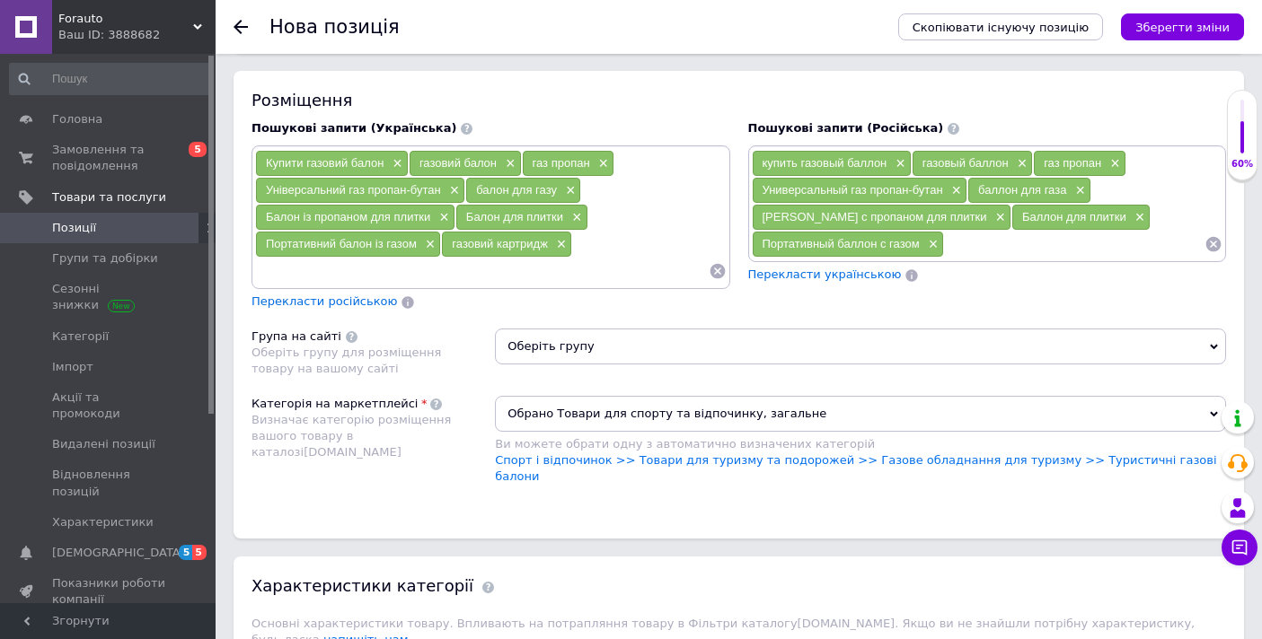
click at [986, 251] on input at bounding box center [1074, 244] width 260 height 27
type input "газовый картридж"
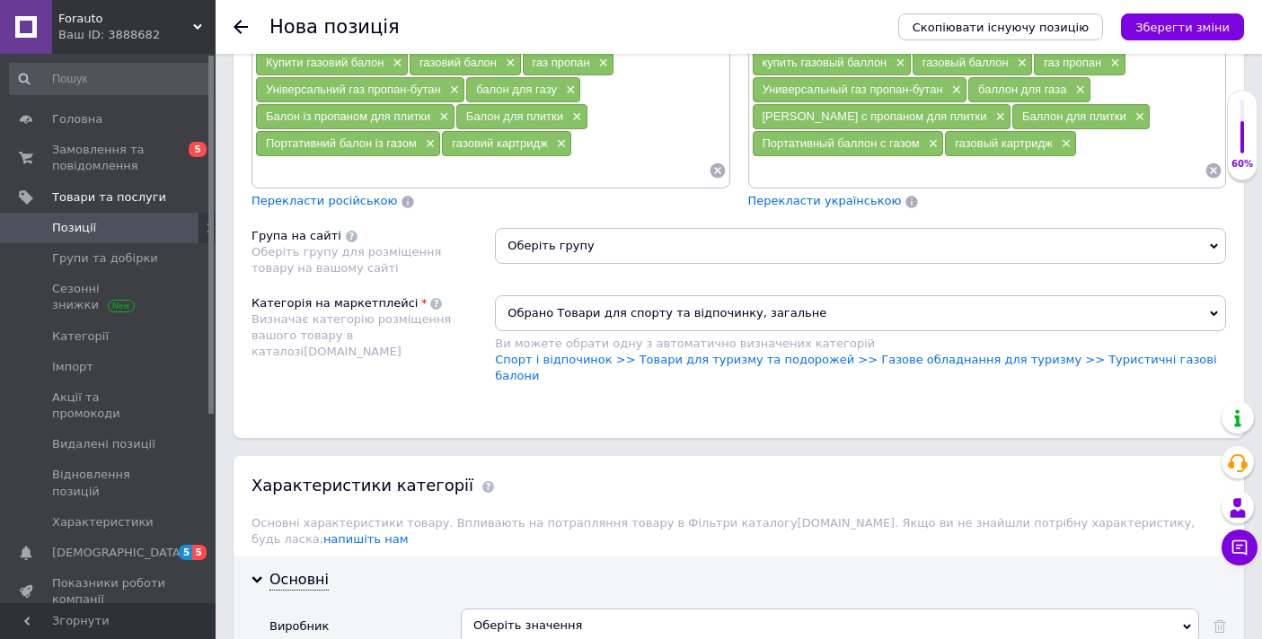
scroll to position [1515, 0]
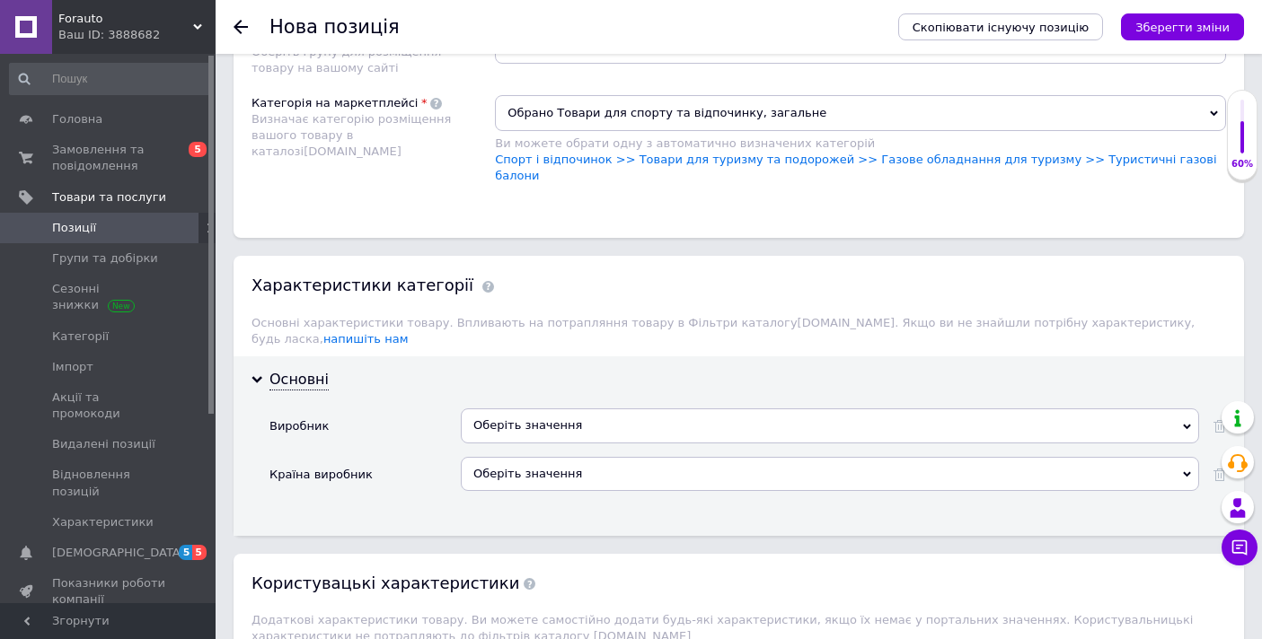
click at [546, 409] on div "Оберіть значення" at bounding box center [830, 426] width 738 height 34
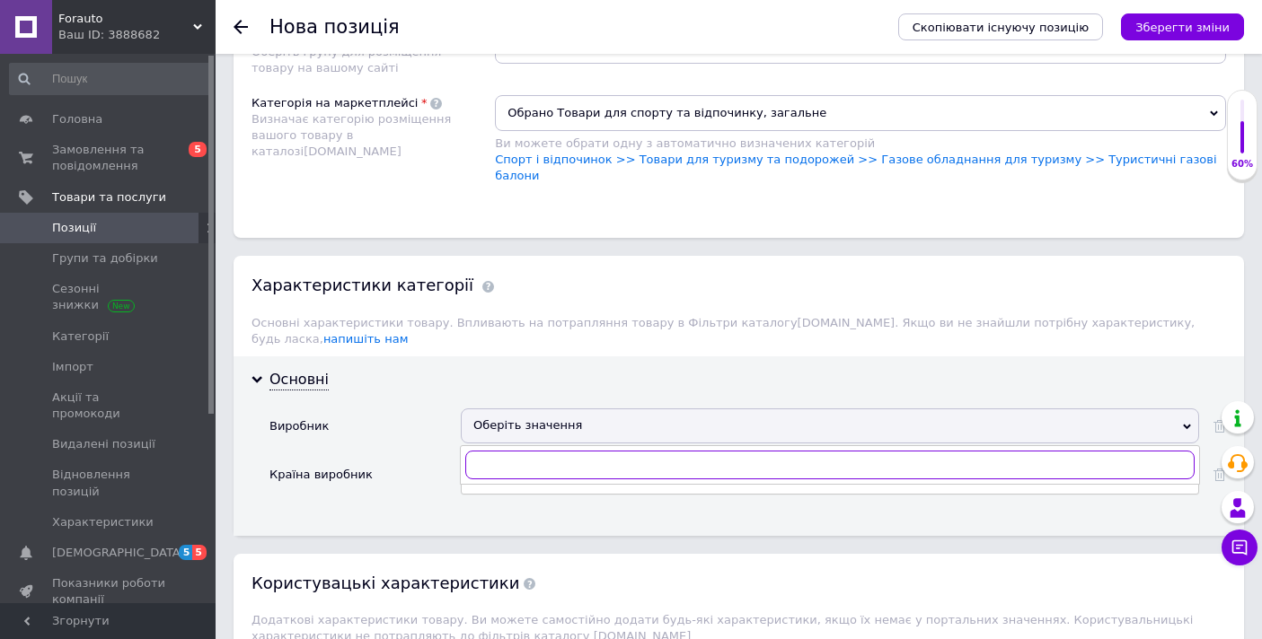
paste input "X-TREME"
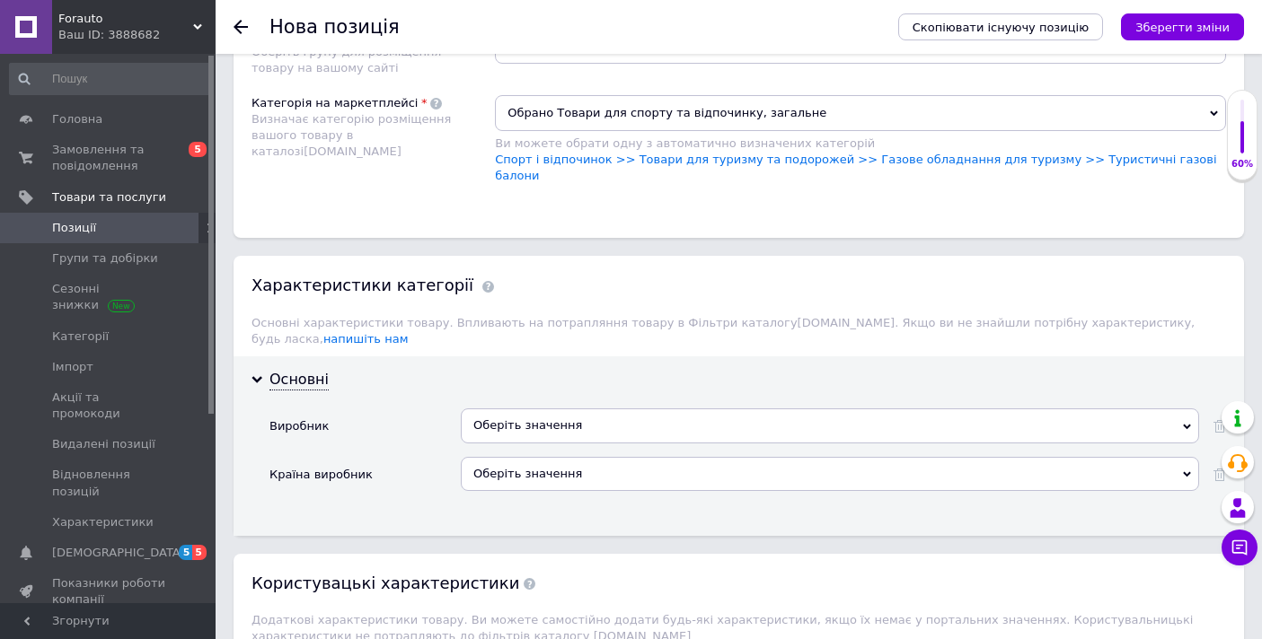
click at [413, 409] on div "Виробник" at bounding box center [364, 433] width 191 height 48
click at [499, 409] on div "Оберіть значення" at bounding box center [830, 426] width 738 height 34
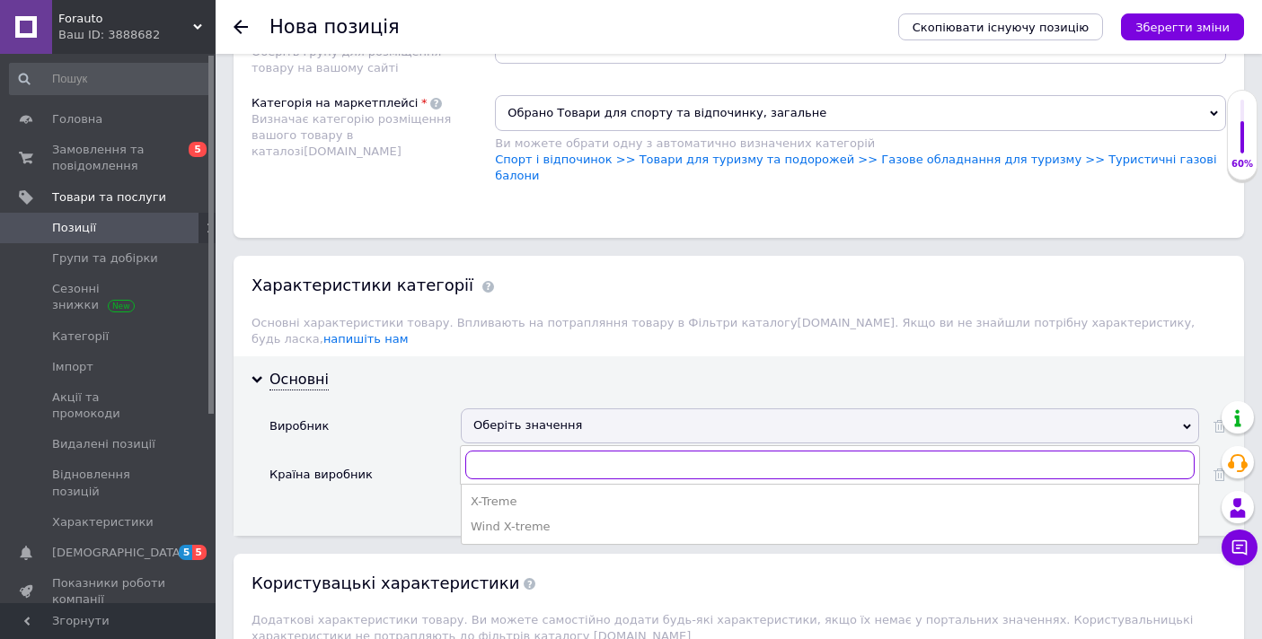
paste input "X-TREME"
type input "X-TREME"
click at [508, 494] on div "X-Treme" at bounding box center [829, 502] width 718 height 16
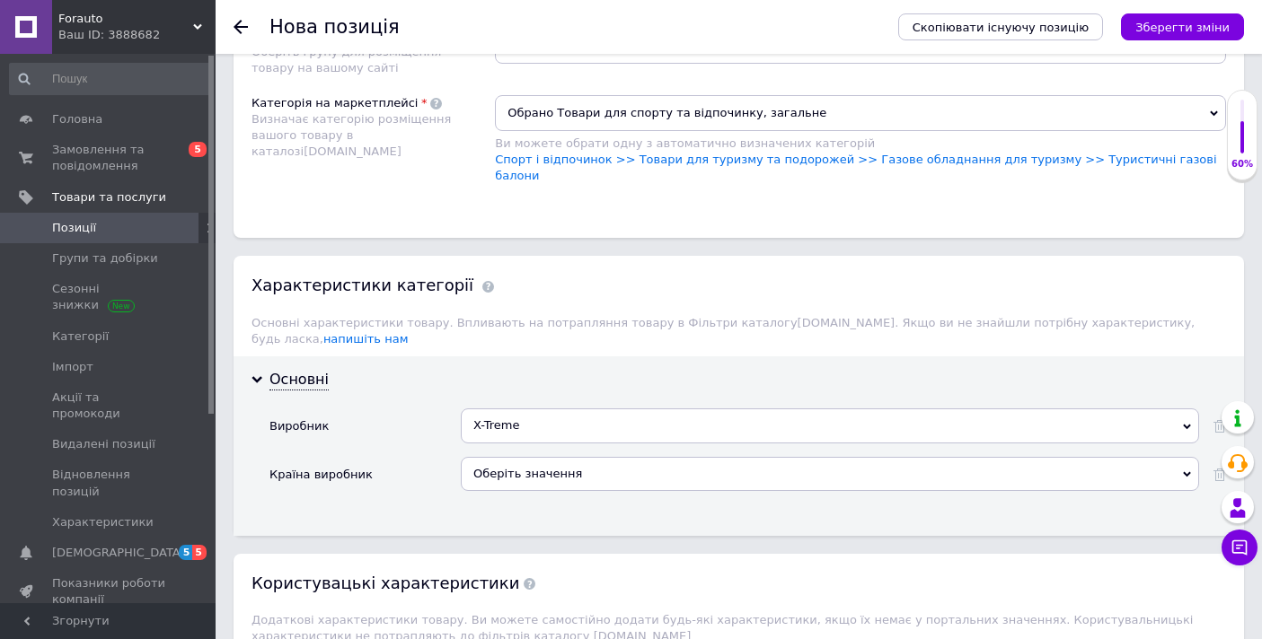
click at [412, 409] on div "Виробник" at bounding box center [364, 433] width 191 height 48
click at [531, 457] on div "Оберіть значення" at bounding box center [830, 474] width 738 height 34
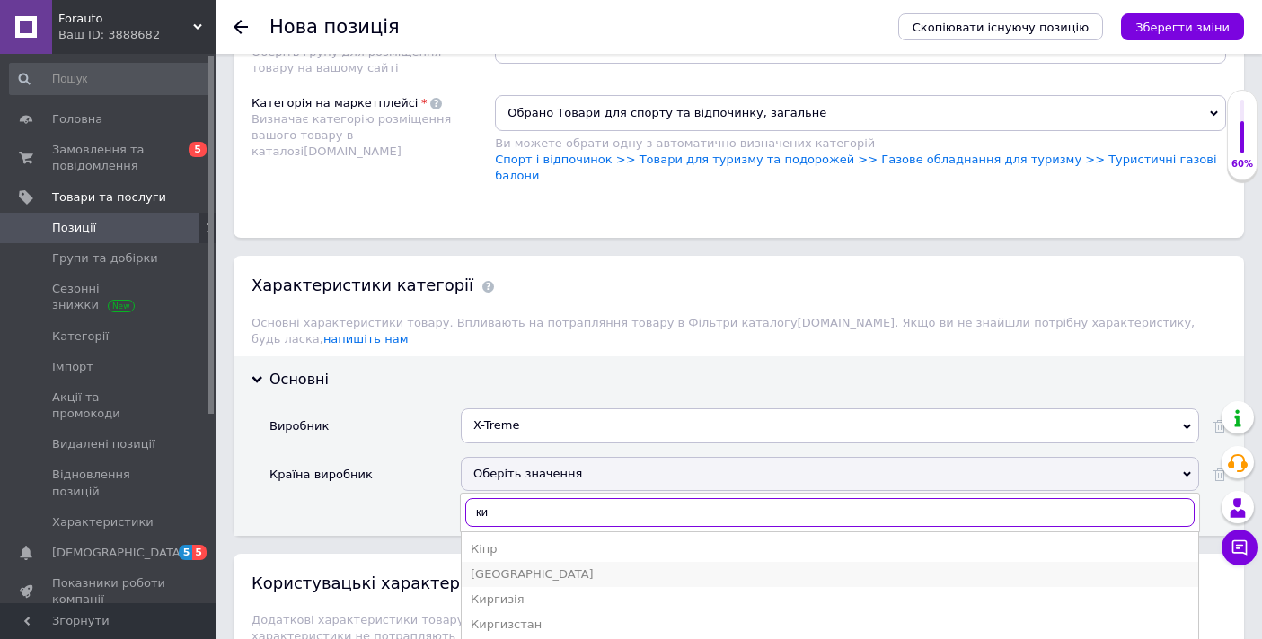
type input "ки"
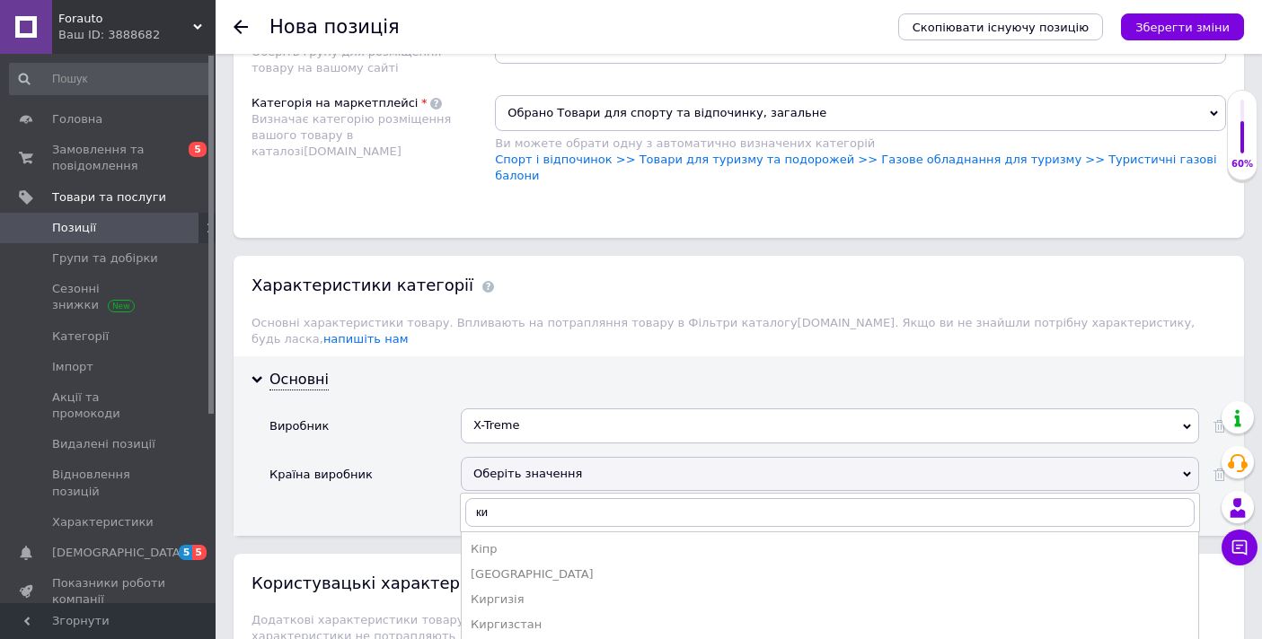
click at [514, 567] on div "[GEOGRAPHIC_DATA]" at bounding box center [829, 575] width 718 height 16
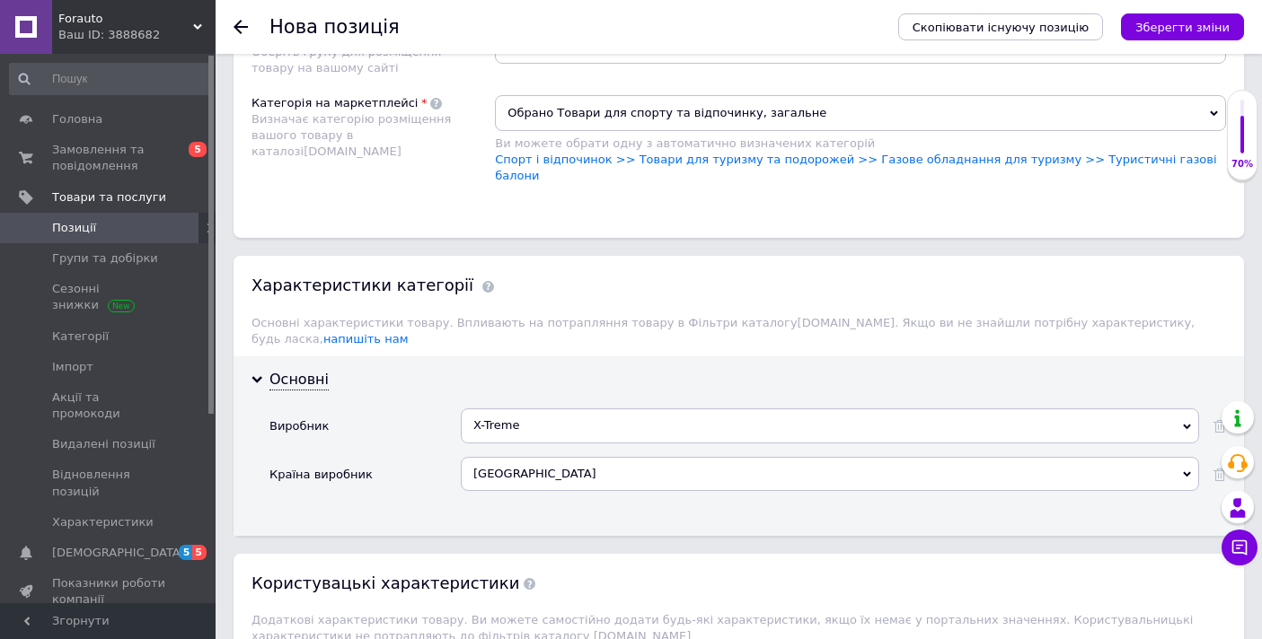
click at [454, 476] on div "Основні Виробник X-Treme X-Treme Wind X-treme Країна виробник [GEOGRAPHIC_DATA]…" at bounding box center [738, 446] width 1010 height 180
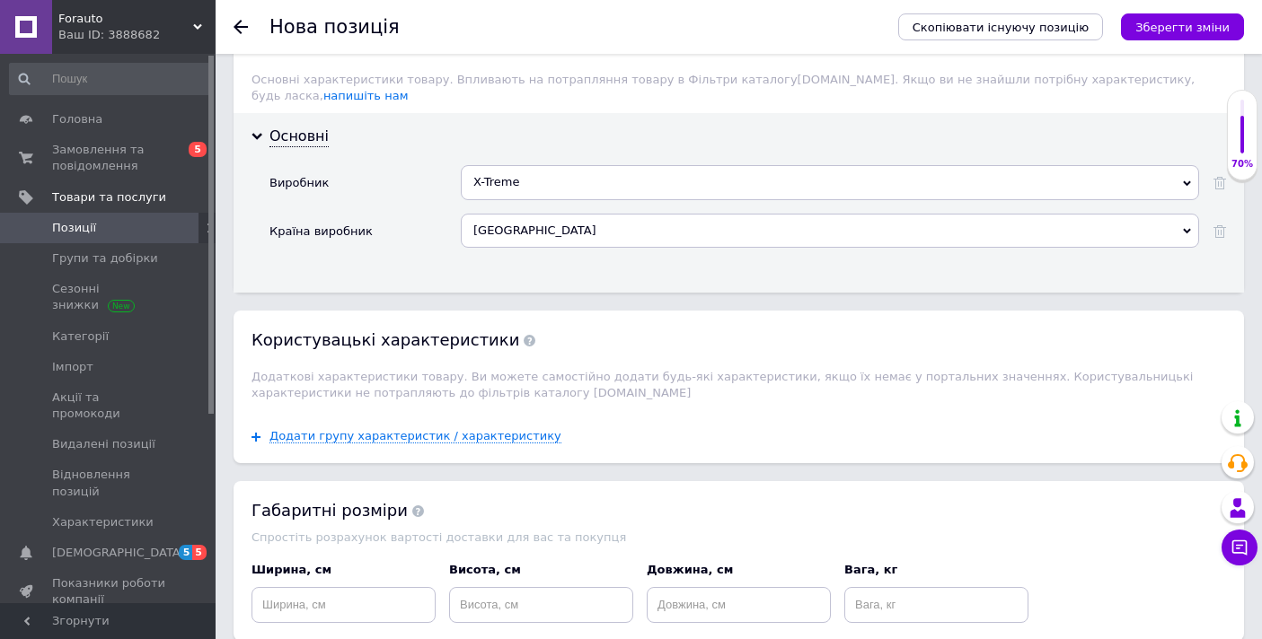
scroll to position [1757, 0]
click at [462, 371] on span "Додаткові характеристики товару. Ви можете самостійно додати будь-які характери…" at bounding box center [721, 386] width 941 height 30
click at [408, 371] on span "Додаткові характеристики товару. Ви можете самостійно додати будь-які характери…" at bounding box center [721, 386] width 941 height 30
click at [395, 371] on span "Додаткові характеристики товару. Ви можете самостійно додати будь-які характери…" at bounding box center [721, 386] width 941 height 30
click at [392, 371] on span "Додаткові характеристики товару. Ви можете самостійно додати будь-які характери…" at bounding box center [721, 386] width 941 height 30
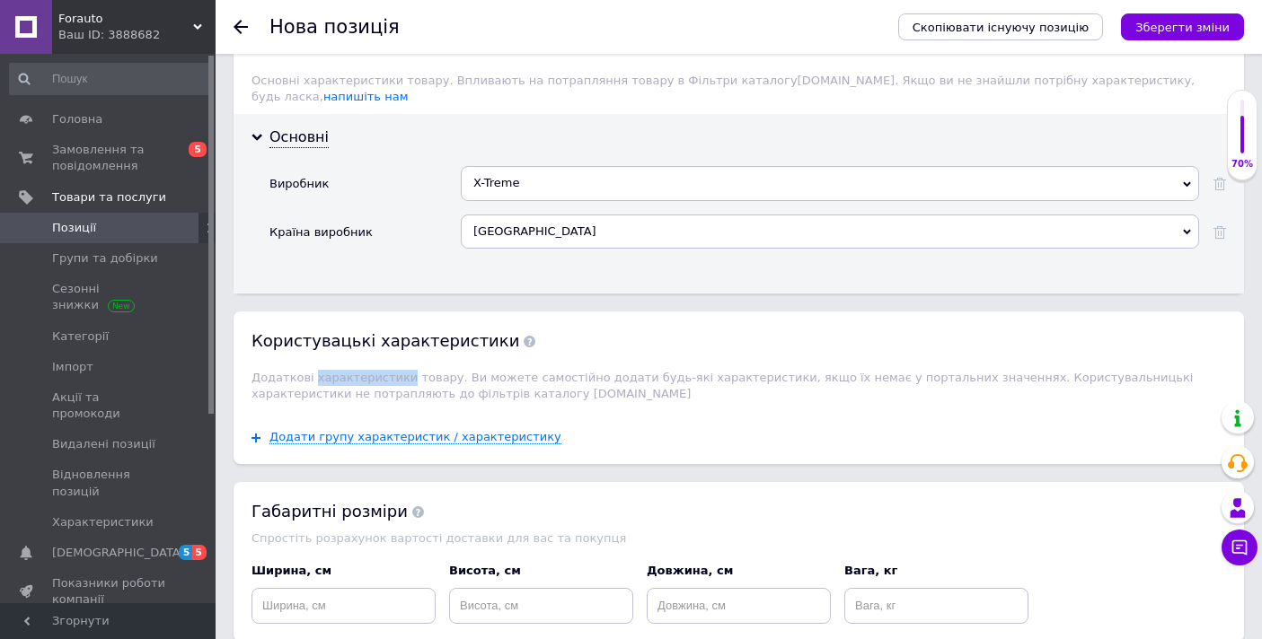
click at [392, 371] on span "Додаткові характеристики товару. Ви можете самостійно додати будь-які характери…" at bounding box center [721, 386] width 941 height 30
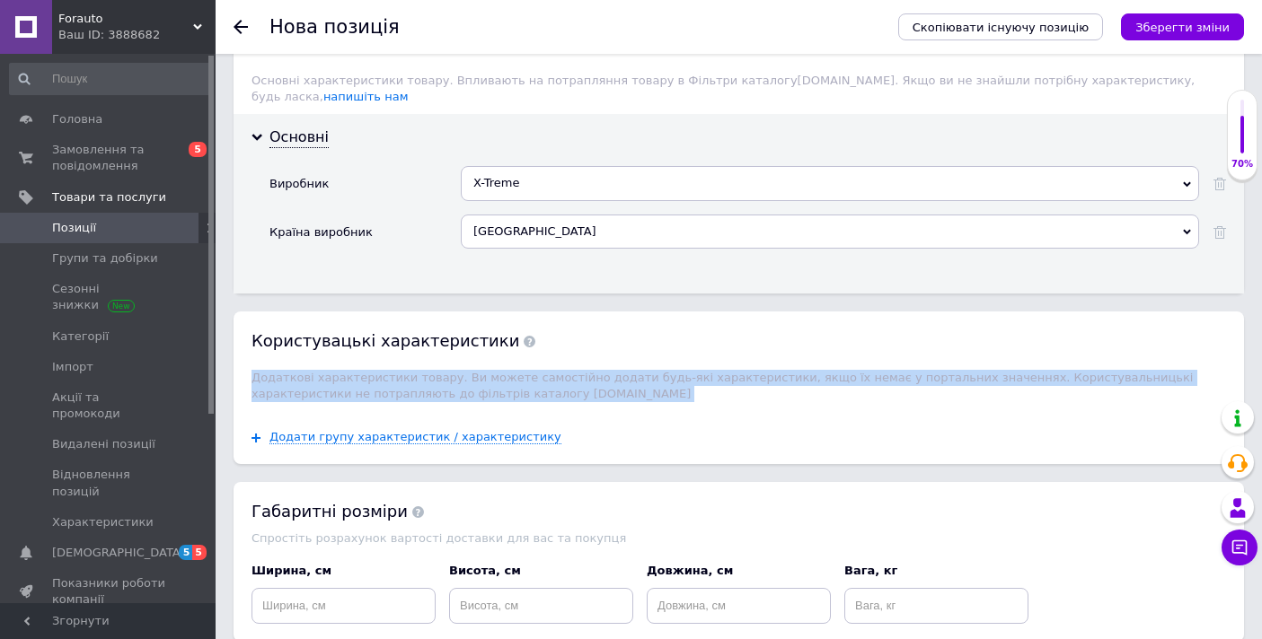
click at [392, 371] on span "Додаткові характеристики товару. Ви можете самостійно додати будь-які характери…" at bounding box center [721, 386] width 941 height 30
click at [439, 430] on span "Додати групу характеристик / характеристику" at bounding box center [415, 437] width 292 height 14
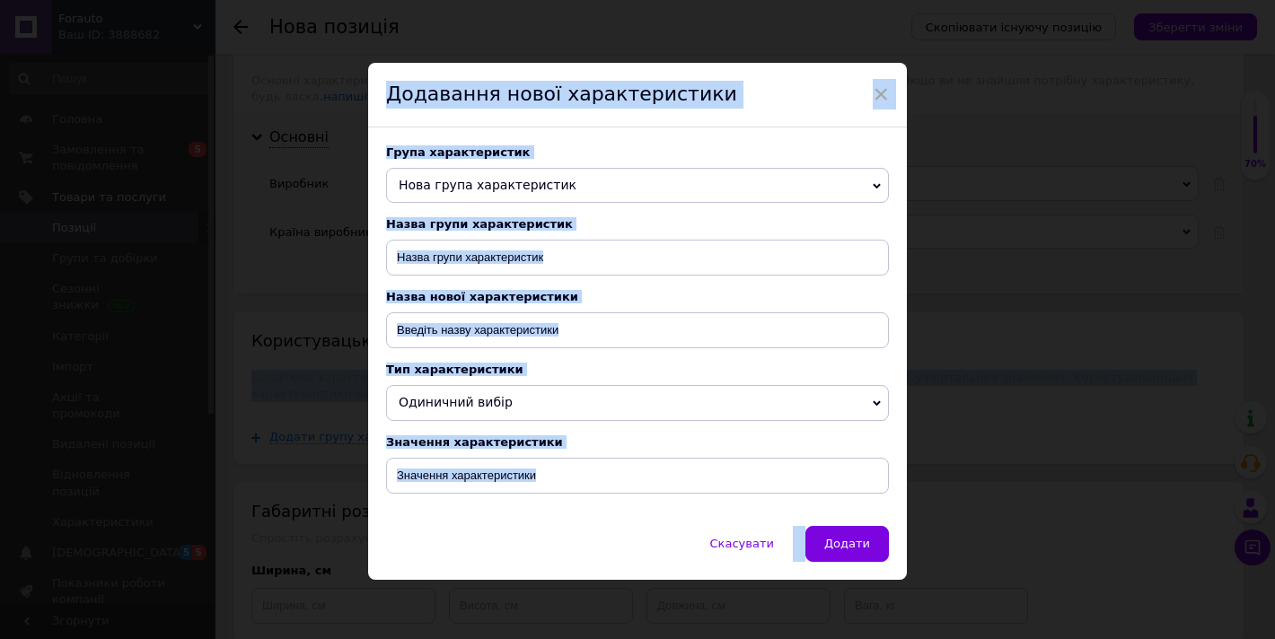
click at [576, 182] on span "Нова група характеристик" at bounding box center [637, 186] width 503 height 36
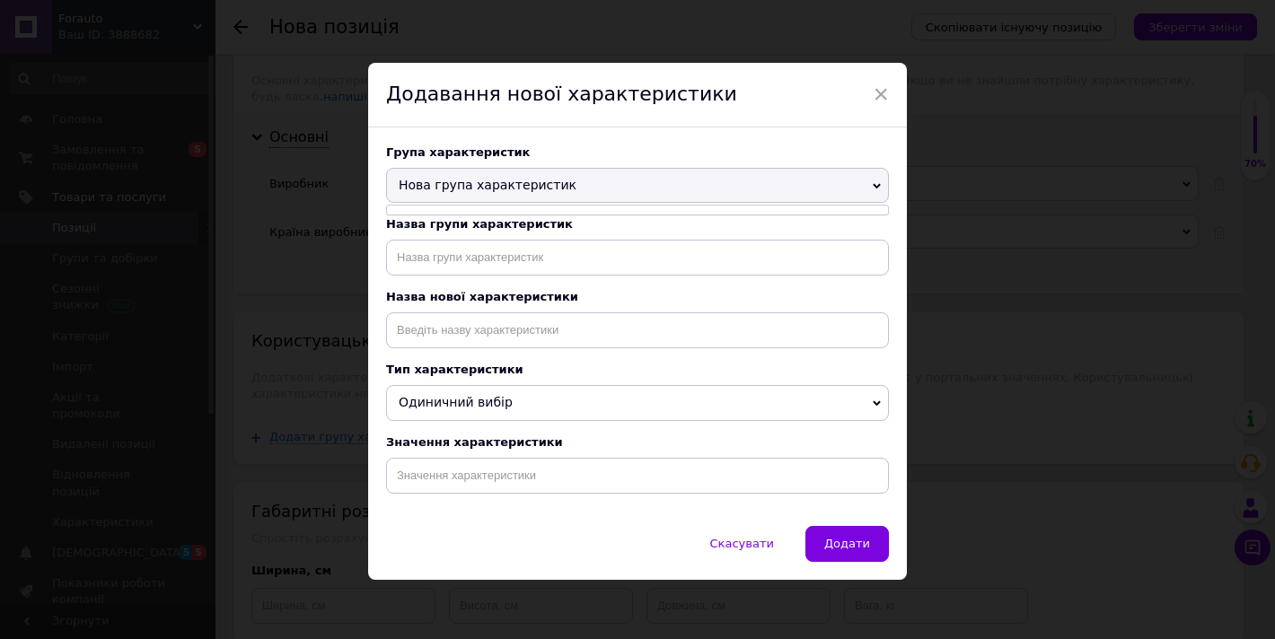
click at [884, 149] on div "Група характеристик" at bounding box center [637, 151] width 503 height 13
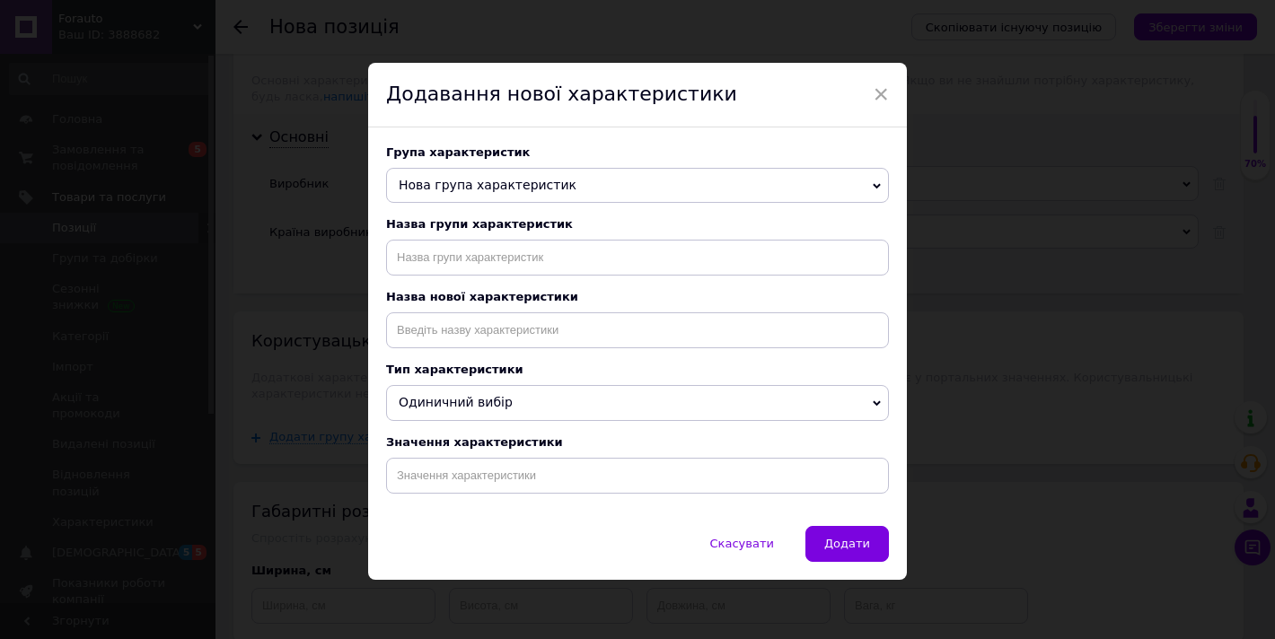
click at [875, 187] on icon at bounding box center [877, 185] width 8 height 5
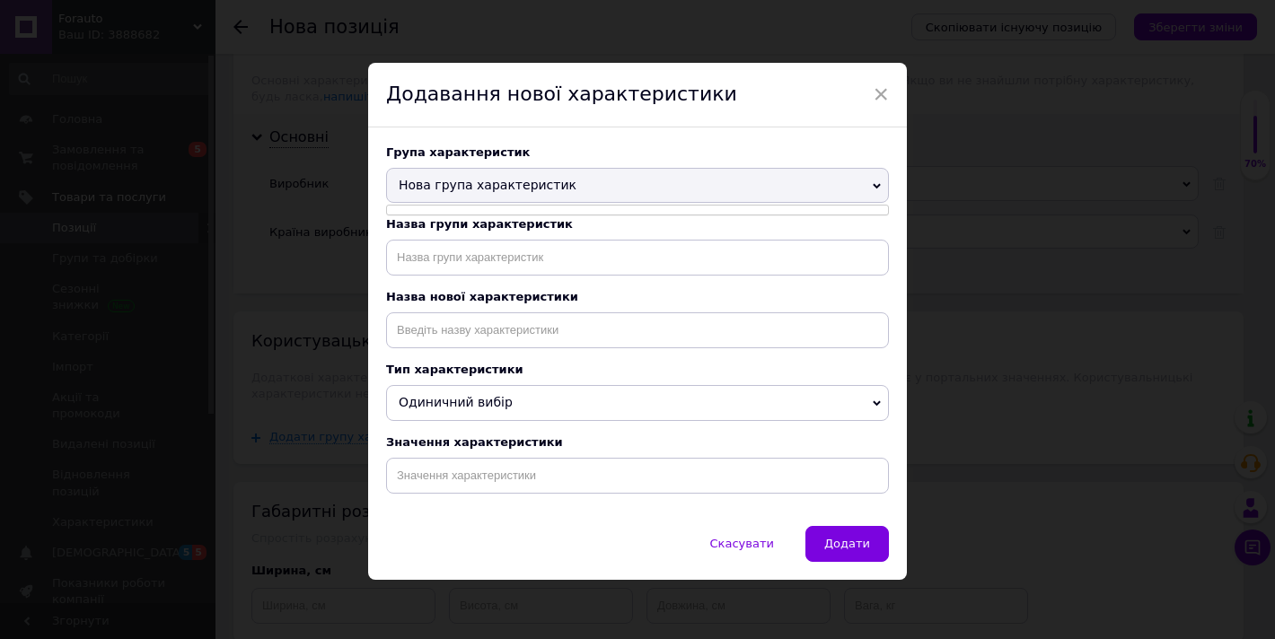
click at [844, 145] on div "Група характеристик" at bounding box center [637, 151] width 503 height 13
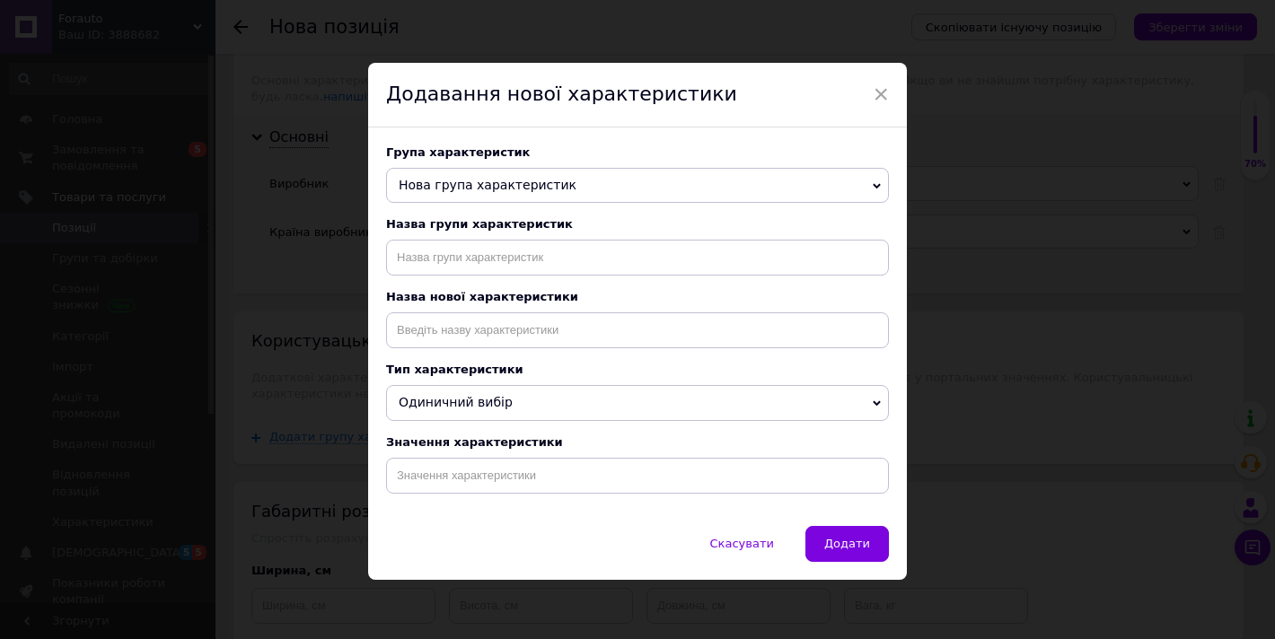
click at [761, 541] on span "Скасувати" at bounding box center [742, 543] width 64 height 13
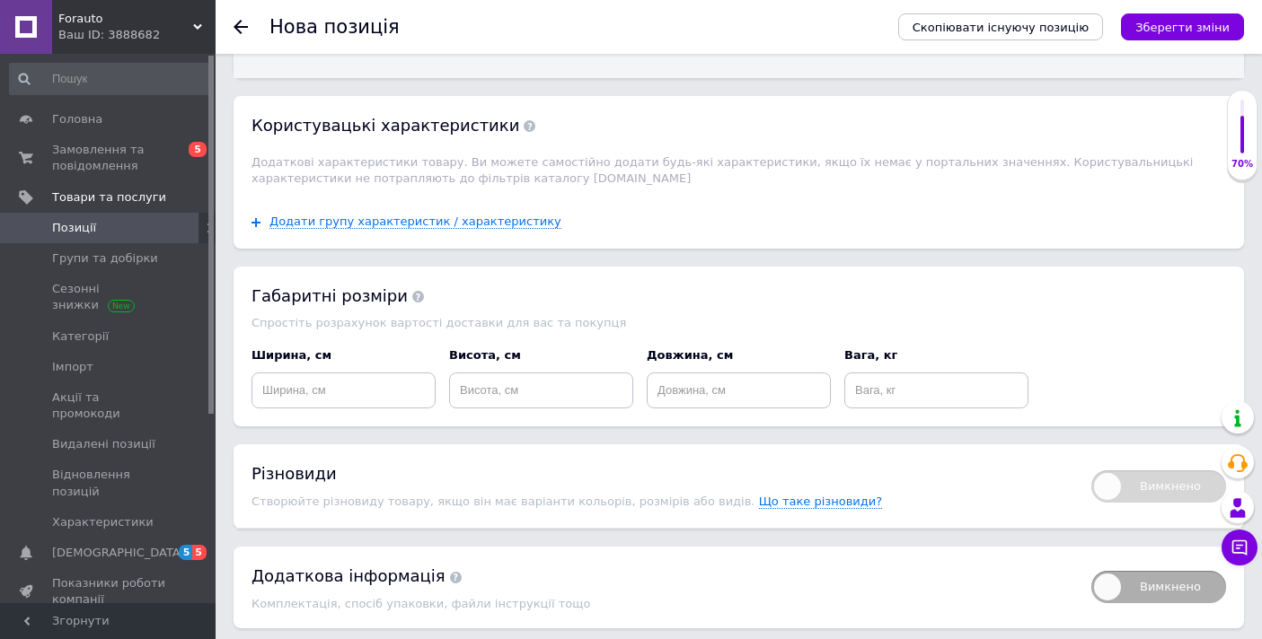
scroll to position [1979, 0]
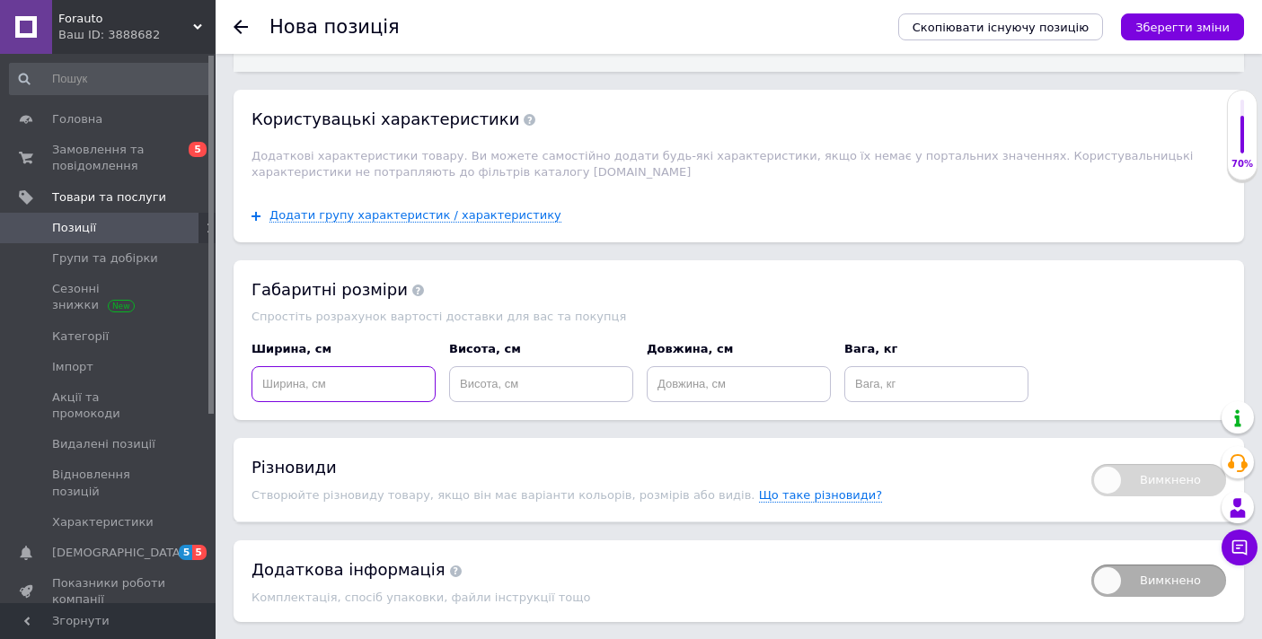
click at [405, 366] on input at bounding box center [343, 384] width 184 height 36
type input "20"
drag, startPoint x: 379, startPoint y: 344, endPoint x: 336, endPoint y: 351, distance: 43.7
click at [336, 366] on input "20" at bounding box center [343, 384] width 184 height 36
click at [493, 366] on input at bounding box center [541, 384] width 184 height 36
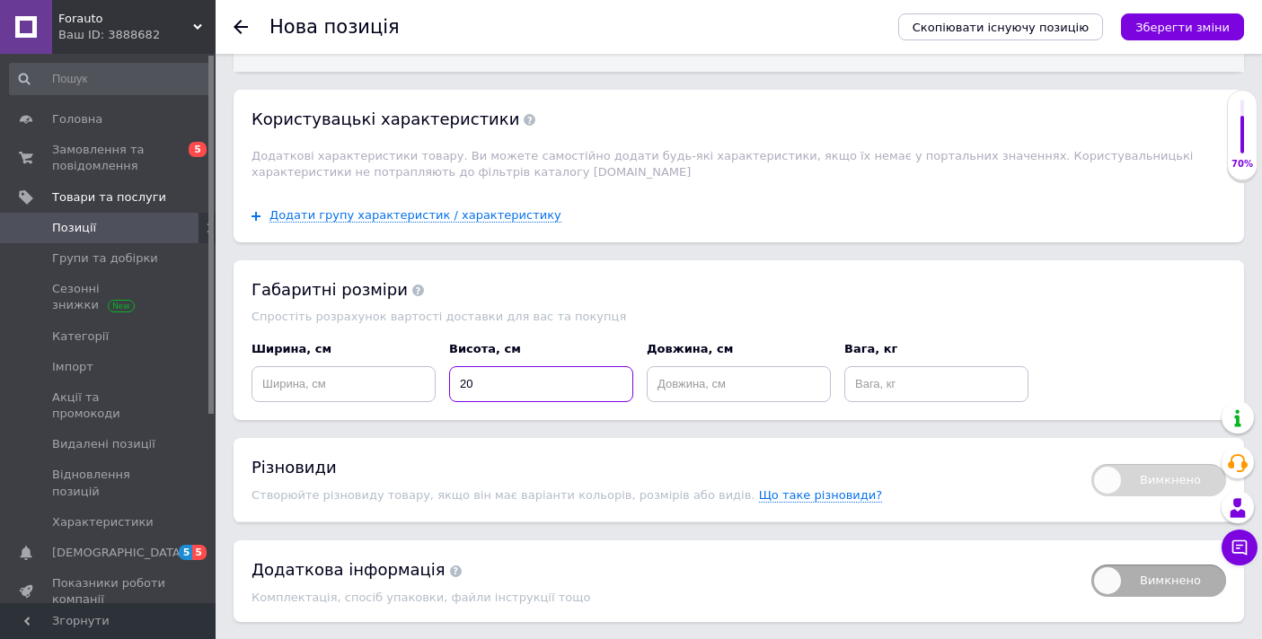
type input "20"
click at [373, 366] on input at bounding box center [343, 384] width 184 height 36
type input "6"
click at [701, 366] on input at bounding box center [738, 384] width 184 height 36
type input "6"
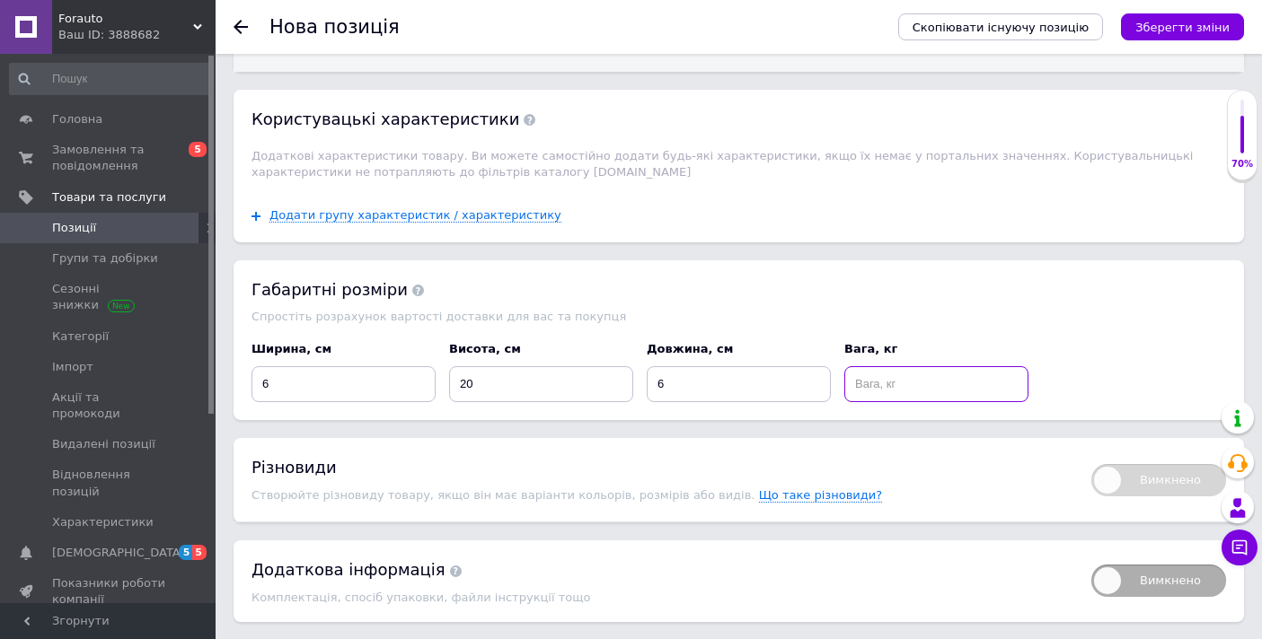
drag, startPoint x: 946, startPoint y: 364, endPoint x: 956, endPoint y: 374, distance: 14.0
click at [946, 366] on input at bounding box center [936, 384] width 184 height 36
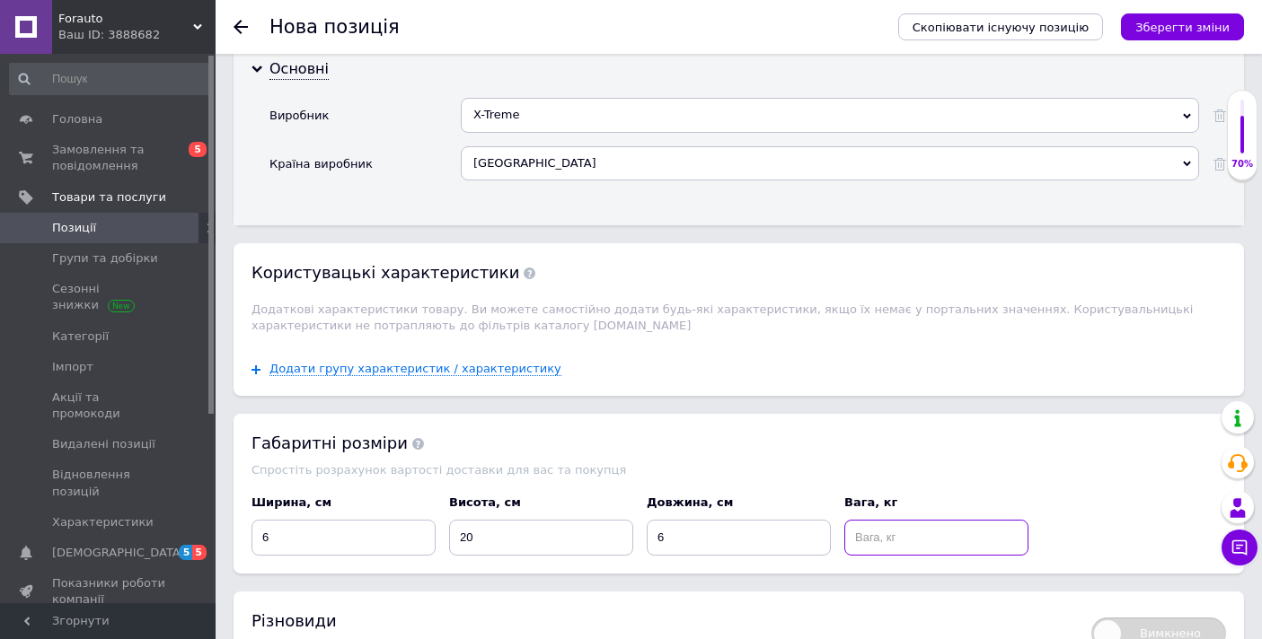
scroll to position [1852, 0]
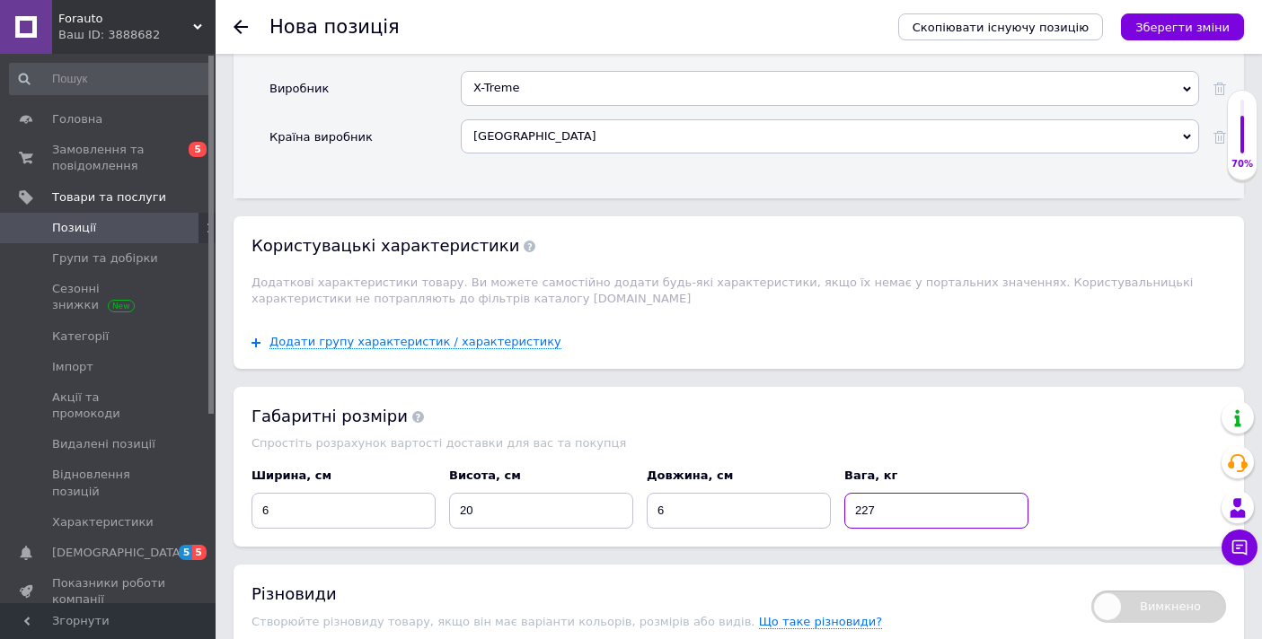
type input "227"
click at [829, 405] on div "Габаритні розміри" at bounding box center [738, 416] width 974 height 22
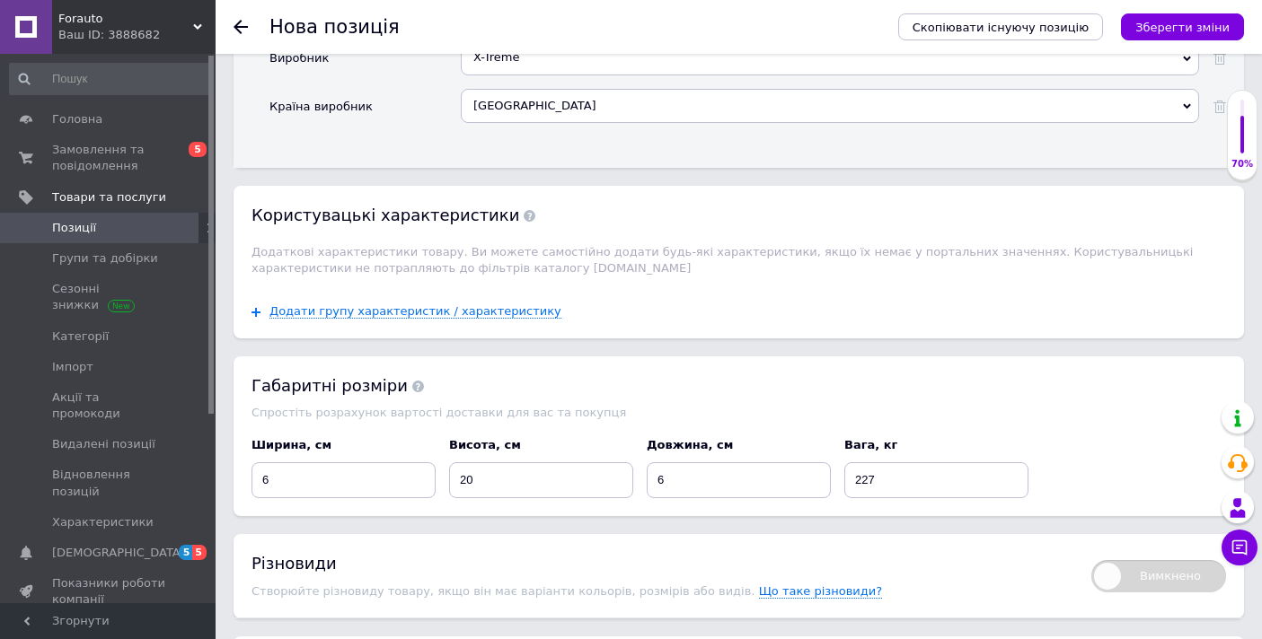
scroll to position [2002, 0]
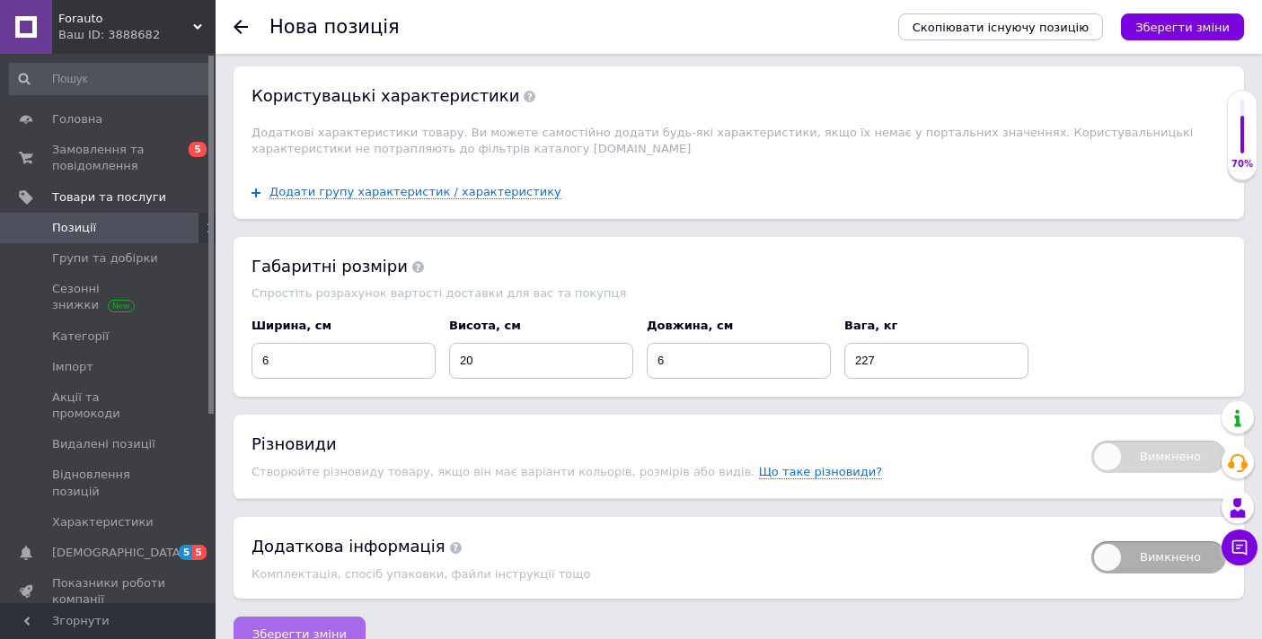
click at [347, 617] on button "Зберегти зміни" at bounding box center [299, 635] width 132 height 36
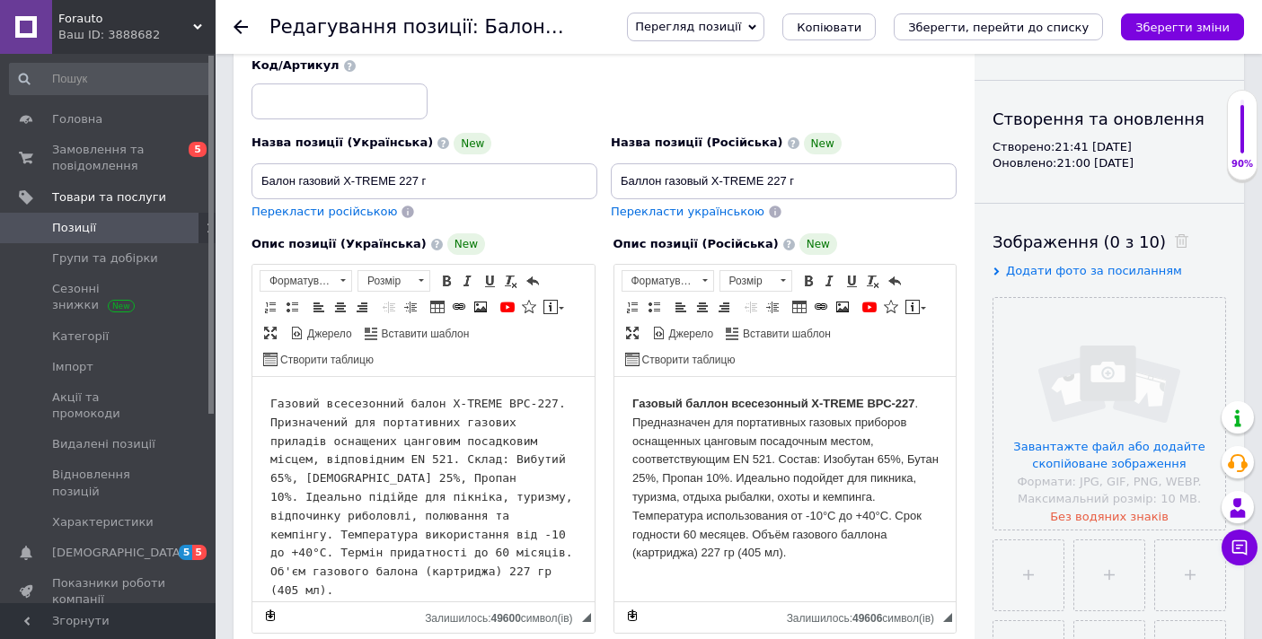
scroll to position [151, 0]
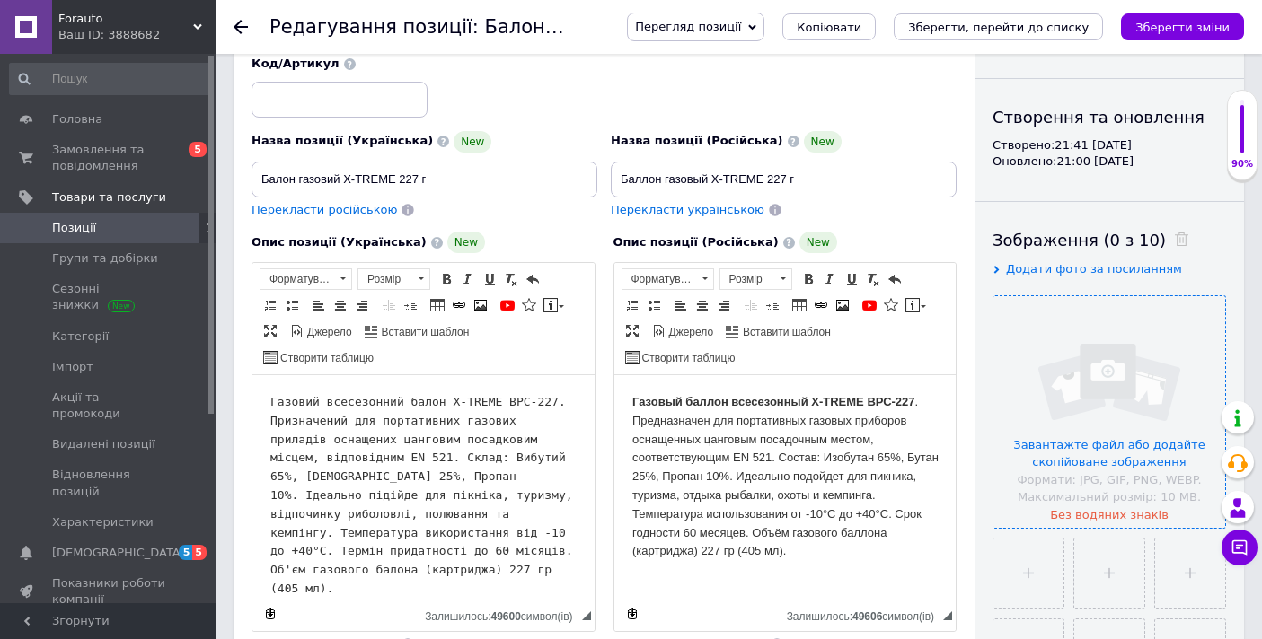
click at [1129, 514] on input "file" at bounding box center [1109, 412] width 232 height 232
click at [636, 98] on div "Код/Артикул" at bounding box center [604, 86] width 718 height 75
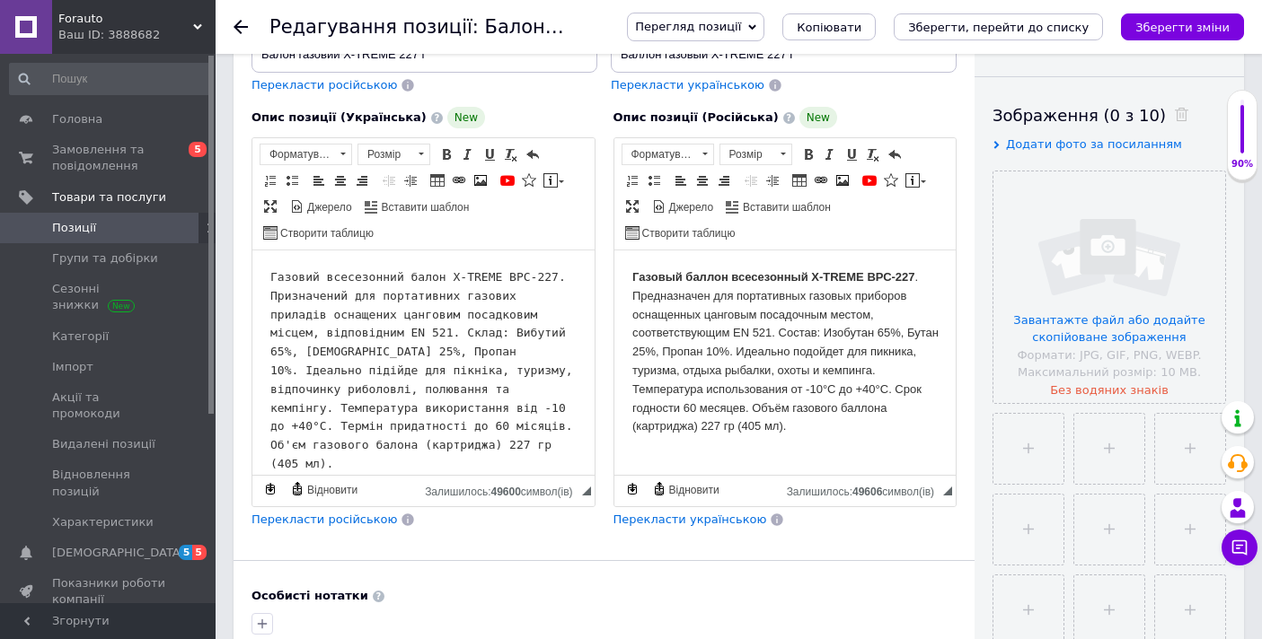
scroll to position [0, 0]
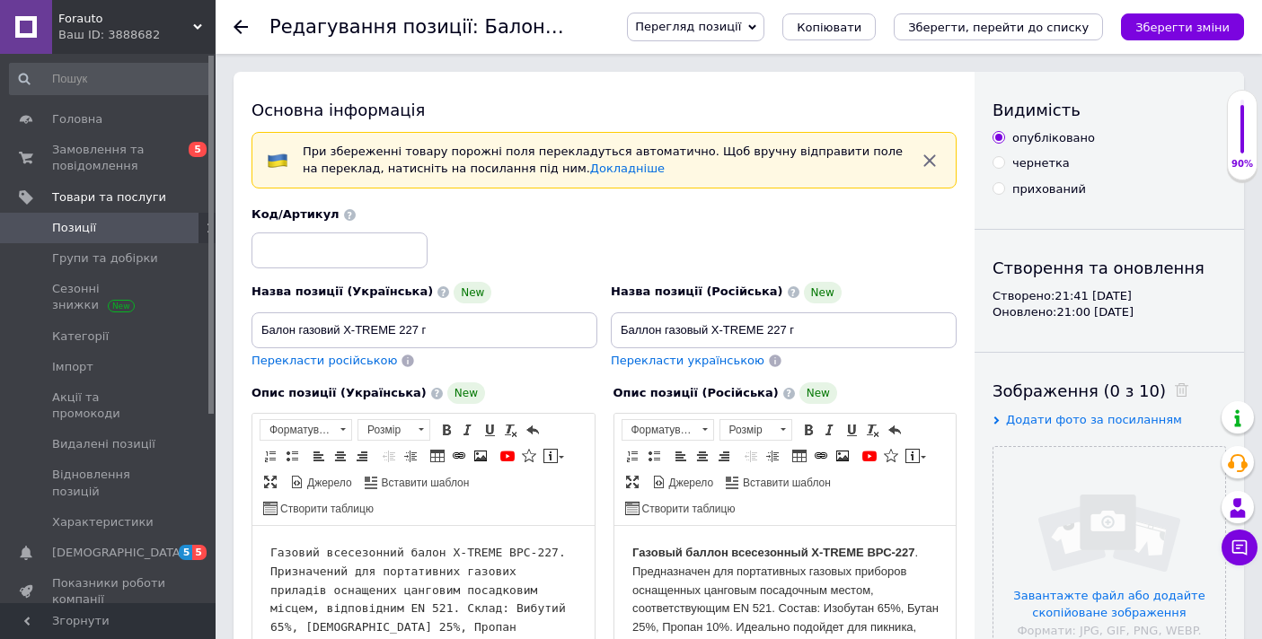
click at [993, 159] on input "чернетка" at bounding box center [998, 162] width 12 height 12
radio input "true"
click at [1003, 193] on label "прихований" at bounding box center [1038, 189] width 93 height 16
click at [1003, 193] on input "прихований" at bounding box center [998, 188] width 12 height 12
radio input "true"
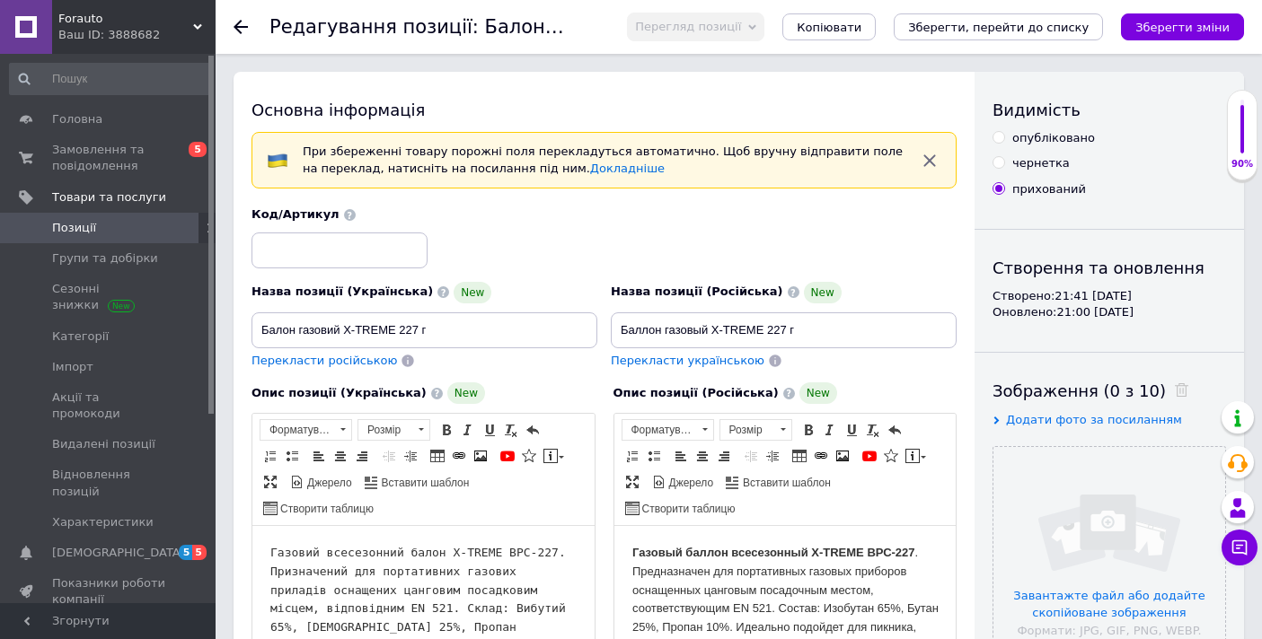
click at [1002, 191] on input "прихований" at bounding box center [998, 188] width 12 height 12
drag, startPoint x: 999, startPoint y: 136, endPoint x: 1003, endPoint y: 164, distance: 29.0
click at [999, 135] on input "опубліковано" at bounding box center [998, 137] width 12 height 12
radio input "true"
